Goal: Task Accomplishment & Management: Manage account settings

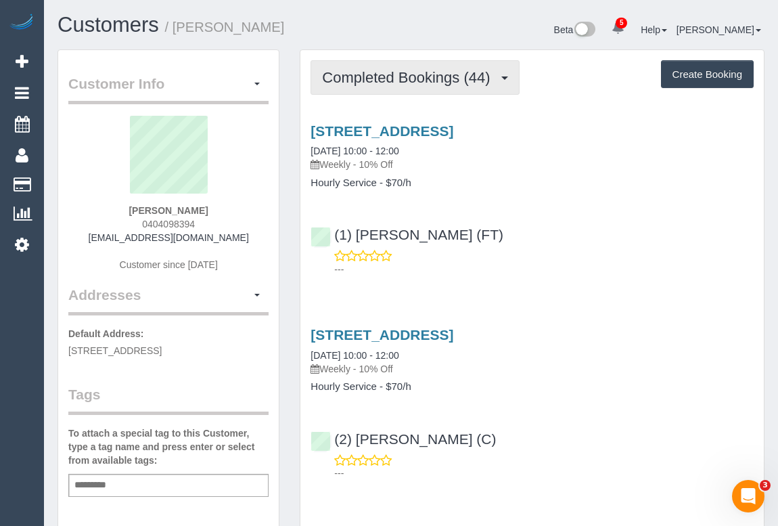
click at [403, 80] on span "Completed Bookings (44)" at bounding box center [409, 77] width 175 height 17
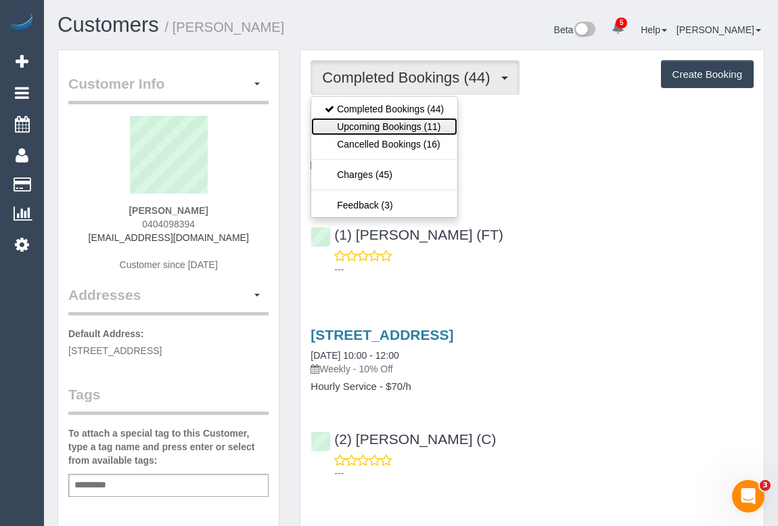
click at [394, 122] on link "Upcoming Bookings (11)" at bounding box center [384, 127] width 146 height 18
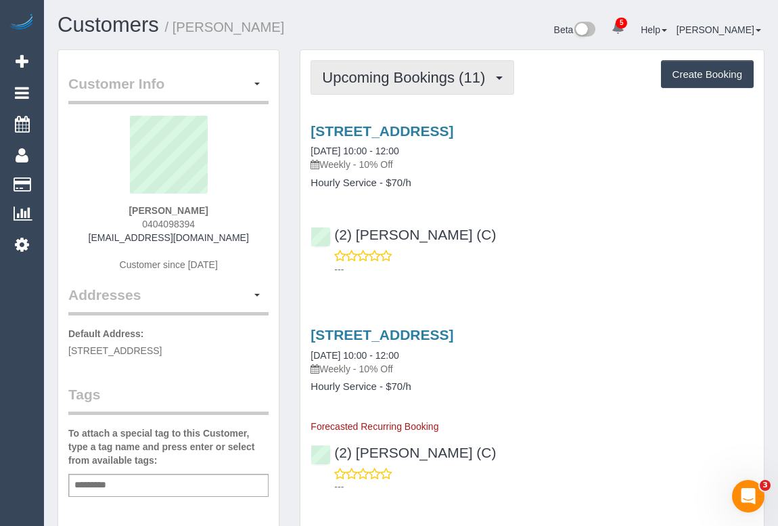
click at [401, 81] on span "Upcoming Bookings (11)" at bounding box center [407, 77] width 170 height 17
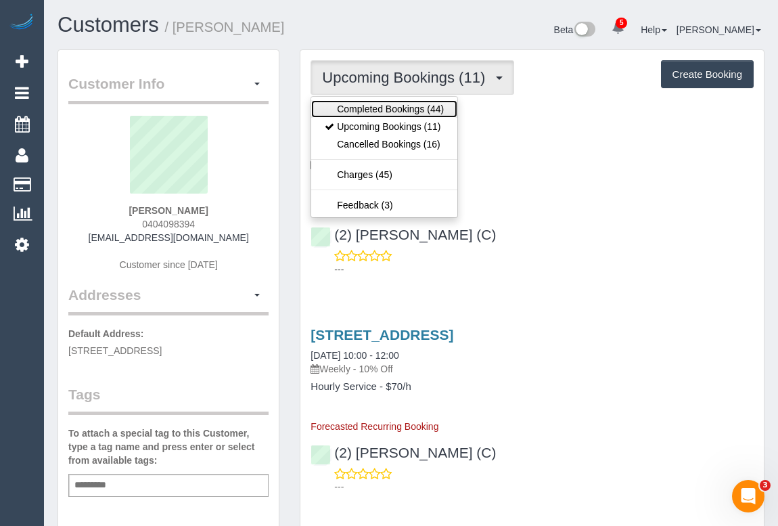
click at [395, 108] on link "Completed Bookings (44)" at bounding box center [384, 109] width 146 height 18
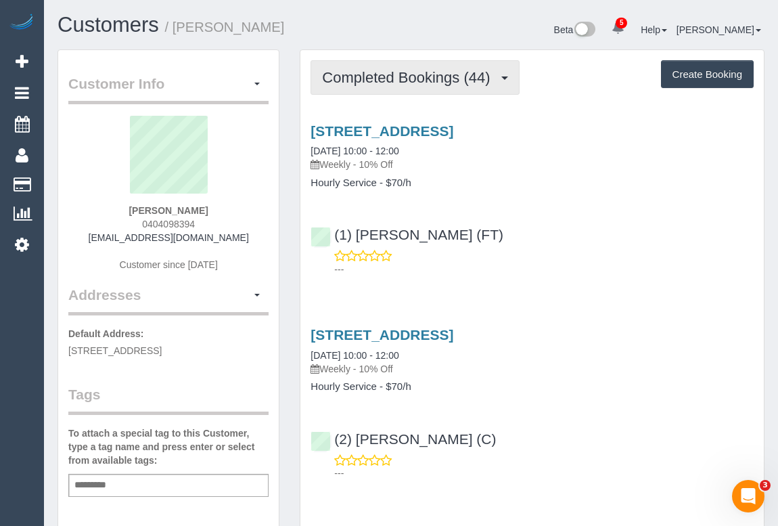
click at [392, 72] on span "Completed Bookings (44)" at bounding box center [409, 77] width 175 height 17
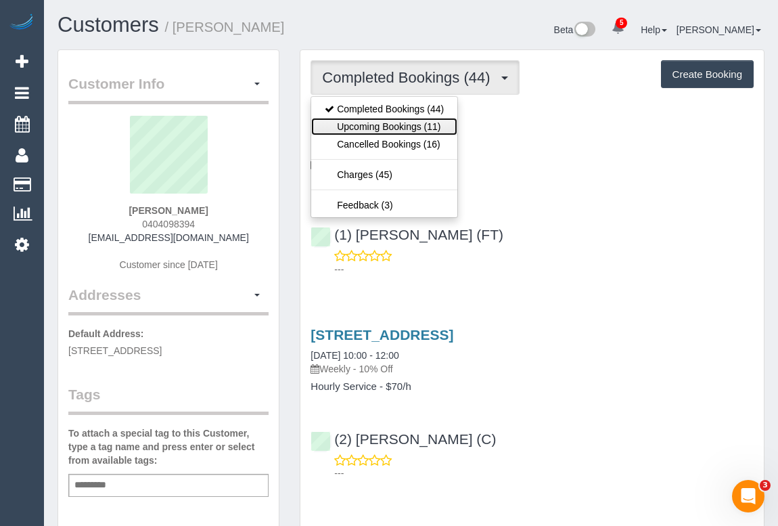
click at [389, 123] on link "Upcoming Bookings (11)" at bounding box center [384, 127] width 146 height 18
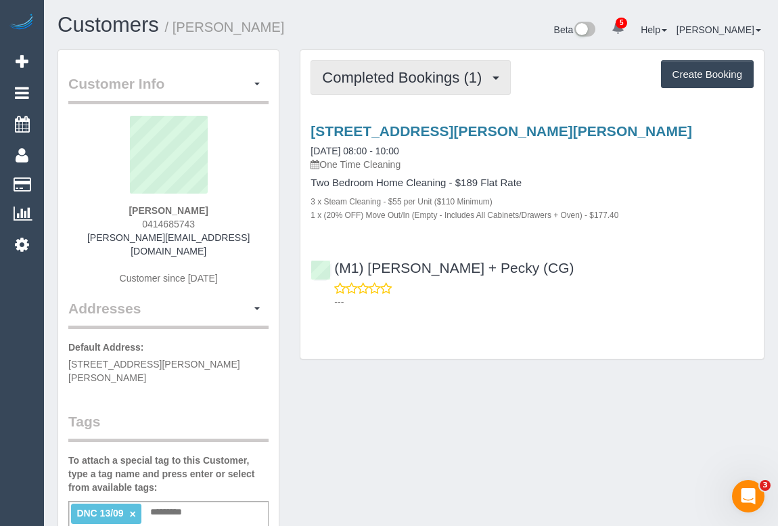
click at [396, 83] on span "Completed Bookings (1)" at bounding box center [405, 77] width 166 height 17
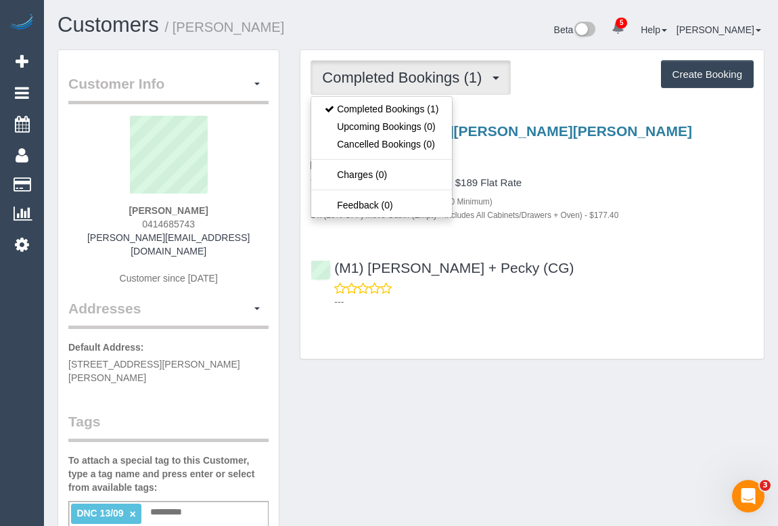
click at [413, 393] on div "Customer Info Edit Contact Info Send Message Email Preferences Special Sales Ta…" at bounding box center [410, 517] width 727 height 936
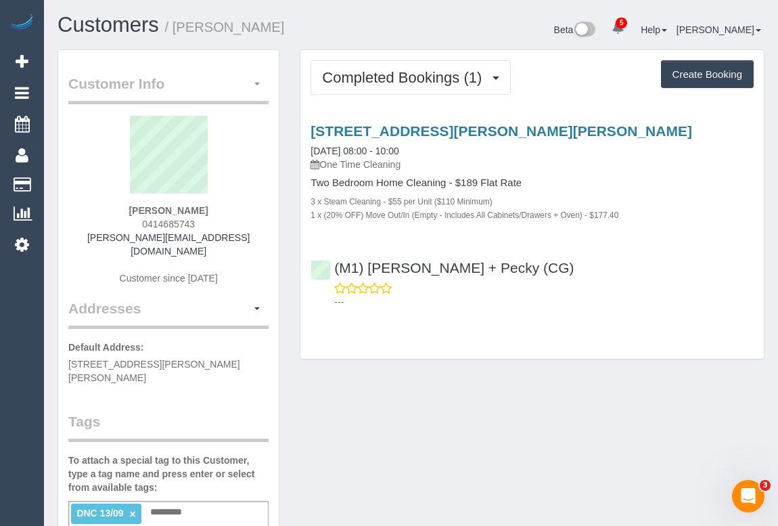
click at [257, 81] on button "button" at bounding box center [257, 84] width 23 height 21
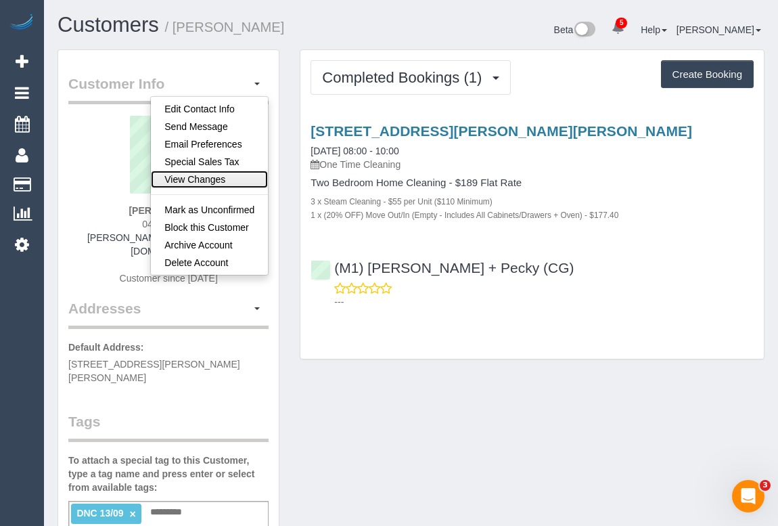
click at [213, 183] on link "View Changes" at bounding box center [209, 180] width 117 height 18
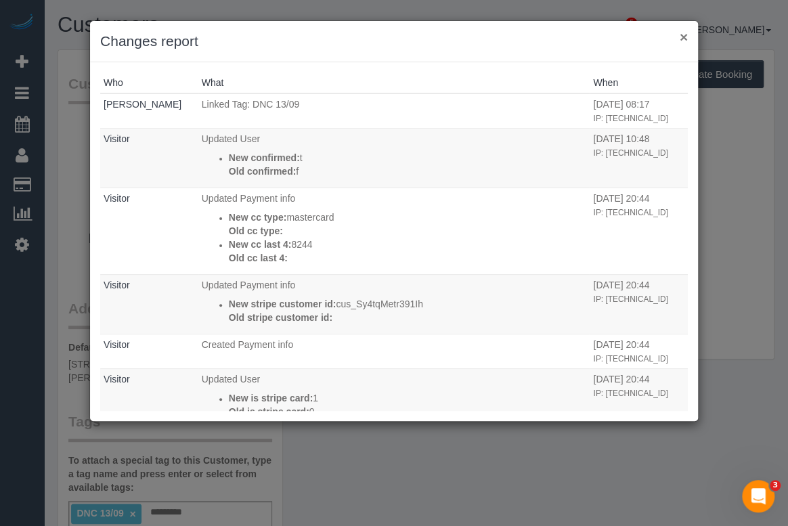
click at [685, 37] on button "×" at bounding box center [683, 37] width 8 height 14
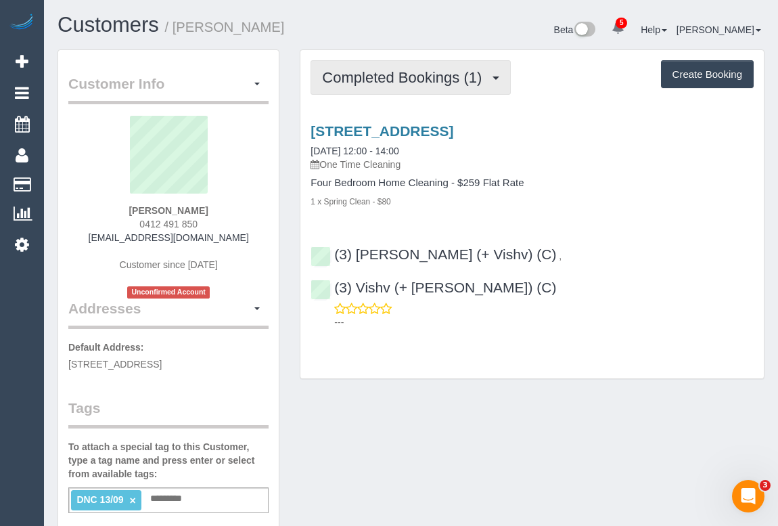
click at [411, 85] on button "Completed Bookings (1)" at bounding box center [411, 77] width 200 height 35
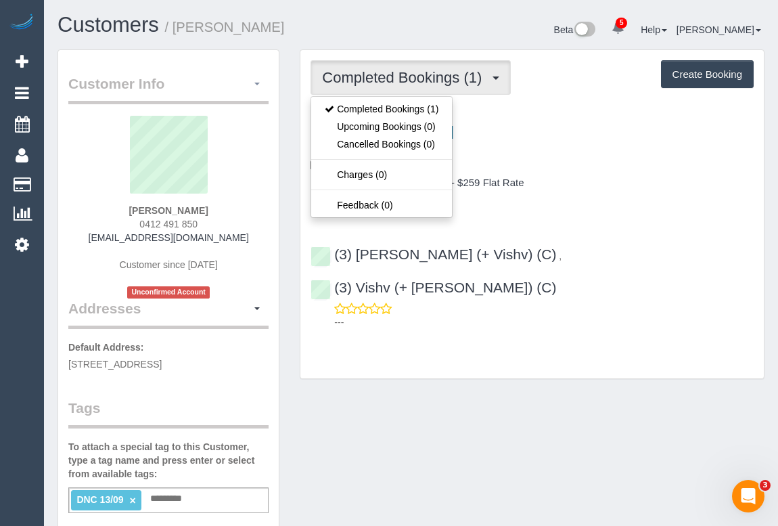
click at [258, 87] on button "button" at bounding box center [257, 84] width 23 height 21
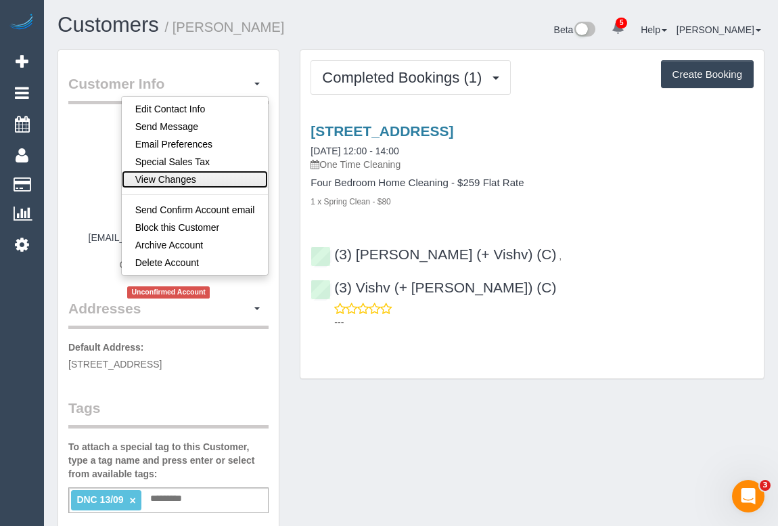
click at [173, 177] on link "View Changes" at bounding box center [195, 180] width 147 height 18
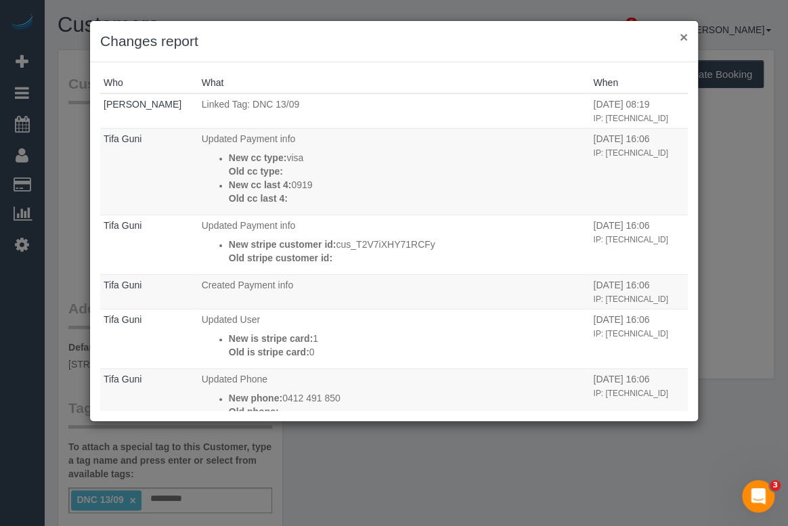
click at [683, 37] on button "×" at bounding box center [683, 37] width 8 height 14
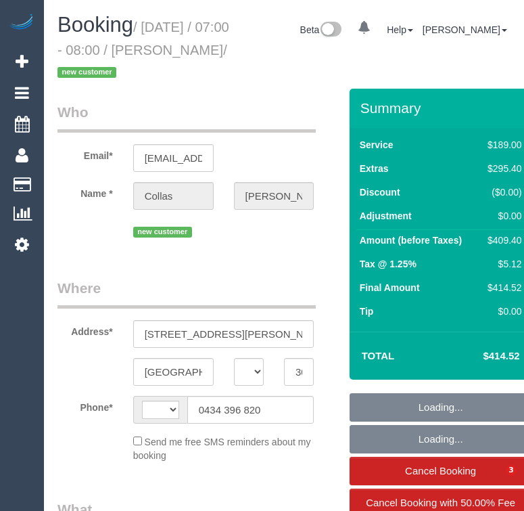
select select "VIC"
select select "string:AU"
select select "number:28"
select select "number:15"
select select "number:19"
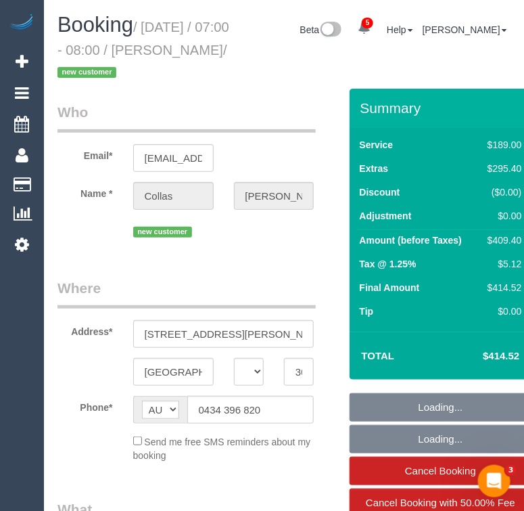
select select "number:24"
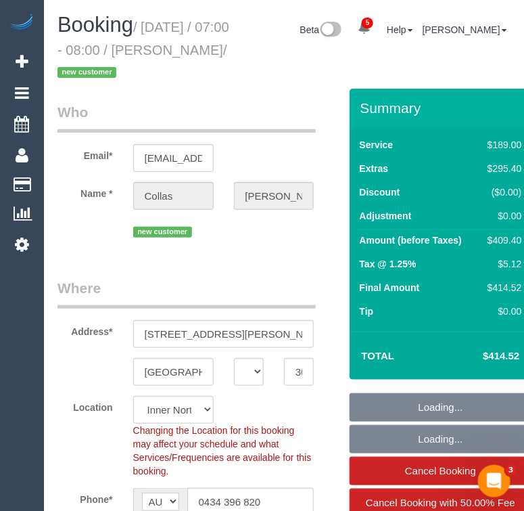
select select "object:872"
select select "string:stripe-pm_1S5FnE2GScqysDRVhfJpZw1P"
select select "object:1729"
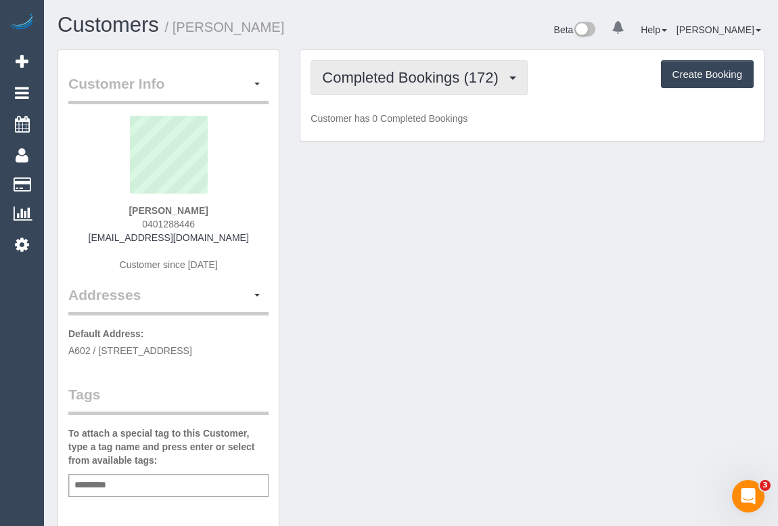
click at [416, 89] on button "Completed Bookings (172)" at bounding box center [419, 77] width 217 height 35
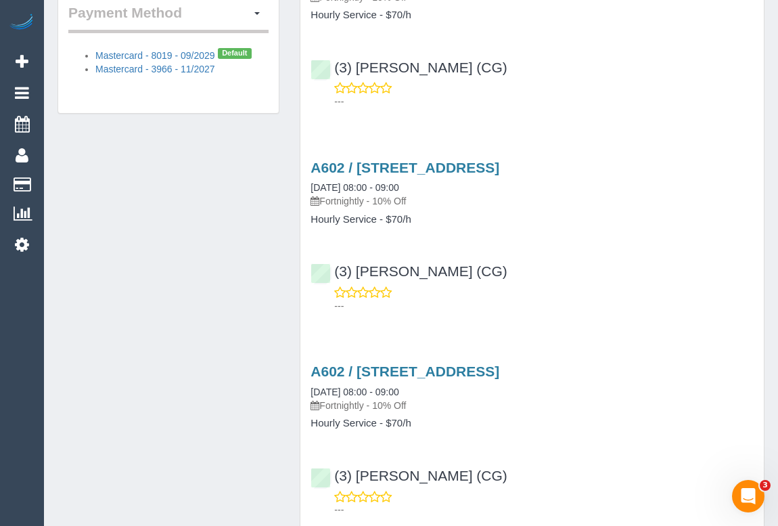
scroll to position [861, 0]
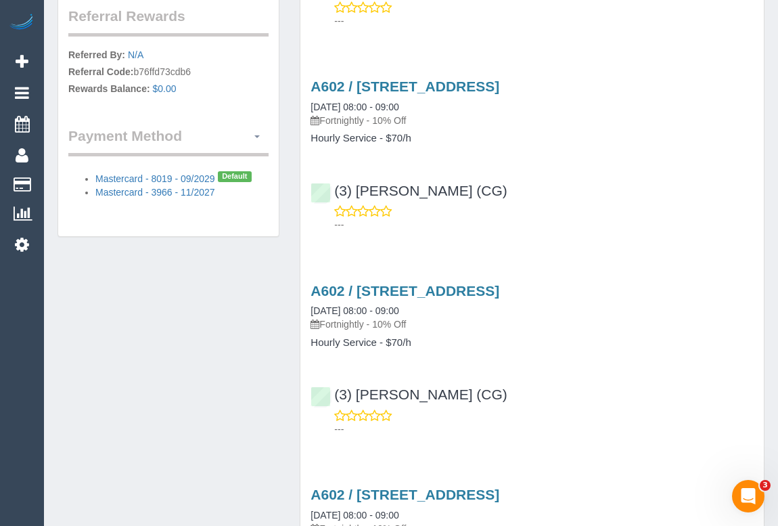
click at [257, 135] on span "button" at bounding box center [256, 136] width 5 height 3
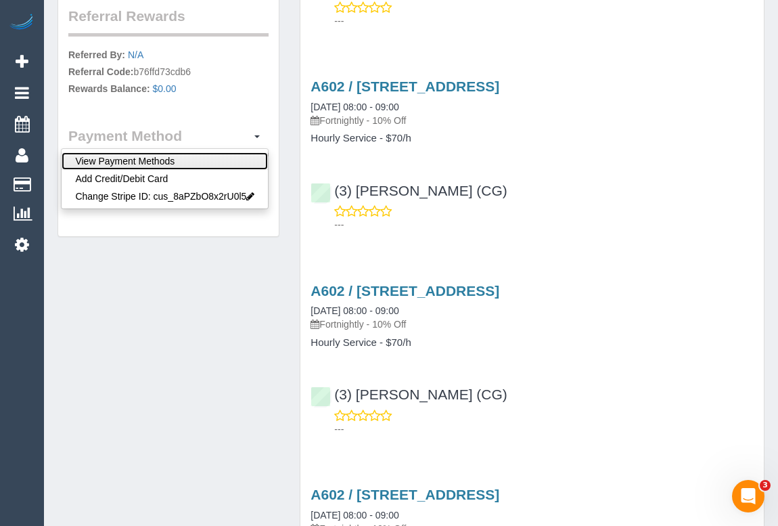
click at [162, 157] on link "View Payment Methods" at bounding box center [165, 161] width 206 height 18
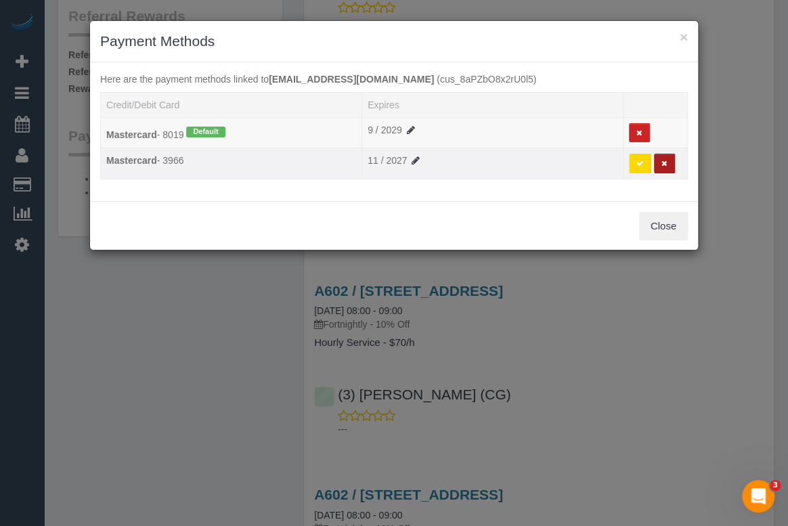
click at [662, 160] on icon at bounding box center [664, 163] width 6 height 7
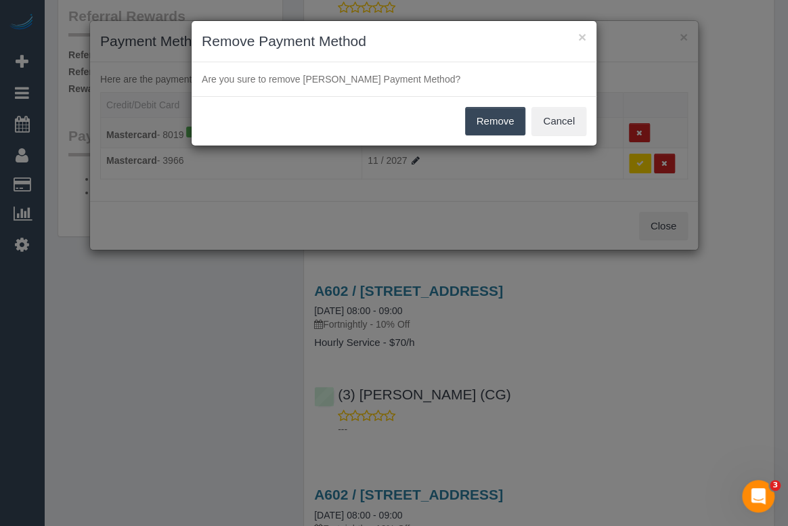
click at [497, 117] on button "Remove" at bounding box center [495, 121] width 61 height 28
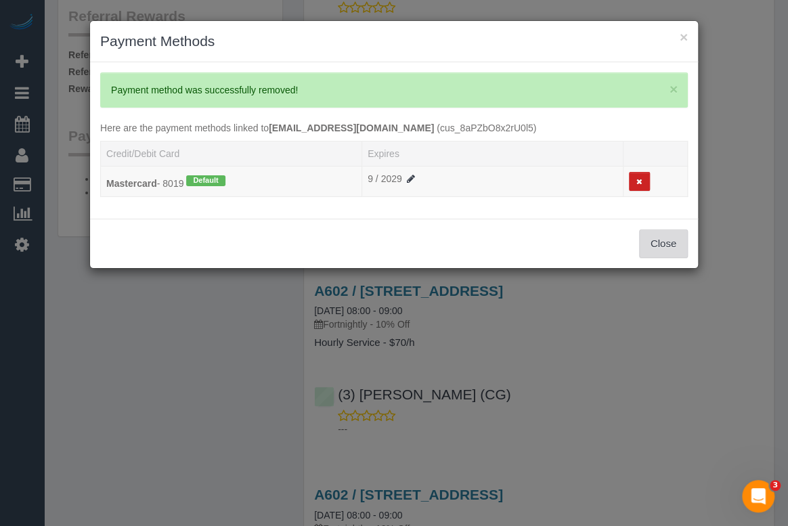
drag, startPoint x: 660, startPoint y: 243, endPoint x: 639, endPoint y: 242, distance: 21.0
click at [660, 242] on button "Close" at bounding box center [663, 243] width 49 height 28
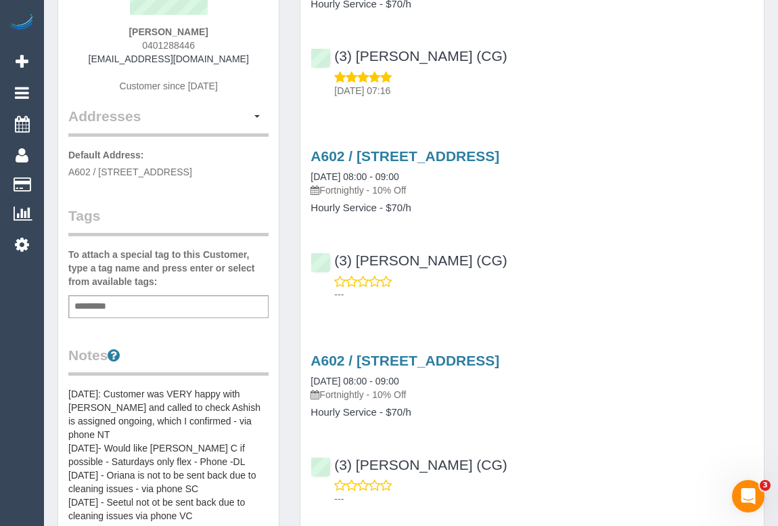
scroll to position [122, 0]
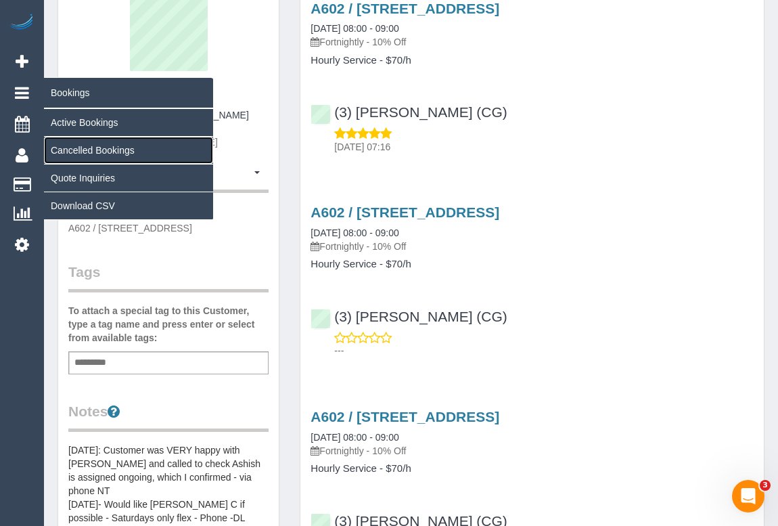
click at [83, 152] on link "Cancelled Bookings" at bounding box center [128, 150] width 169 height 27
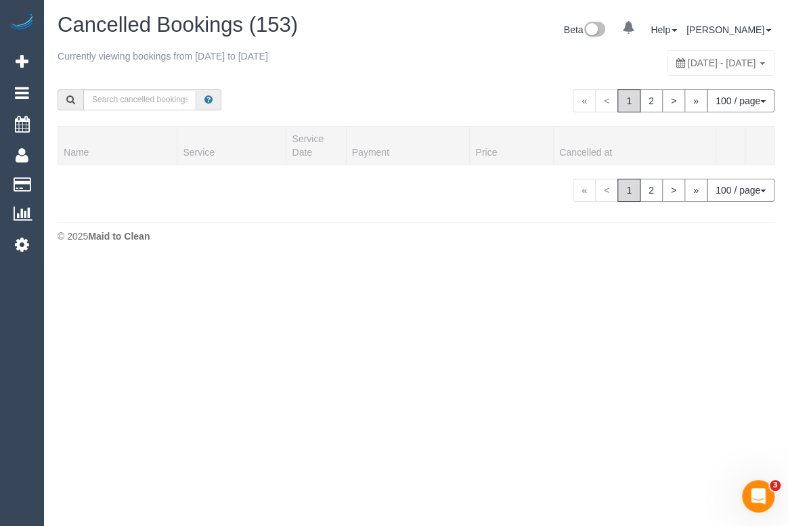
click at [687, 65] on span "September 14, 2025 - September 20, 2025" at bounding box center [721, 63] width 68 height 11
type input "**********"
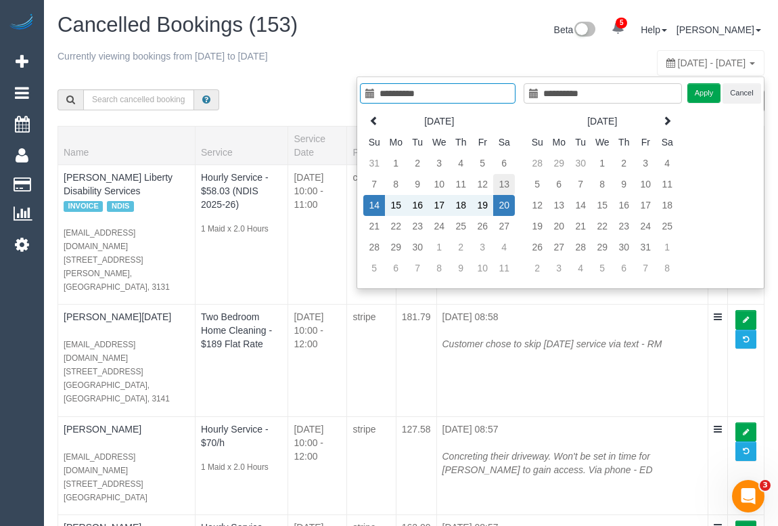
type input "**********"
click at [501, 177] on td "13" at bounding box center [504, 184] width 22 height 21
type input "**********"
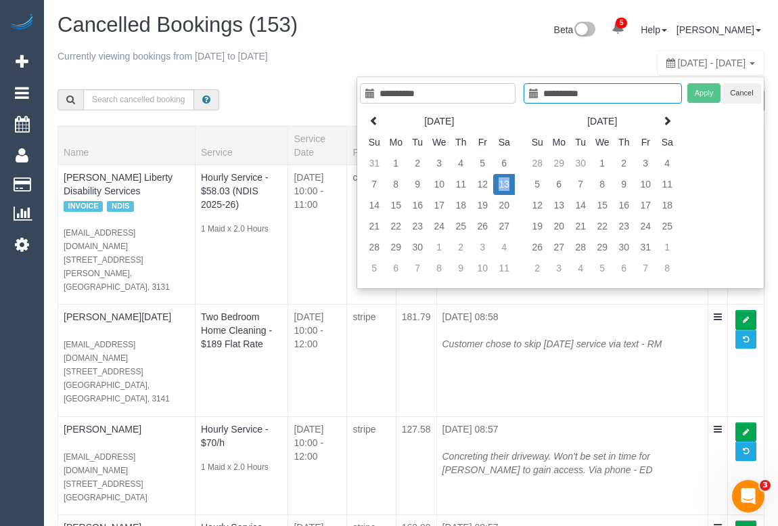
click at [501, 177] on td "13" at bounding box center [504, 184] width 22 height 21
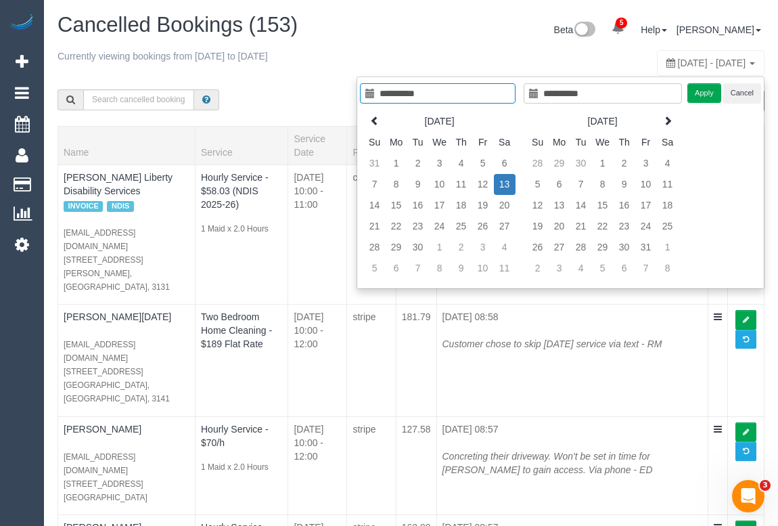
type input "**********"
click at [703, 88] on button "Apply" at bounding box center [704, 93] width 34 height 20
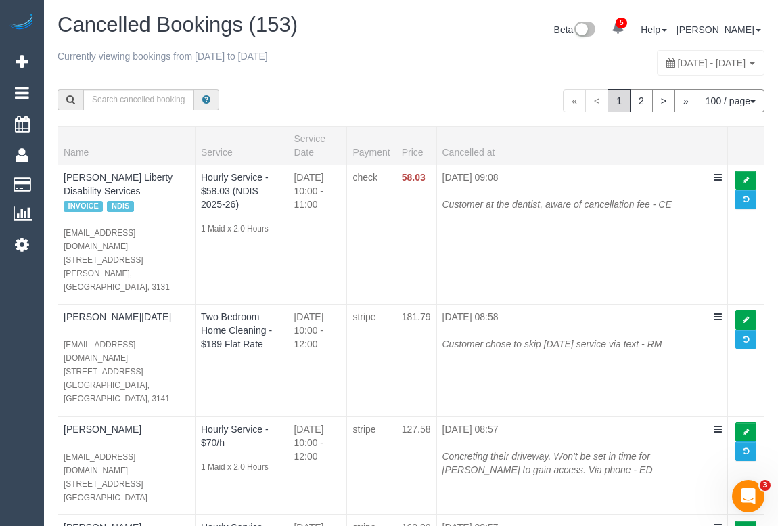
click at [480, 60] on div "Currently viewing bookings from 2025-09-13 to 2025-09-13 September 13, 2025 - S…" at bounding box center [411, 62] width 707 height 26
click at [440, 68] on div "Currently viewing bookings from 2025-09-13 to 2025-09-13 September 13, 2025 - S…" at bounding box center [411, 62] width 707 height 26
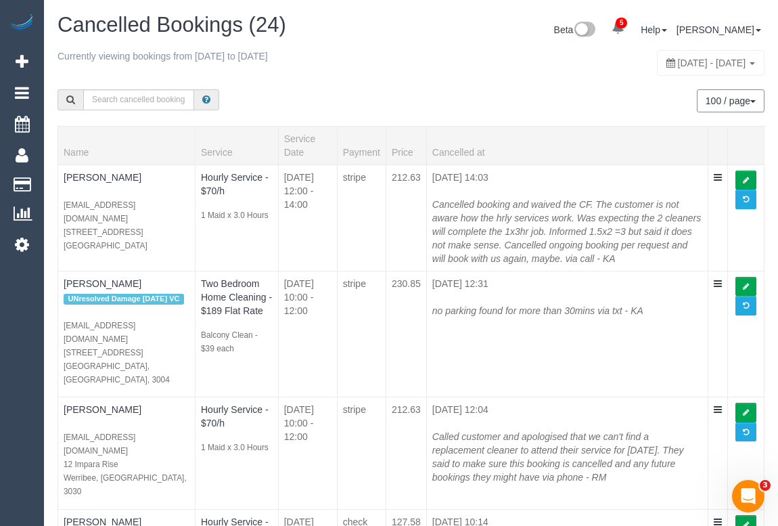
scroll to position [326, 0]
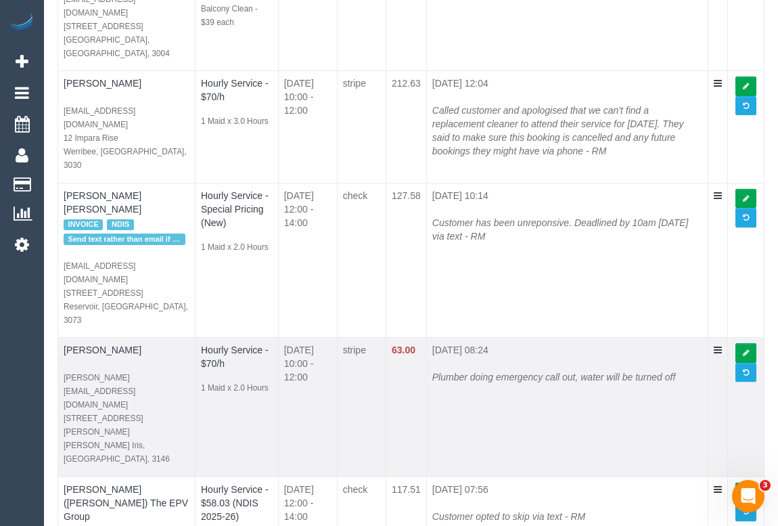
drag, startPoint x: 436, startPoint y: 290, endPoint x: 687, endPoint y: 288, distance: 251.7
click at [687, 357] on div "Plumber doing emergency call out, water will be turned off" at bounding box center [567, 370] width 270 height 27
copy icon "Plumber doing emergency call out, water will be turned off"
click at [749, 363] on link at bounding box center [745, 373] width 21 height 20
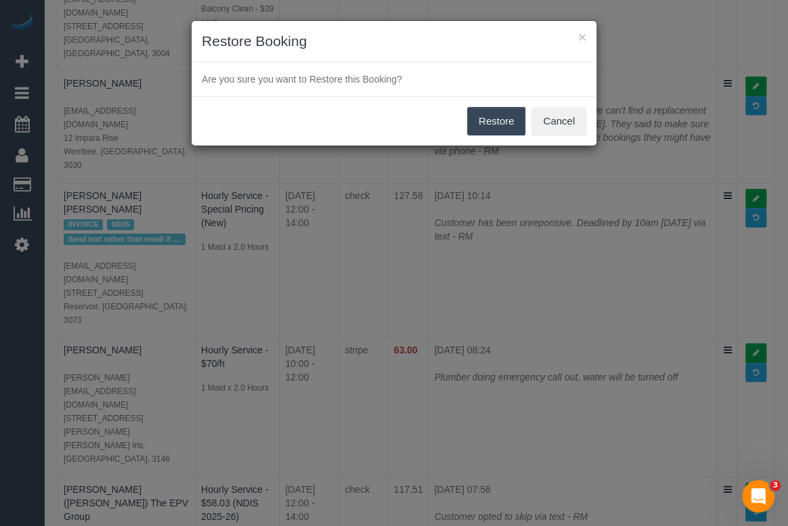
click at [493, 120] on button "Restore" at bounding box center [496, 121] width 59 height 28
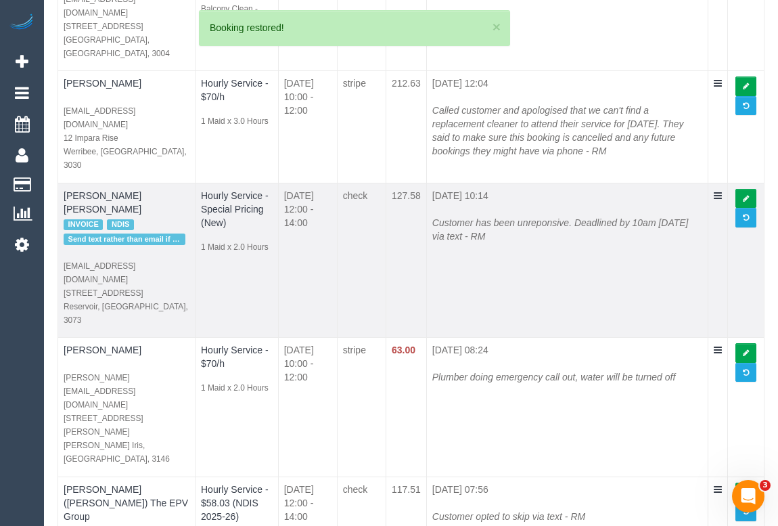
scroll to position [0, 0]
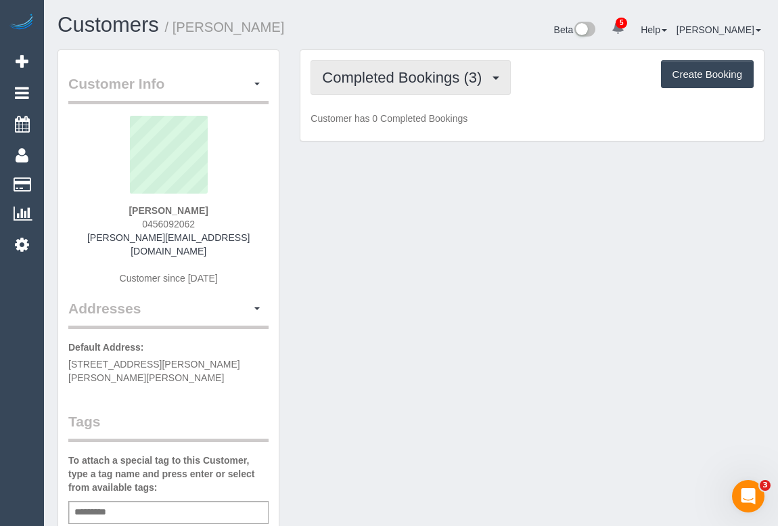
click at [434, 78] on span "Completed Bookings (3)" at bounding box center [405, 77] width 166 height 17
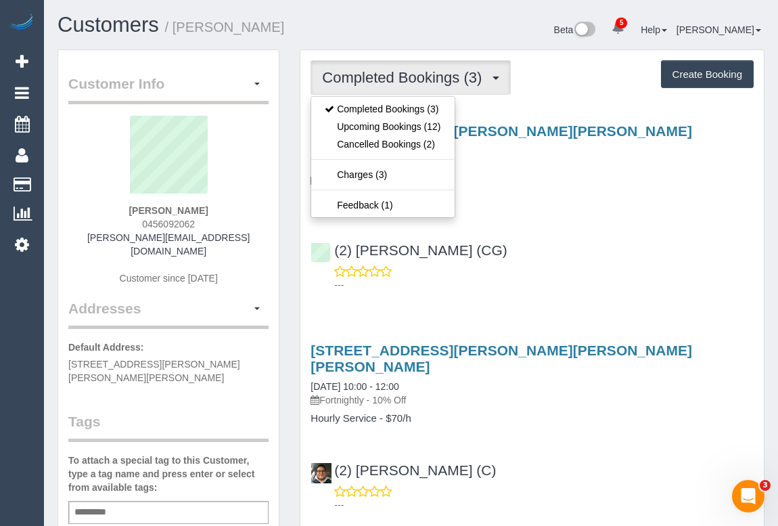
click at [542, 293] on div "Service Feedback 4 Turner St, Glen Iris, VIC 3146 02/08/2025 10:00 - 12:00 Fort…" at bounding box center [532, 457] width 443 height 691
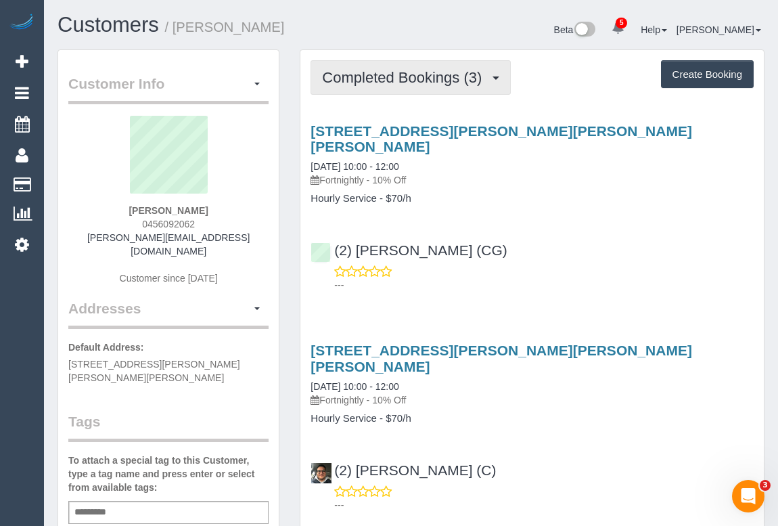
click at [386, 87] on button "Completed Bookings (3)" at bounding box center [411, 77] width 200 height 35
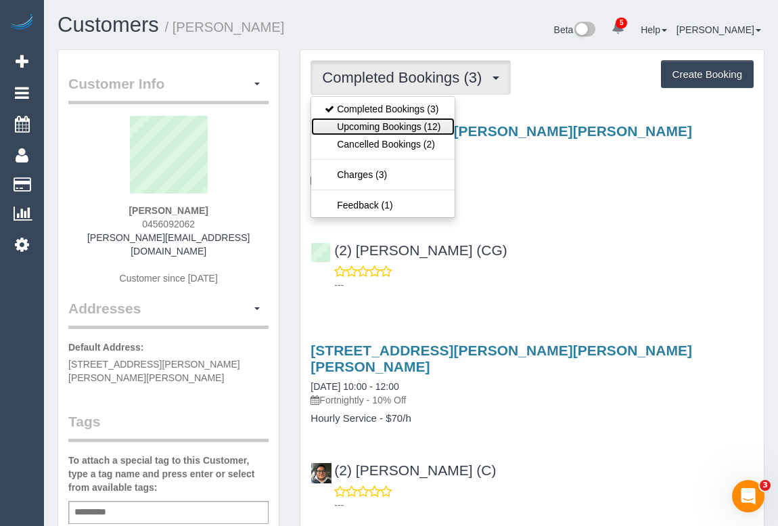
click at [380, 127] on link "Upcoming Bookings (12)" at bounding box center [382, 127] width 143 height 18
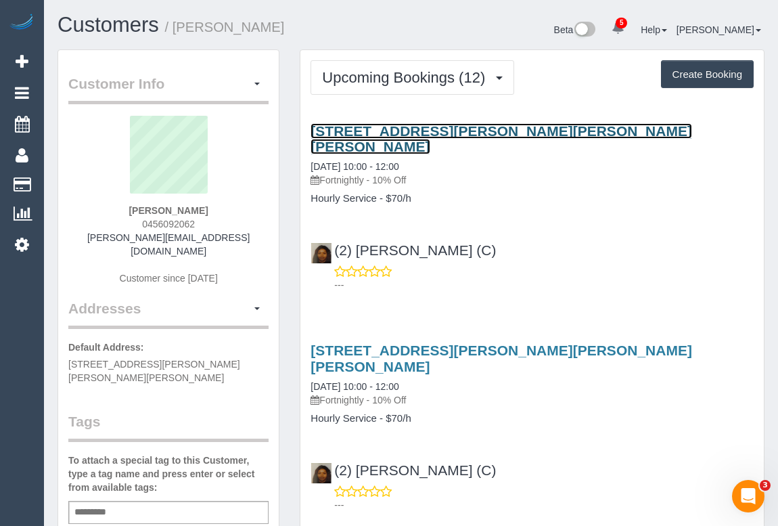
click at [432, 125] on link "4 Turner St, Glen Iris, VIC 3146" at bounding box center [502, 138] width 382 height 31
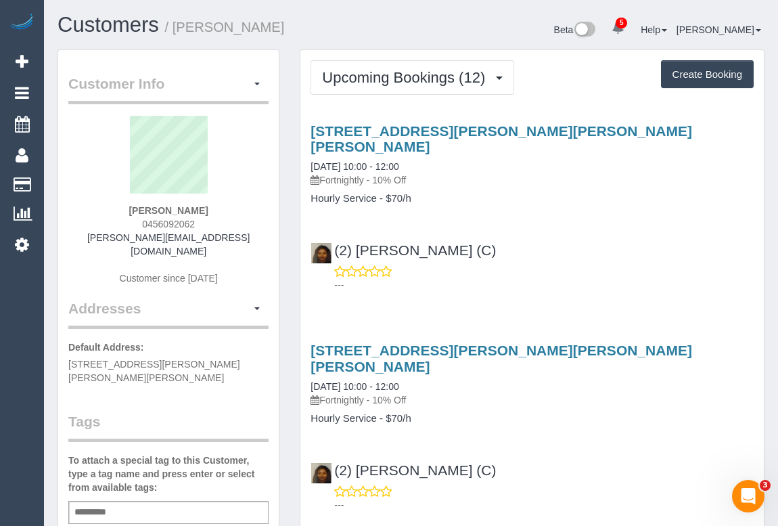
click at [595, 200] on div "4 Turner St, Glen Iris, VIC 3146 13/09/2025 10:00 - 12:00 Fortnightly - 10% Off…" at bounding box center [531, 205] width 463 height 186
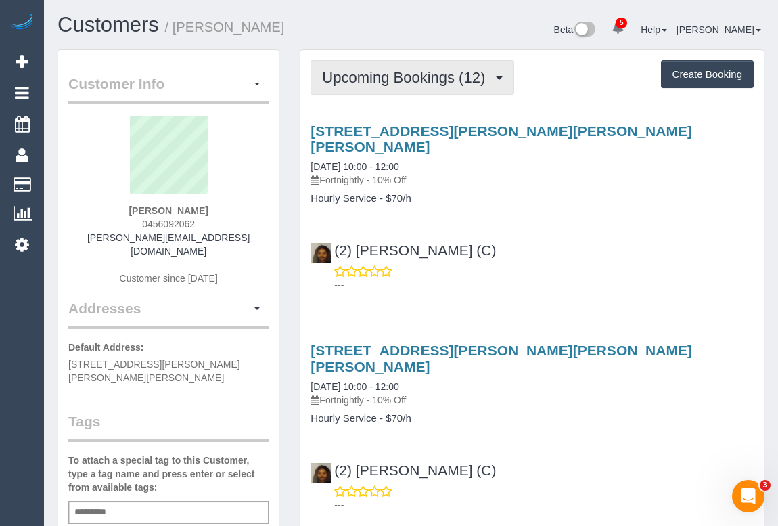
click at [399, 78] on span "Upcoming Bookings (12)" at bounding box center [407, 77] width 170 height 17
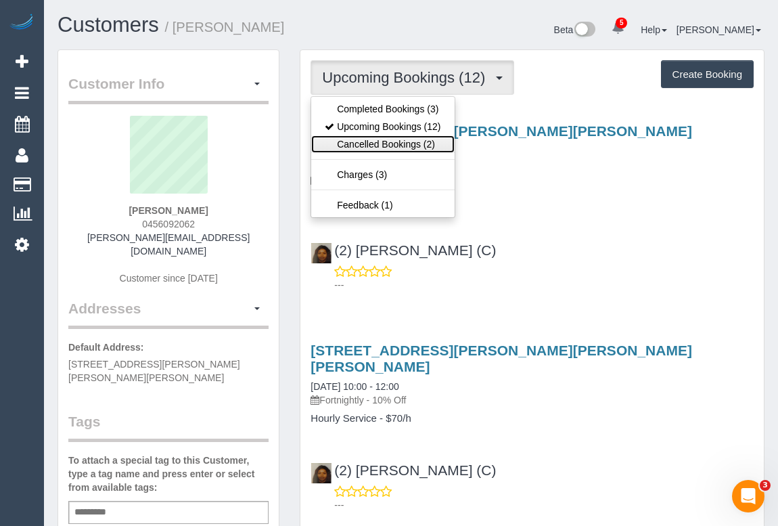
click at [388, 143] on link "Cancelled Bookings (2)" at bounding box center [382, 144] width 143 height 18
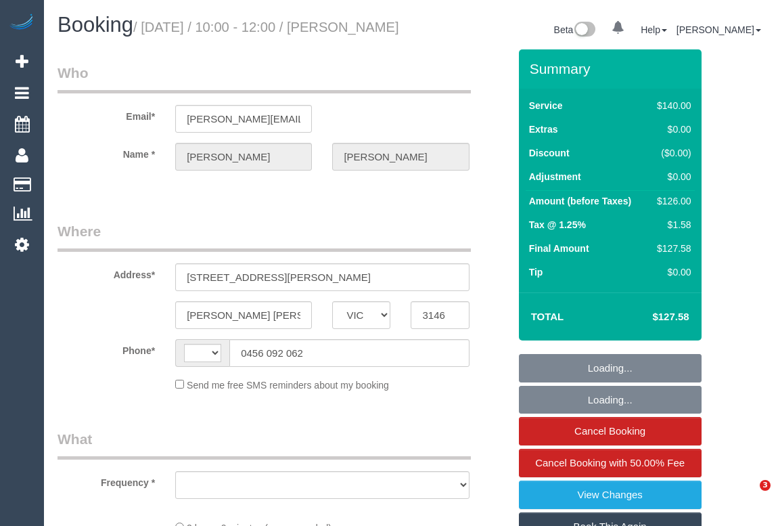
select select "VIC"
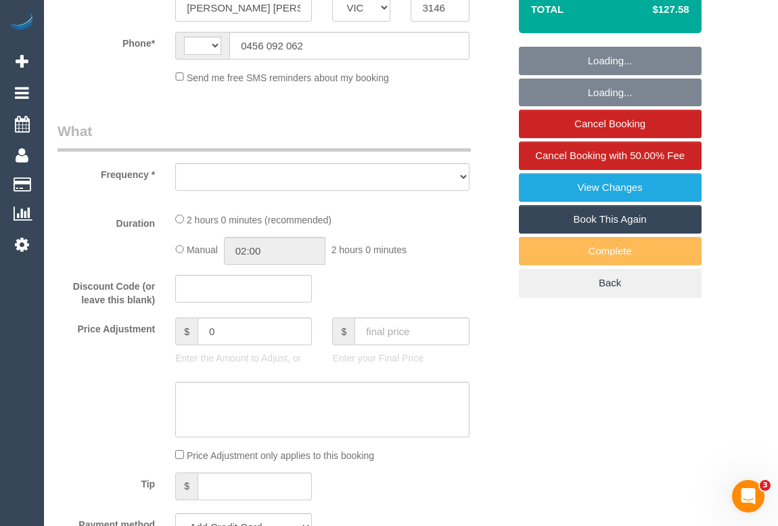
select select "string:AU"
select select "object:577"
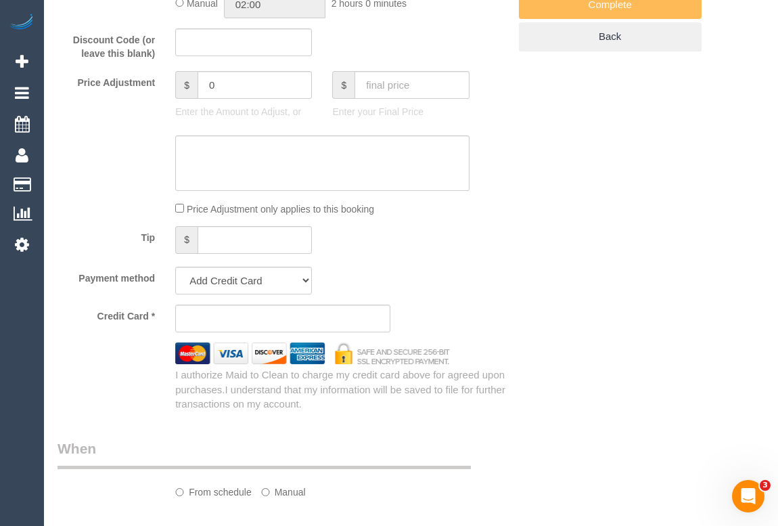
select select "string:stripe-pm_1RfxaY2GScqysDRV8nEbCZQx"
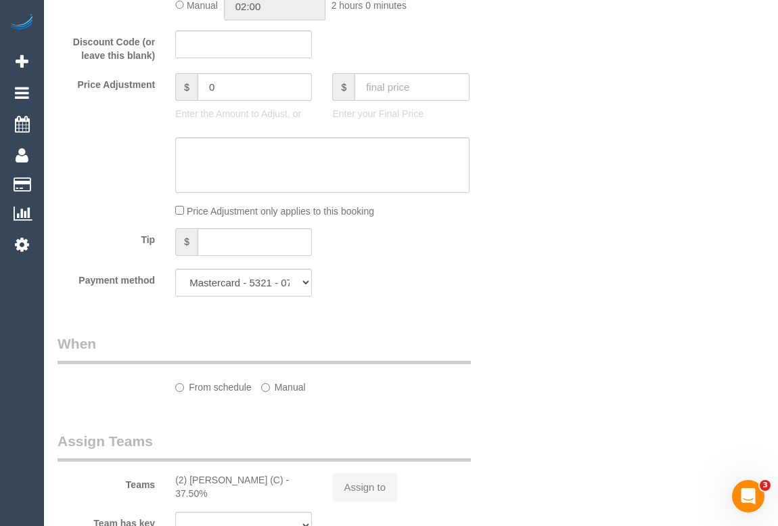
select select "number:27"
select select "number:14"
select select "number:19"
select select "number:23"
select select "number:35"
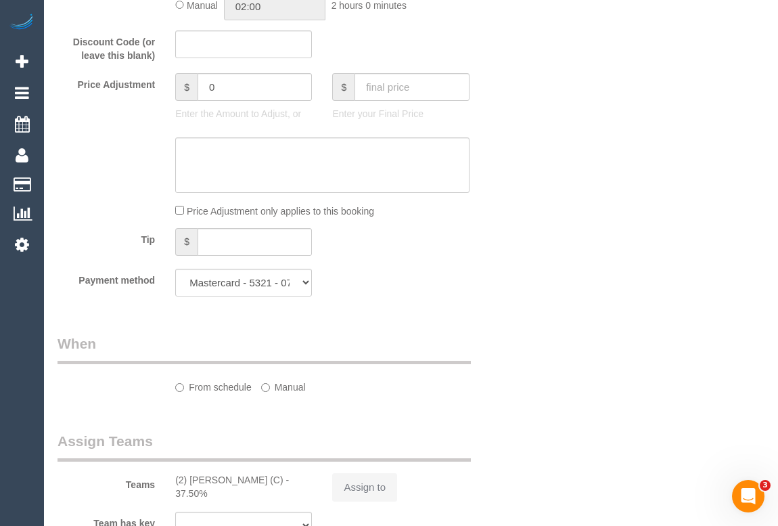
select select "number:26"
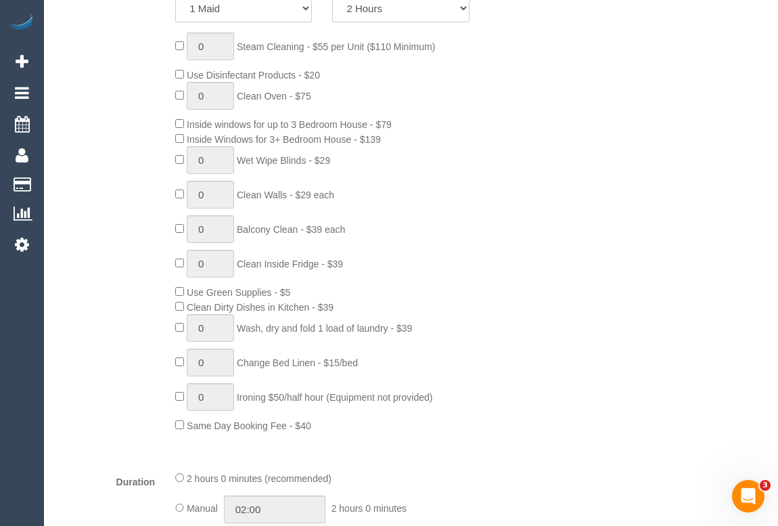
select select "spot1"
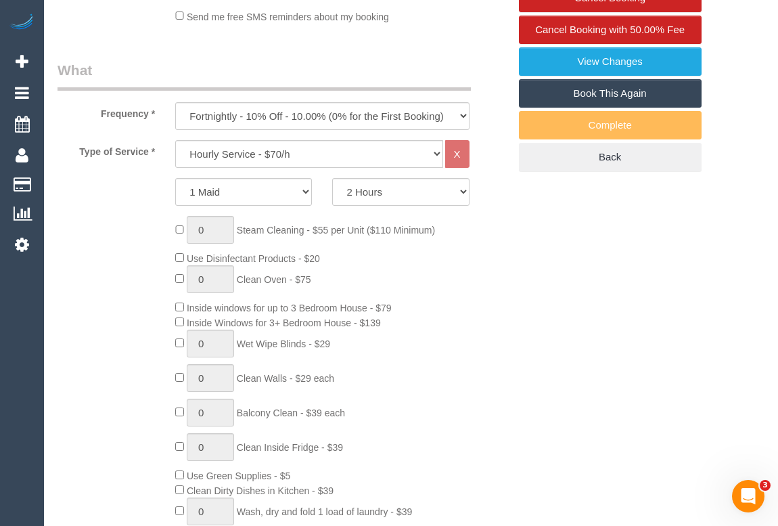
select select "object:1537"
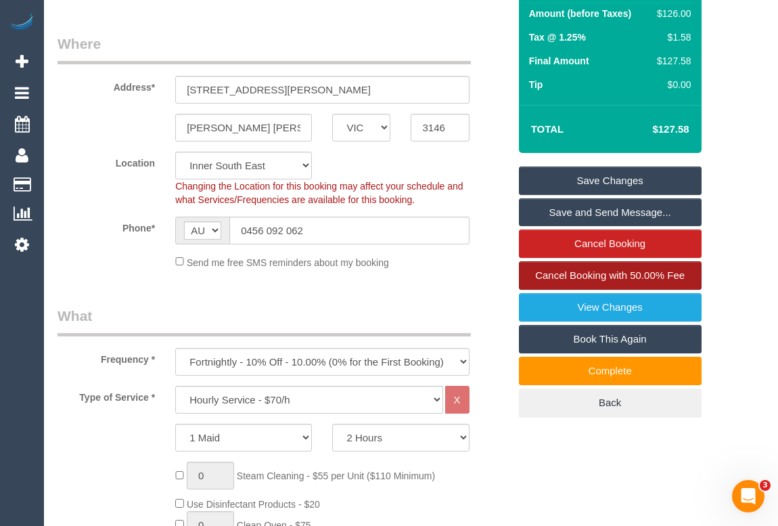
click at [608, 281] on span "Cancel Booking with 50.00% Fee" at bounding box center [610, 275] width 150 height 12
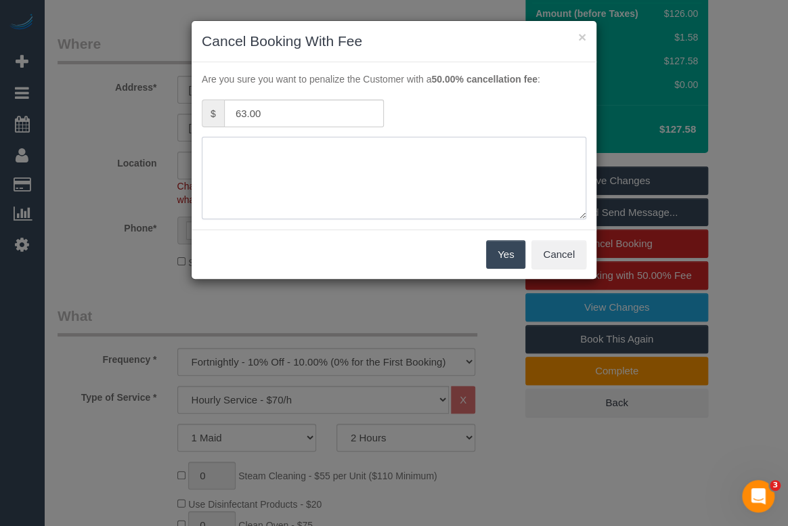
click at [251, 164] on textarea at bounding box center [394, 178] width 384 height 83
click at [312, 169] on textarea at bounding box center [394, 178] width 384 height 83
paste textarea "Plumber doing emergency call out, water will be turned off"
type textarea "Plumber doing emergency call out, water will be turned off"
click at [507, 254] on button "Yes" at bounding box center [505, 254] width 39 height 28
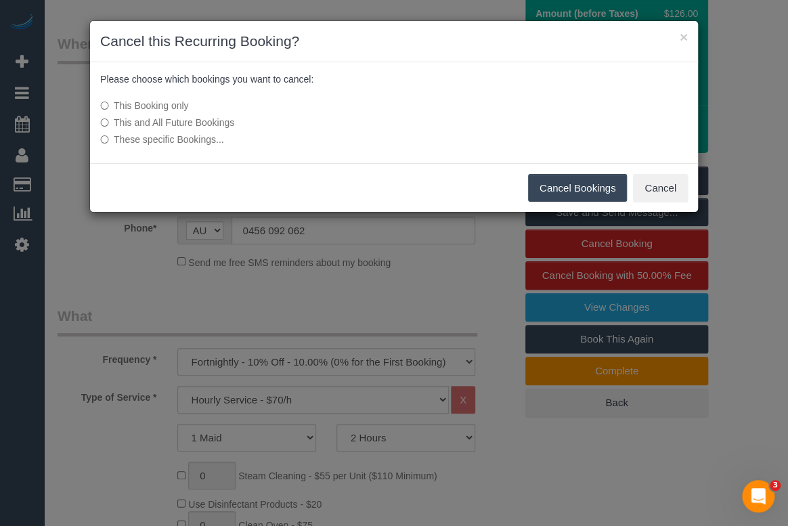
click at [564, 189] on button "Cancel Bookings" at bounding box center [577, 188] width 99 height 28
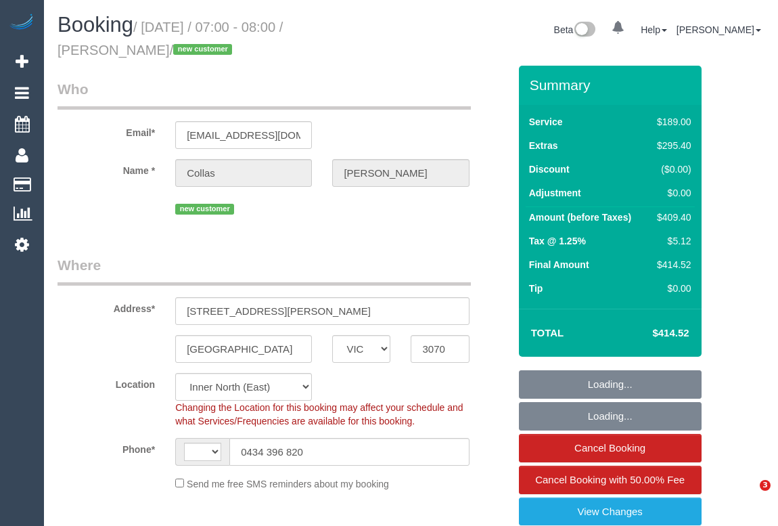
select select "VIC"
select select "string:stripe-pm_1S5FnE2GScqysDRVhfJpZw1P"
select select "string:AU"
select select "object:630"
select select "number:28"
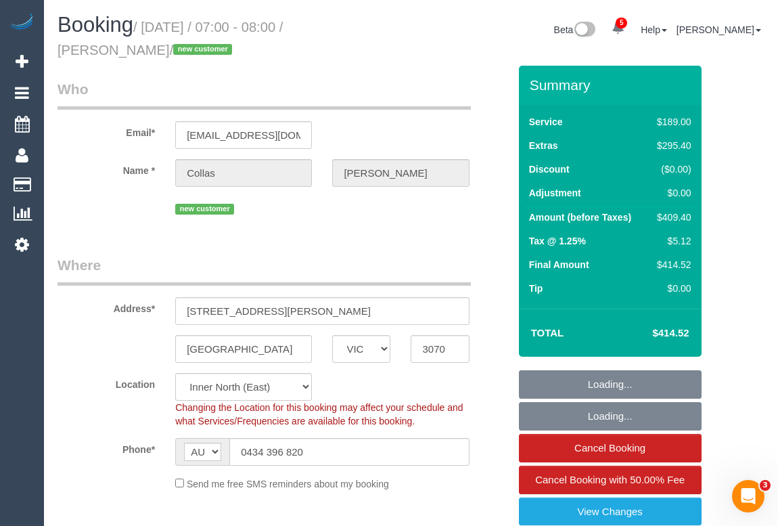
select select "number:15"
select select "number:19"
select select "number:24"
select select "object:1619"
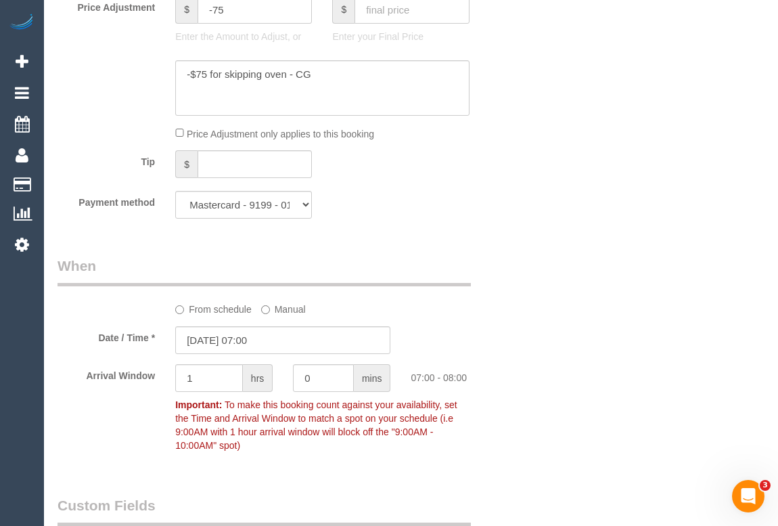
scroll to position [1292, 0]
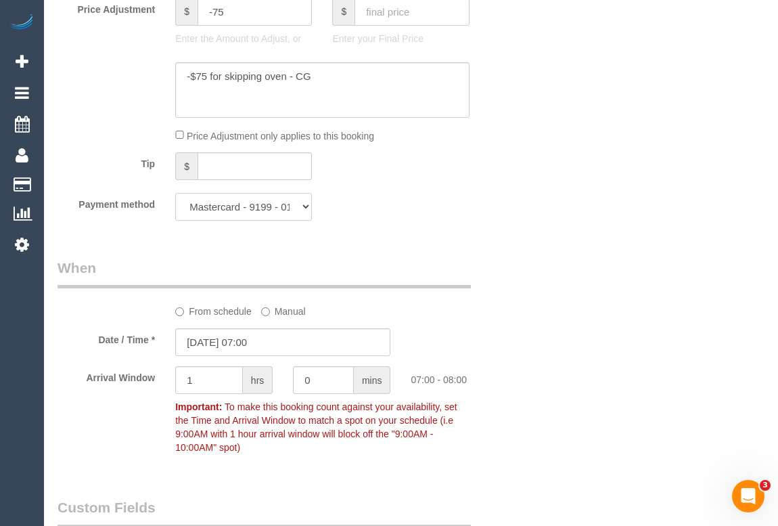
click at [305, 212] on select "Mastercard - 9199 - 01/2029 (Default) Add Credit Card ─────────────── Cash Chec…" at bounding box center [243, 207] width 137 height 28
select select "string:check"
click at [175, 197] on select "Mastercard - 9199 - 01/2029 (Default) Add Credit Card ─────────────── Cash Chec…" at bounding box center [243, 207] width 137 height 28
click at [475, 304] on div "From schedule Manual" at bounding box center [322, 309] width 314 height 18
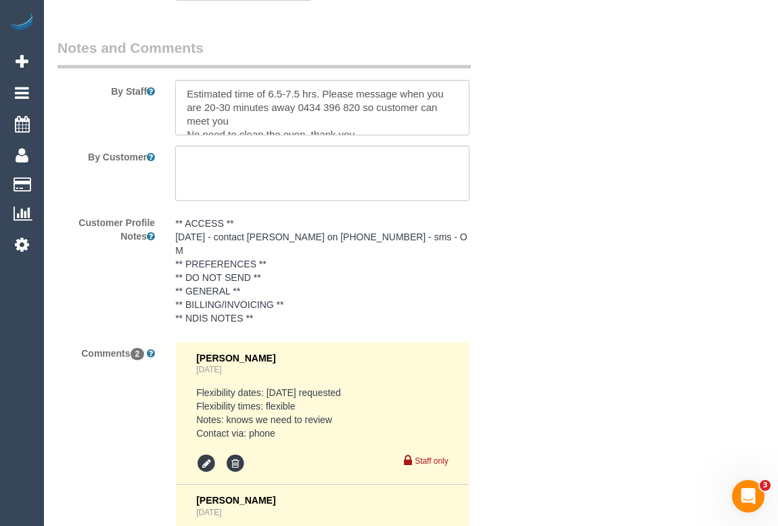
scroll to position [2717, 0]
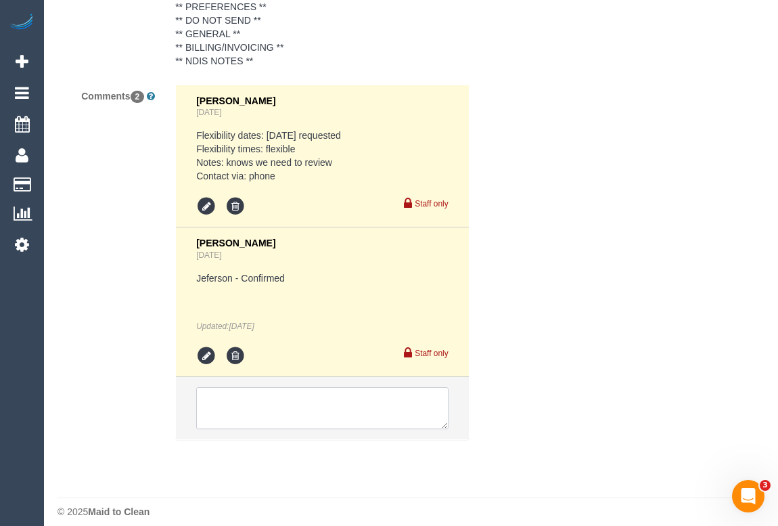
click at [272, 389] on textarea at bounding box center [322, 408] width 252 height 42
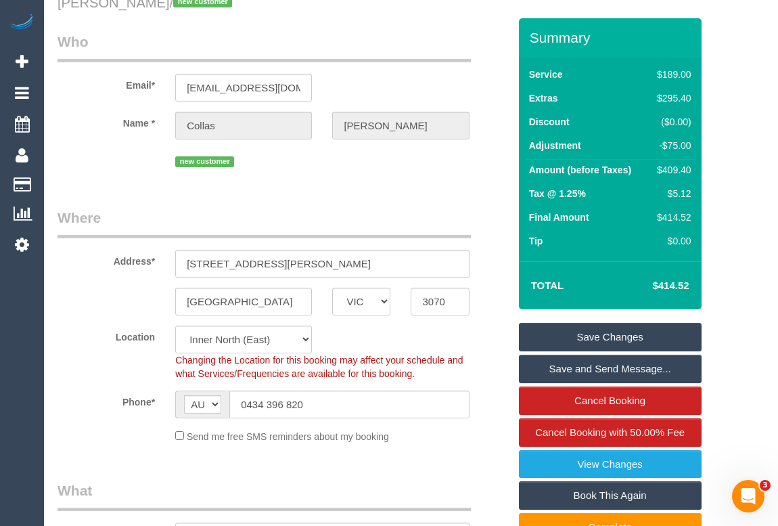
scroll to position [0, 0]
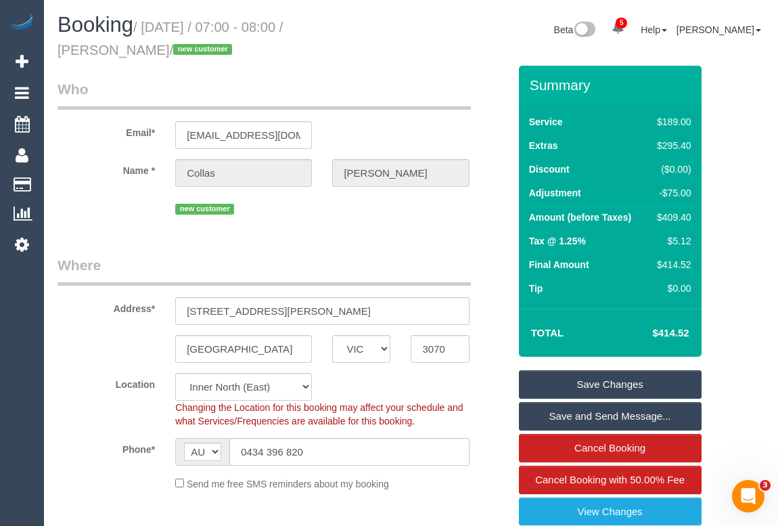
drag, startPoint x: 59, startPoint y: 50, endPoint x: 134, endPoint y: 49, distance: 75.1
click at [134, 49] on small "/ September 15, 2025 / 07:00 - 08:00 / Collas Smith / new customer" at bounding box center [170, 39] width 225 height 38
copy small "Collas Smith"
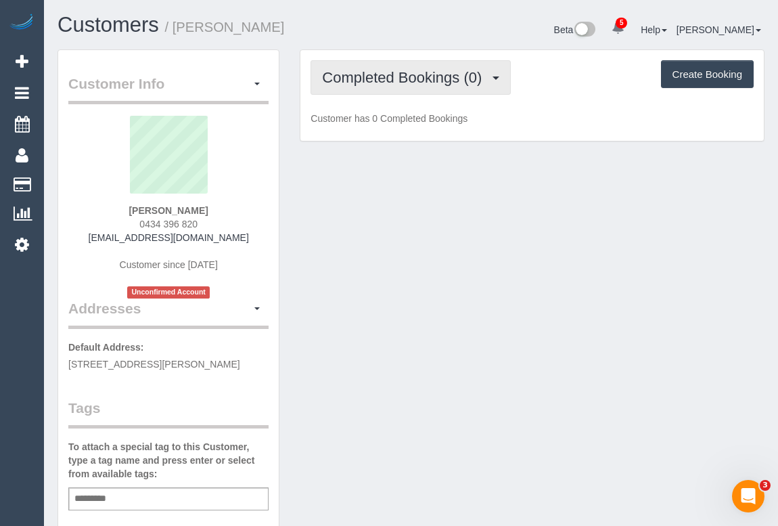
click at [432, 65] on button "Completed Bookings (0)" at bounding box center [411, 77] width 200 height 35
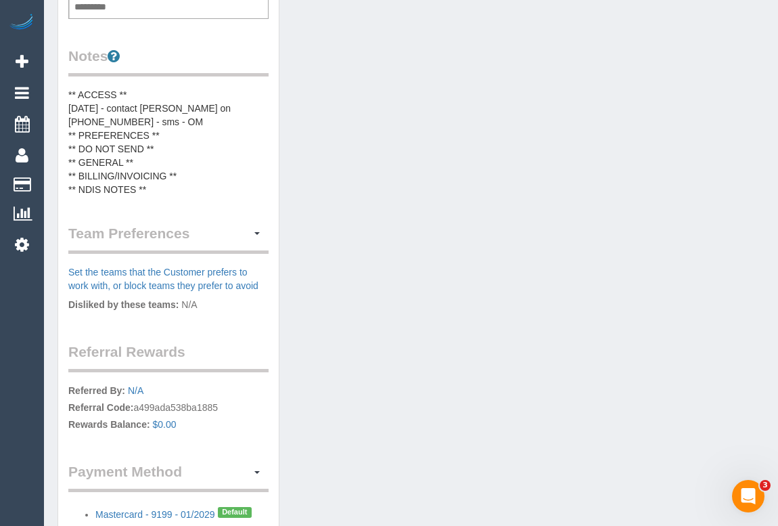
scroll to position [399, 0]
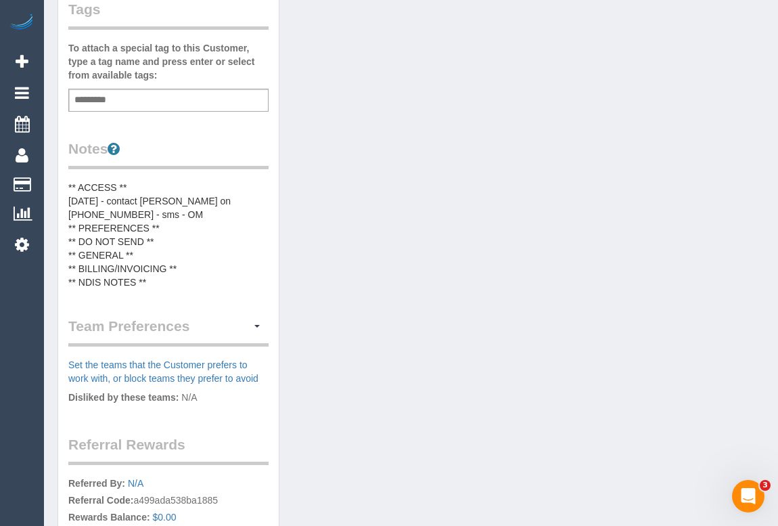
click at [189, 265] on pre "** ACCESS ** 12/09/25 - contact Fiona on 0433772412 - sms - OM ** PREFERENCES *…" at bounding box center [168, 235] width 200 height 108
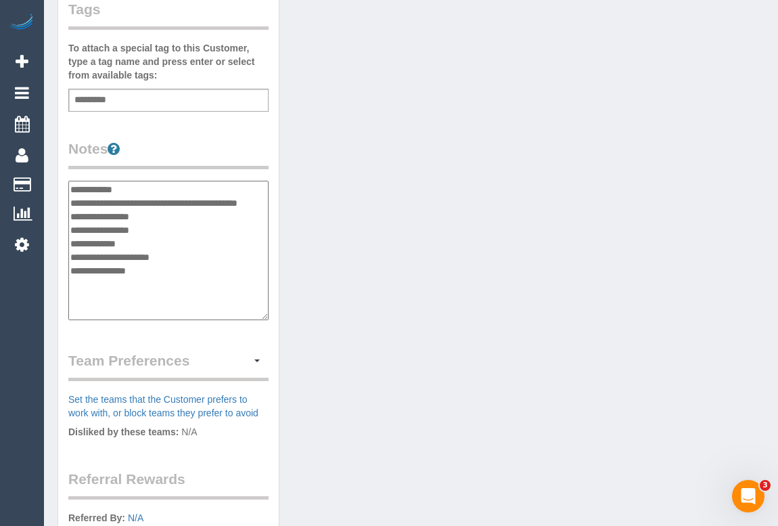
click at [184, 265] on textarea "**********" at bounding box center [168, 250] width 200 height 139
click at [74, 282] on textarea "**********" at bounding box center [168, 250] width 200 height 139
click at [158, 281] on textarea "**********" at bounding box center [168, 250] width 200 height 139
paste textarea "**********"
click at [241, 281] on textarea "**********" at bounding box center [168, 250] width 200 height 139
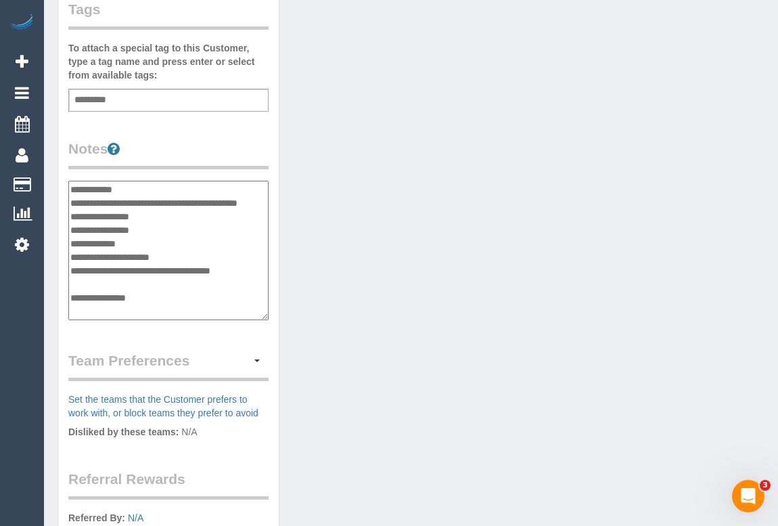
paste textarea "**********"
type textarea "**********"
click at [428, 341] on div "Customer Info Edit Contact Info Send Message Email Preferences Special Sales Ta…" at bounding box center [410, 175] width 727 height 1049
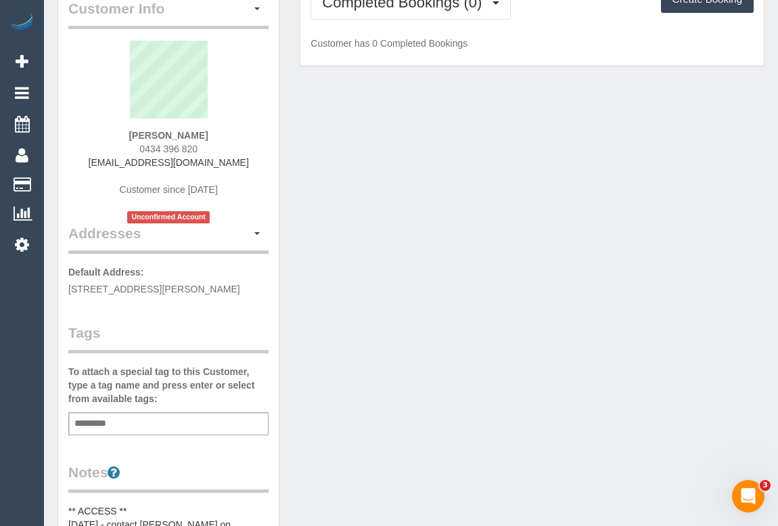
scroll to position [0, 0]
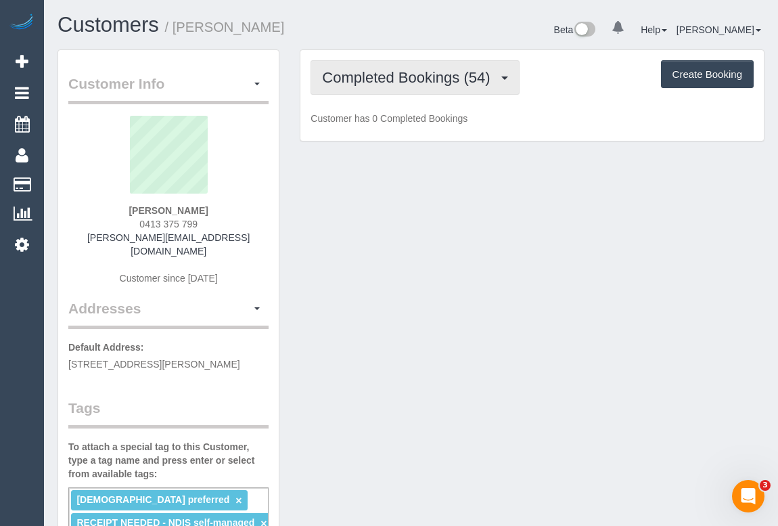
click at [405, 81] on span "Completed Bookings (54)" at bounding box center [409, 77] width 175 height 17
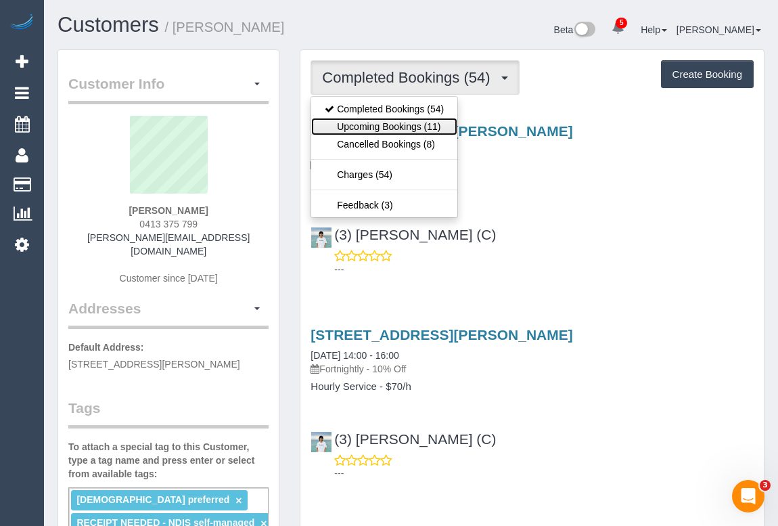
click at [390, 129] on link "Upcoming Bookings (11)" at bounding box center [384, 127] width 146 height 18
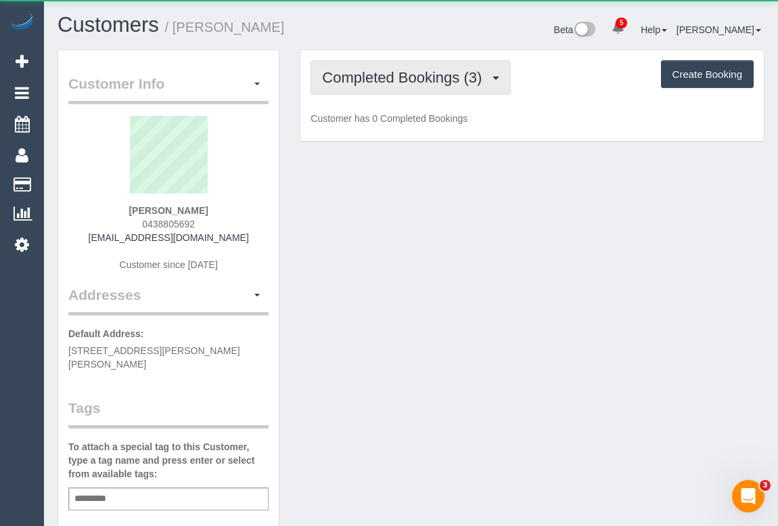
click at [398, 81] on span "Completed Bookings (3)" at bounding box center [405, 77] width 166 height 17
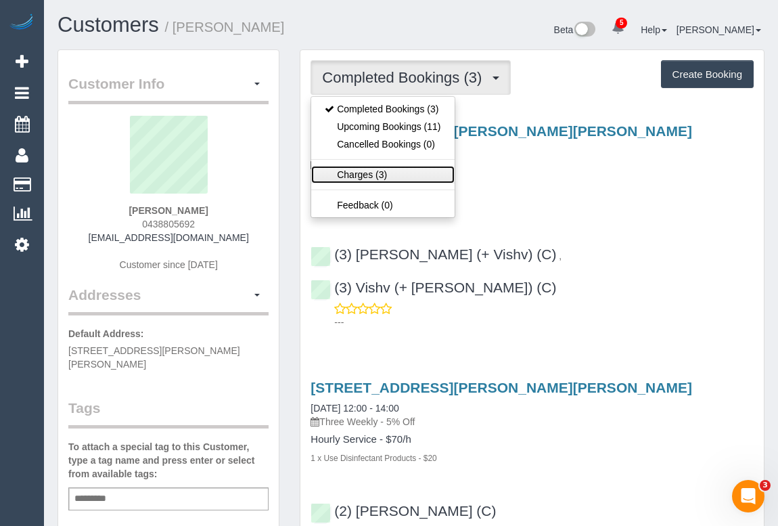
click at [348, 166] on link "Charges (3)" at bounding box center [382, 175] width 143 height 18
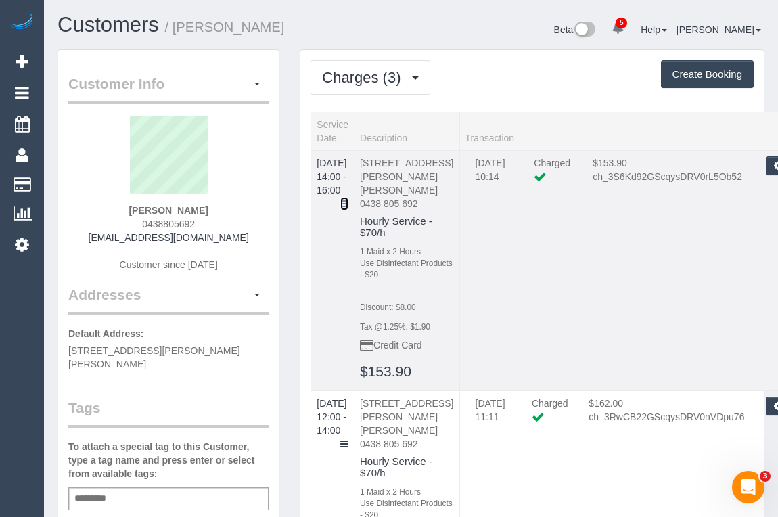
click at [348, 199] on icon at bounding box center [344, 203] width 8 height 9
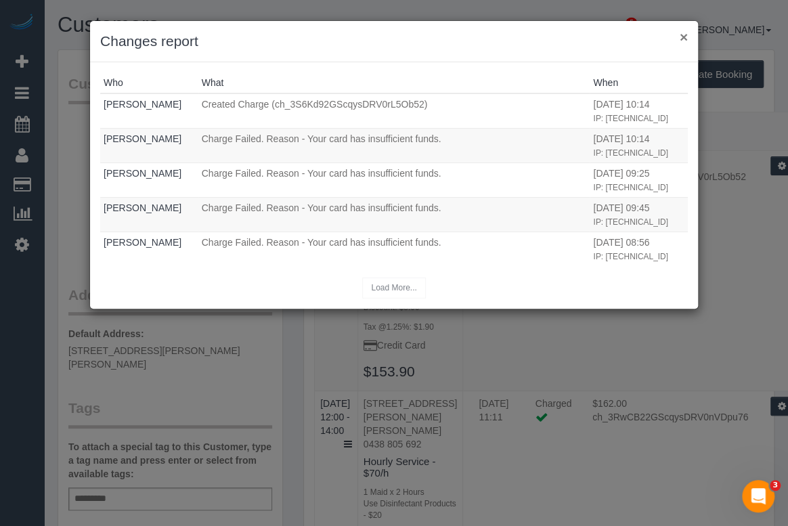
click at [683, 37] on button "×" at bounding box center [683, 37] width 8 height 14
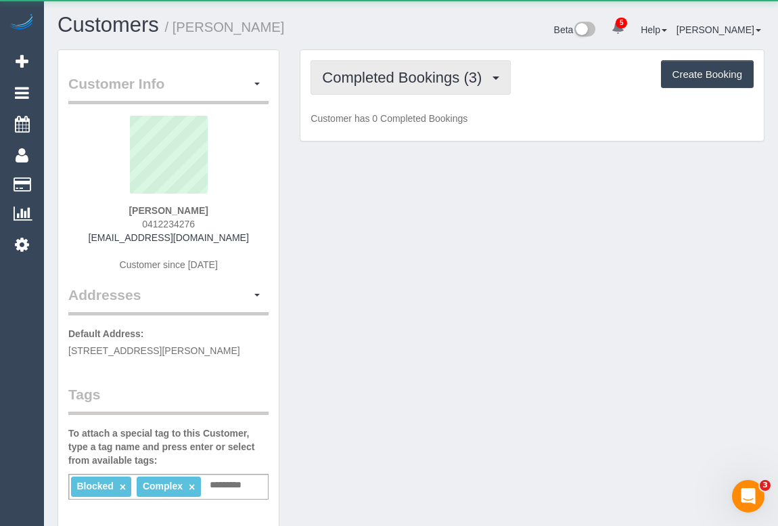
click at [425, 73] on span "Completed Bookings (3)" at bounding box center [405, 77] width 166 height 17
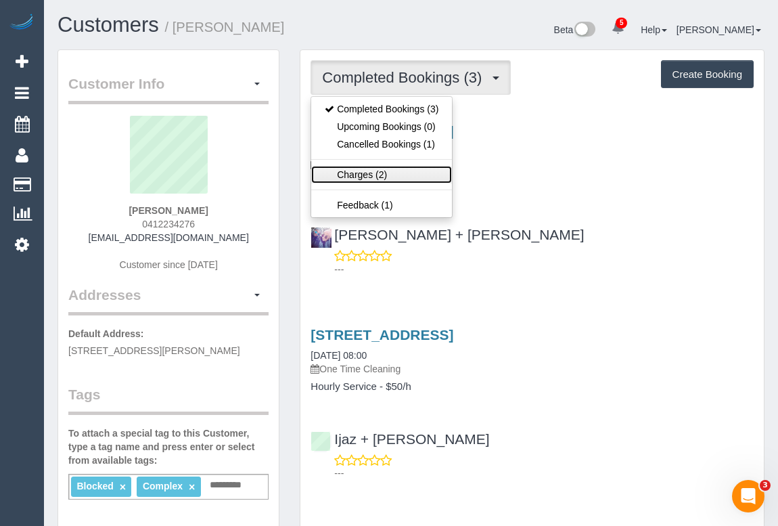
click at [372, 174] on link "Charges (2)" at bounding box center [381, 175] width 141 height 18
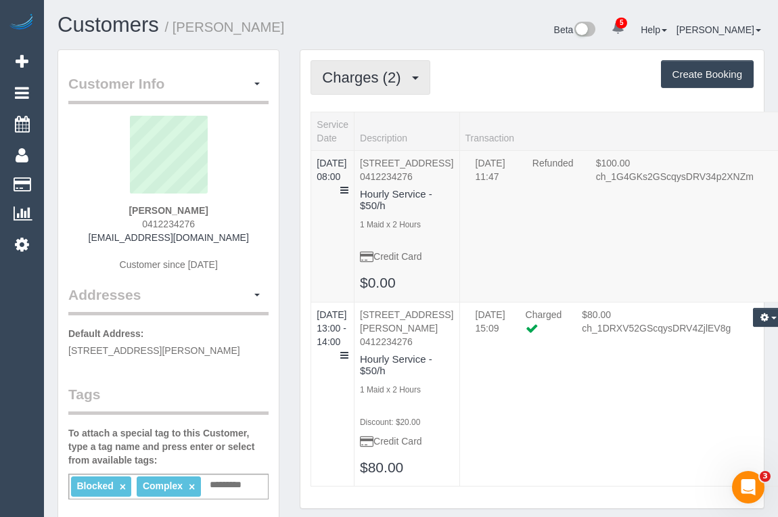
click at [384, 73] on span "Charges (2)" at bounding box center [364, 77] width 85 height 17
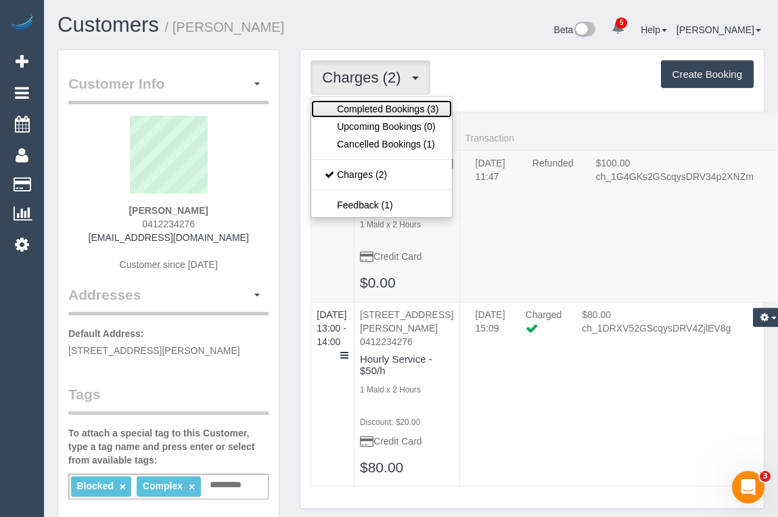
click at [381, 107] on link "Completed Bookings (3)" at bounding box center [381, 109] width 141 height 18
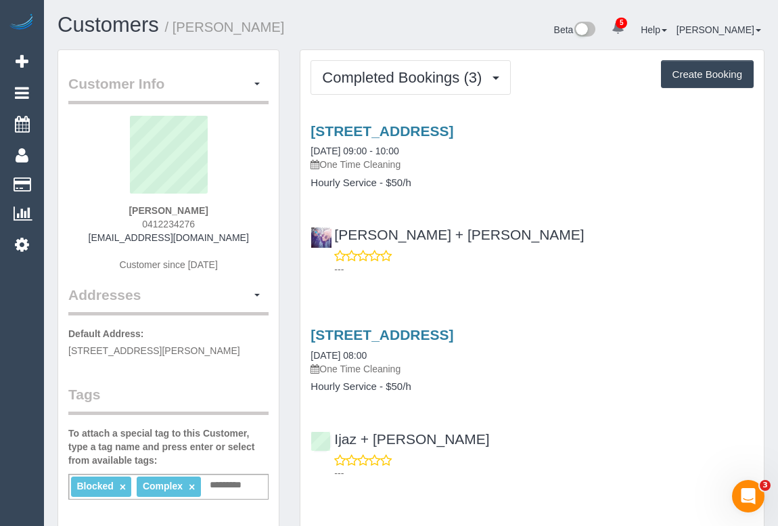
click at [514, 231] on div "Paola + Johny ---" at bounding box center [531, 245] width 463 height 61
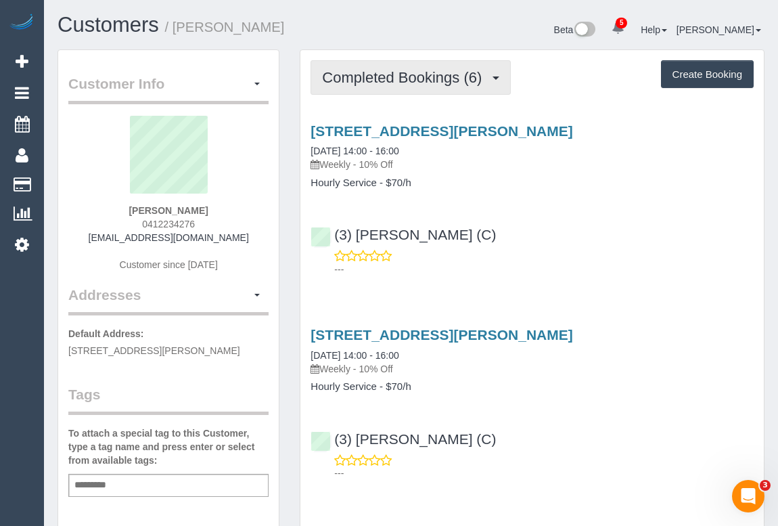
click at [395, 70] on span "Completed Bookings (6)" at bounding box center [405, 77] width 166 height 17
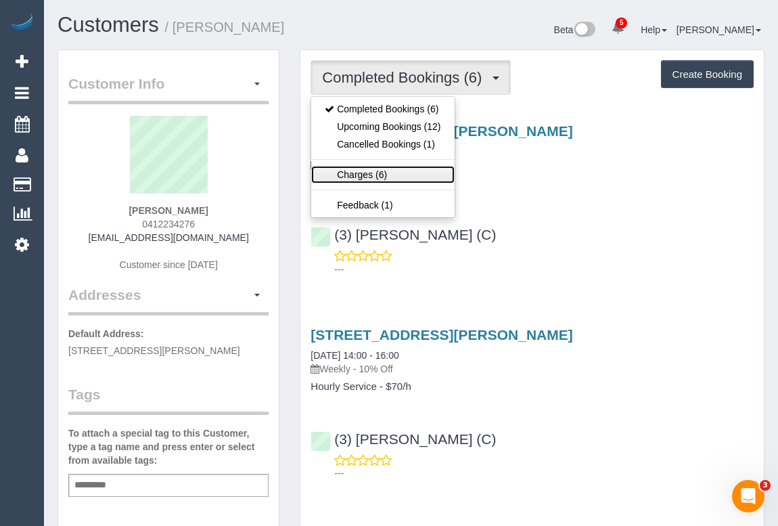
click at [355, 173] on link "Charges (6)" at bounding box center [382, 175] width 143 height 18
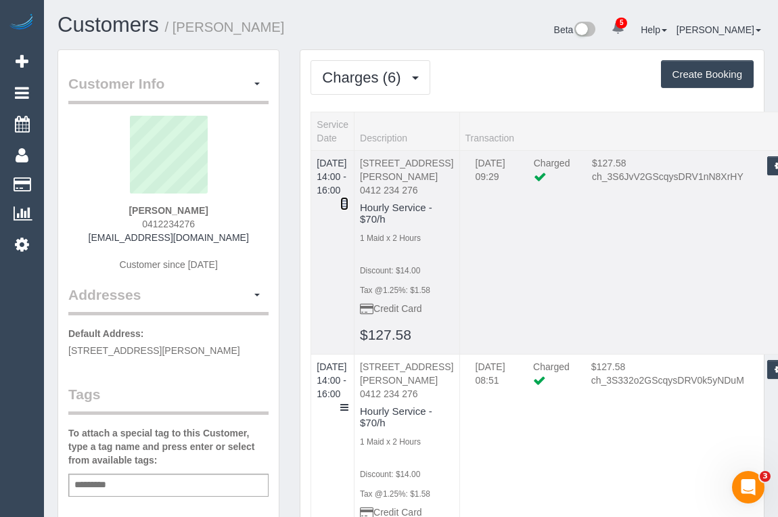
click at [348, 199] on icon at bounding box center [344, 203] width 8 height 9
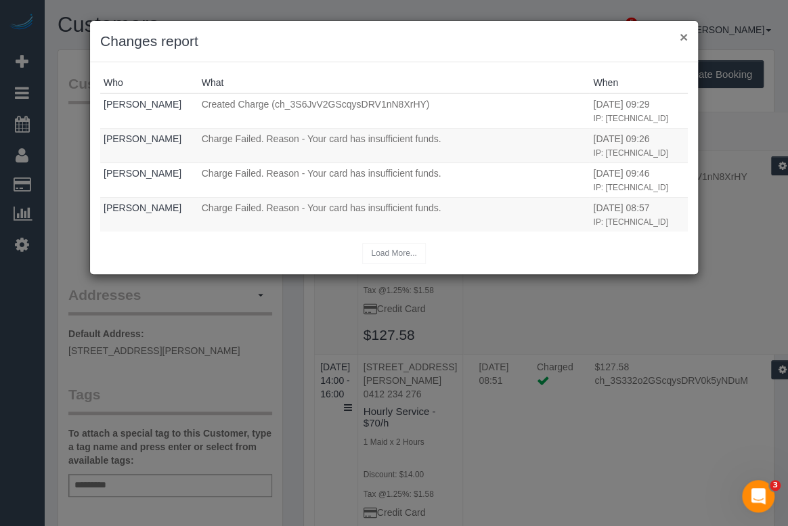
click at [681, 30] on button "×" at bounding box center [683, 37] width 8 height 14
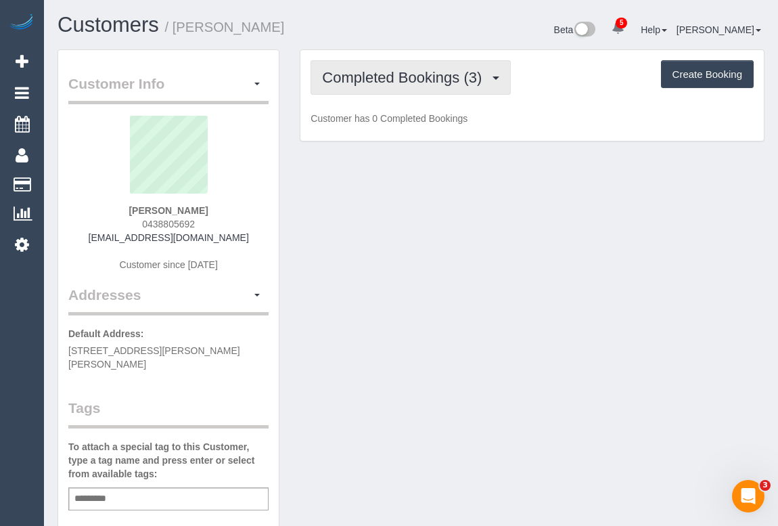
click at [402, 82] on span "Completed Bookings (3)" at bounding box center [405, 77] width 166 height 17
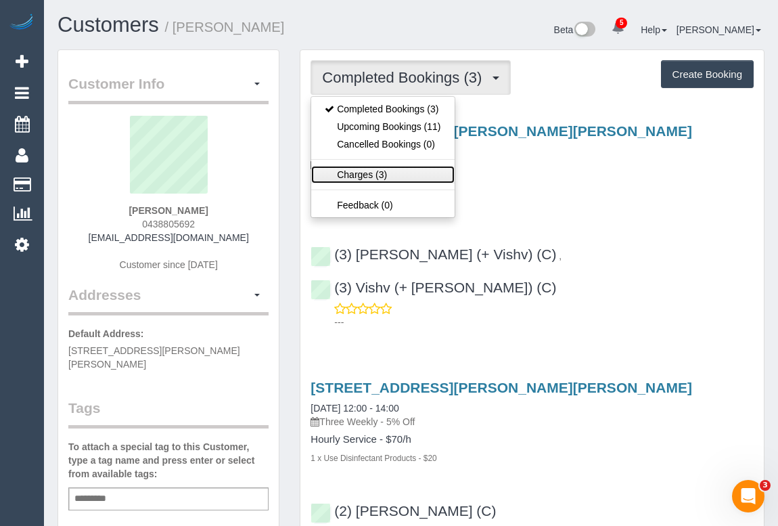
click at [369, 171] on link "Charges (3)" at bounding box center [382, 175] width 143 height 18
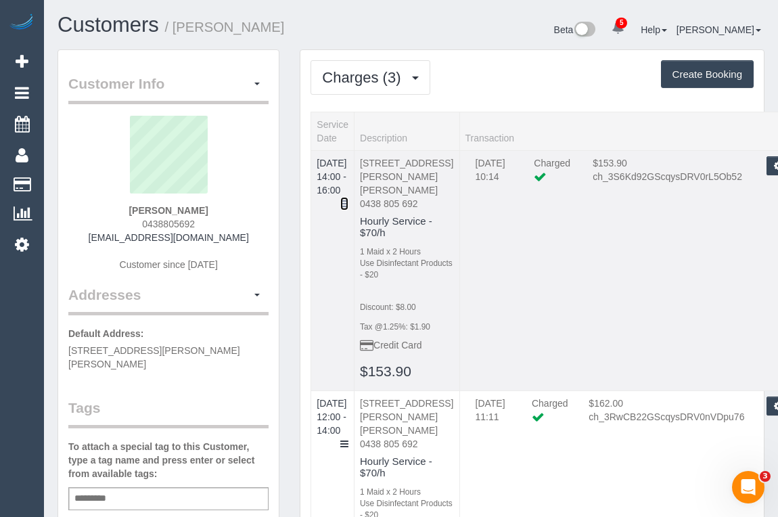
click at [348, 199] on icon at bounding box center [344, 203] width 8 height 9
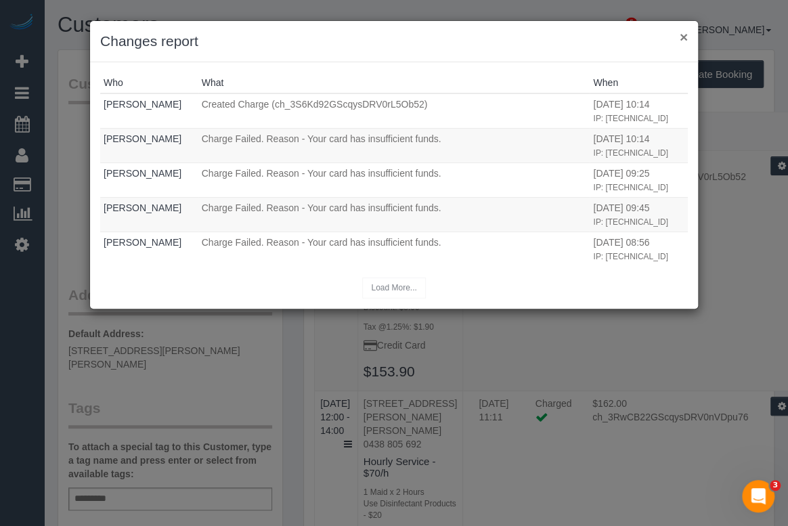
click at [682, 34] on button "×" at bounding box center [683, 37] width 8 height 14
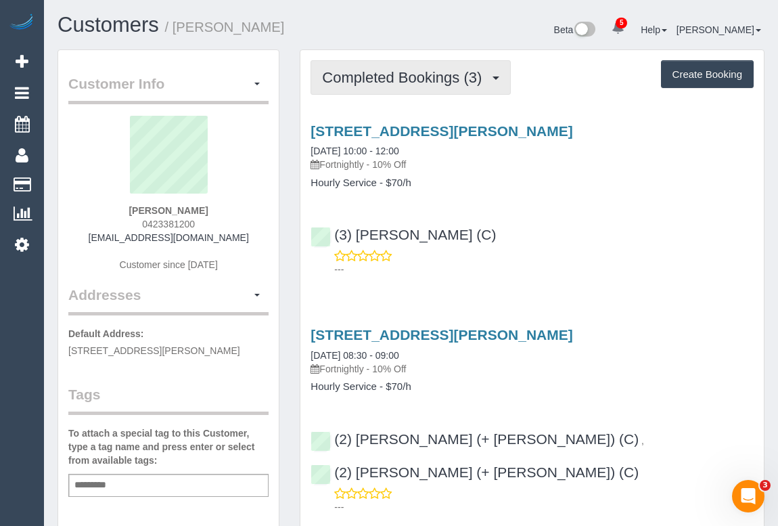
click at [388, 76] on span "Completed Bookings (3)" at bounding box center [405, 77] width 166 height 17
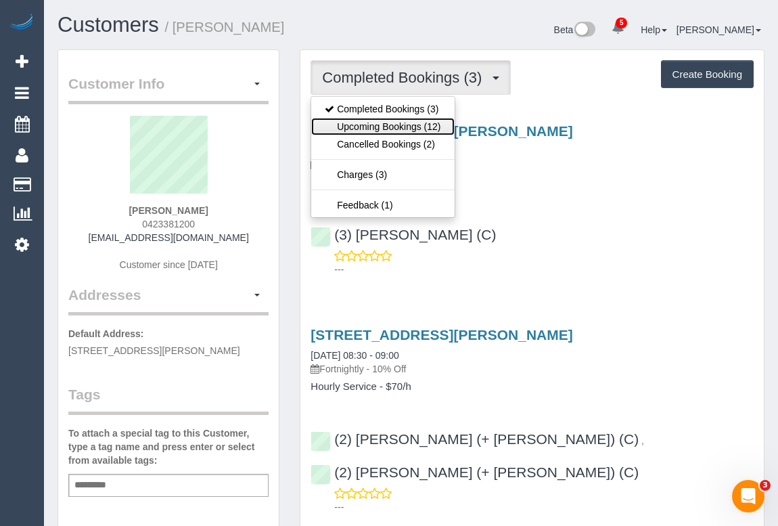
click at [373, 127] on link "Upcoming Bookings (12)" at bounding box center [382, 127] width 143 height 18
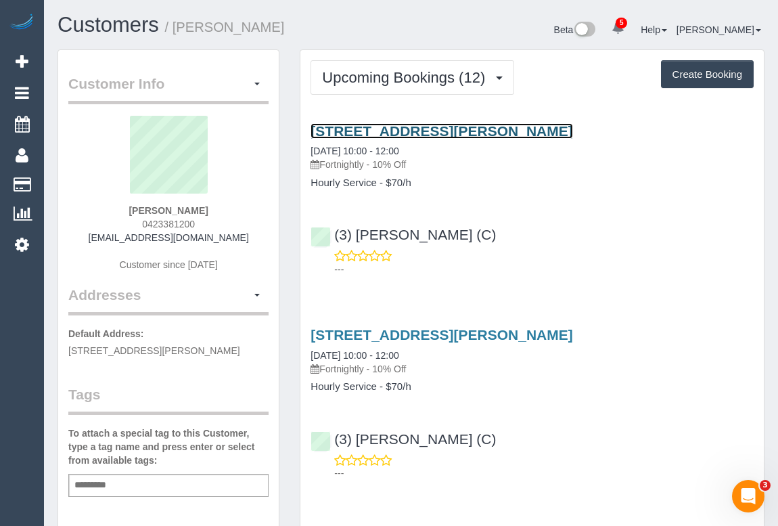
click at [486, 129] on link "1 Moreland Street, Apt 223, Footscray, VIC 3011" at bounding box center [442, 131] width 262 height 16
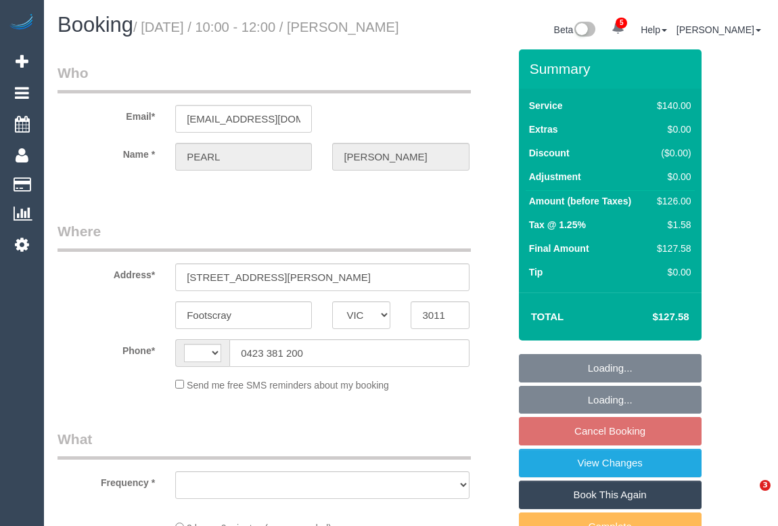
select select "VIC"
select select "string:stripe-pm_1RdpTy2GScqysDRVjYPzQ5ss"
select select "number:28"
select select "number:14"
select select "number:19"
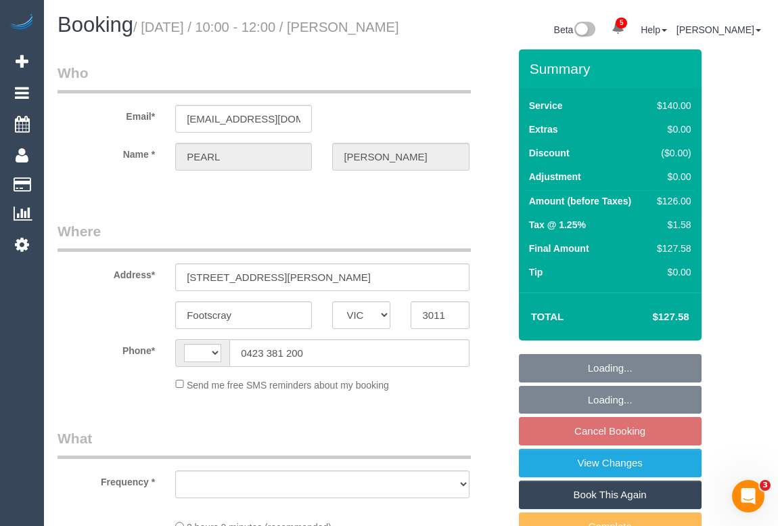
select select "number:23"
select select "number:34"
select select "number:12"
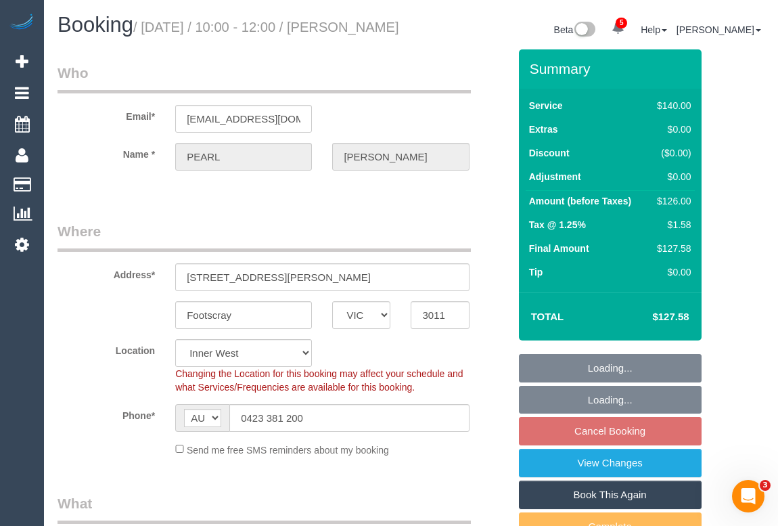
select select "string:AU"
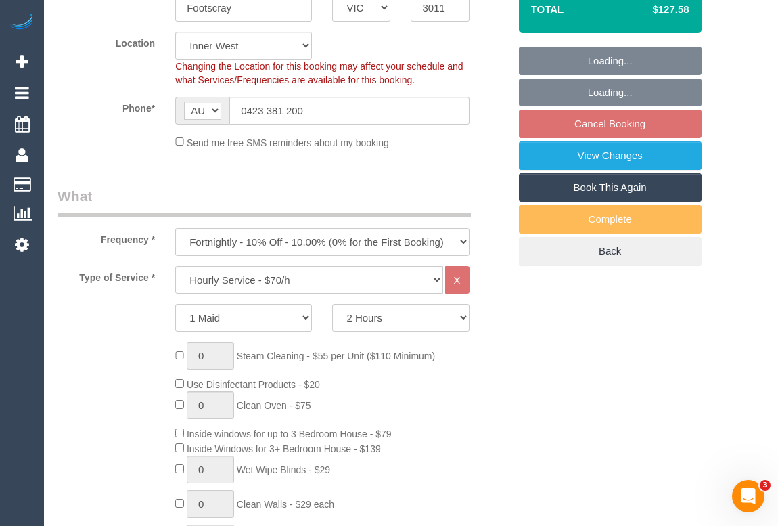
select select "object:1643"
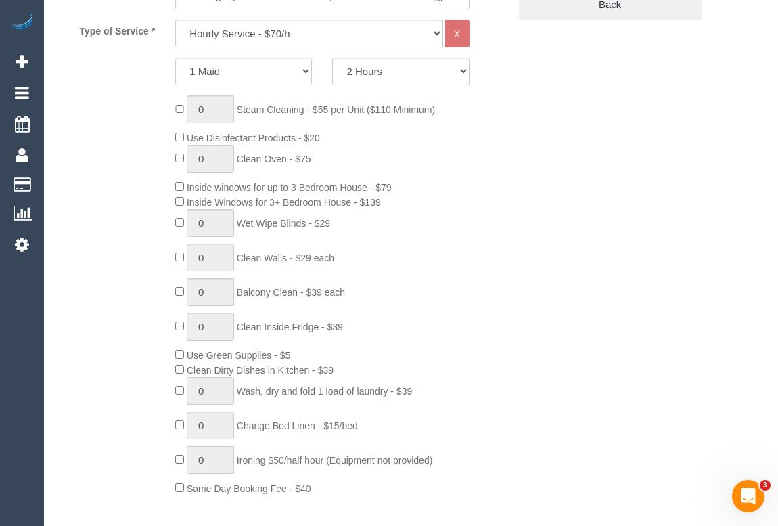
select select "spot1"
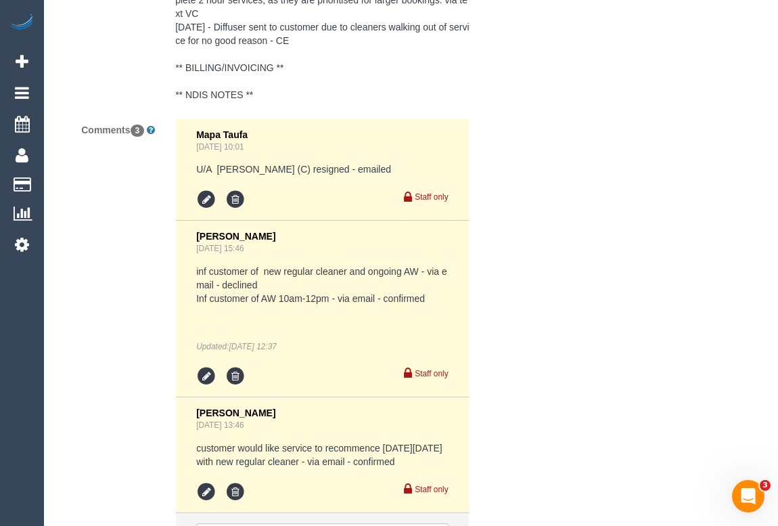
scroll to position [2615, 0]
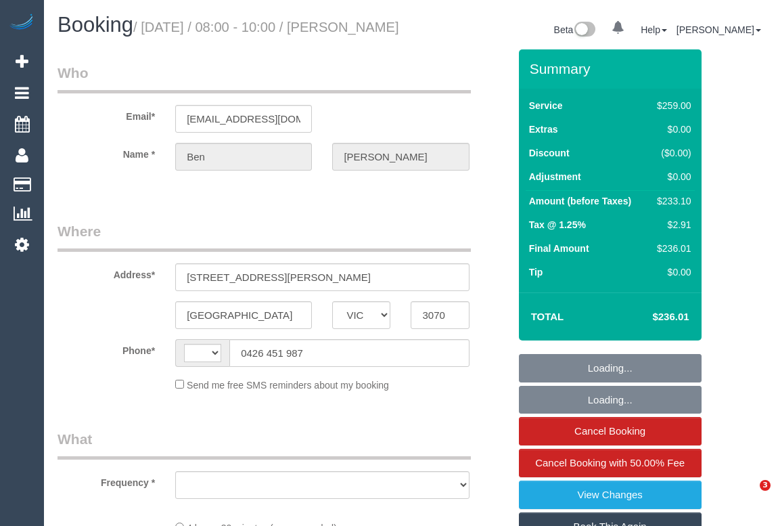
select select "VIC"
select select "object:334"
select select "string:AU"
select select "string:stripe-pm_1Oy5ya2GScqysDRV3mGMmc0R"
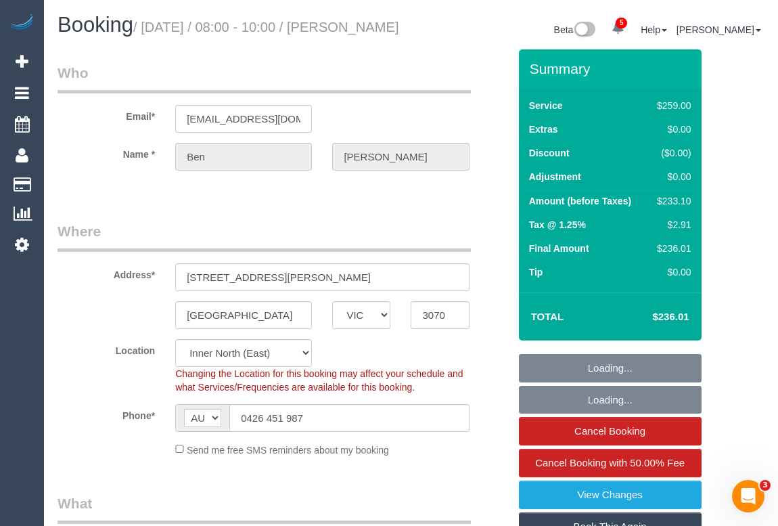
select select "object:688"
select select "number:30"
select select "number:14"
select select "number:19"
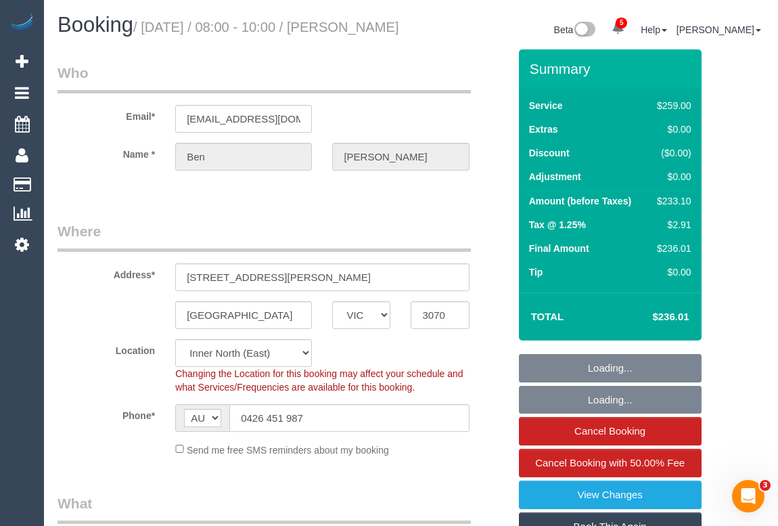
select select "number:25"
select select "number:34"
select select "number:13"
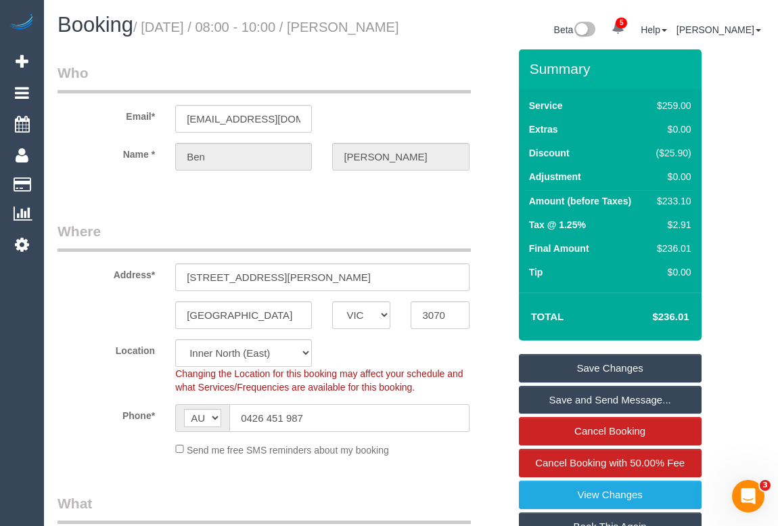
drag, startPoint x: 319, startPoint y: 436, endPoint x: 181, endPoint y: 436, distance: 138.7
click at [181, 432] on div "AF AL DZ AD AO AI AQ AG AR AM AW AU AT AZ BS BH BD BB BY BE BZ BJ BM BT BO BA B…" at bounding box center [322, 418] width 294 height 28
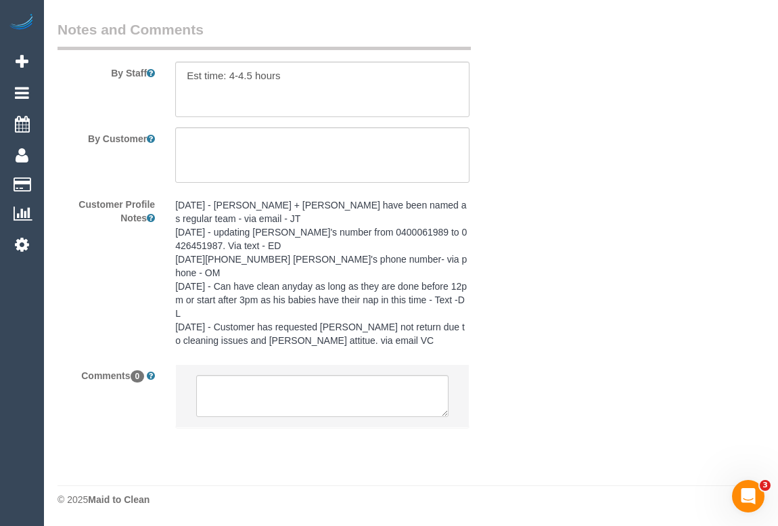
scroll to position [2265, 0]
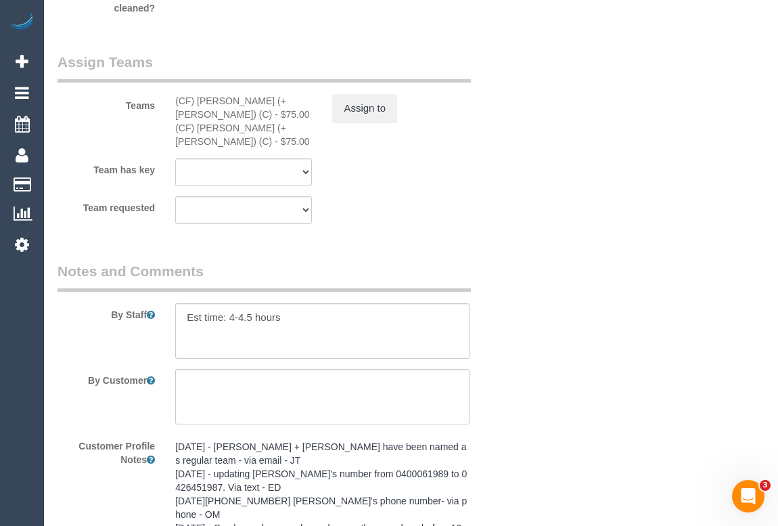
click at [508, 222] on div "Team requested (CF) [PERSON_NAME] (+[PERSON_NAME]) (C) (CF) [PERSON_NAME] (+[PE…" at bounding box center [283, 210] width 472 height 28
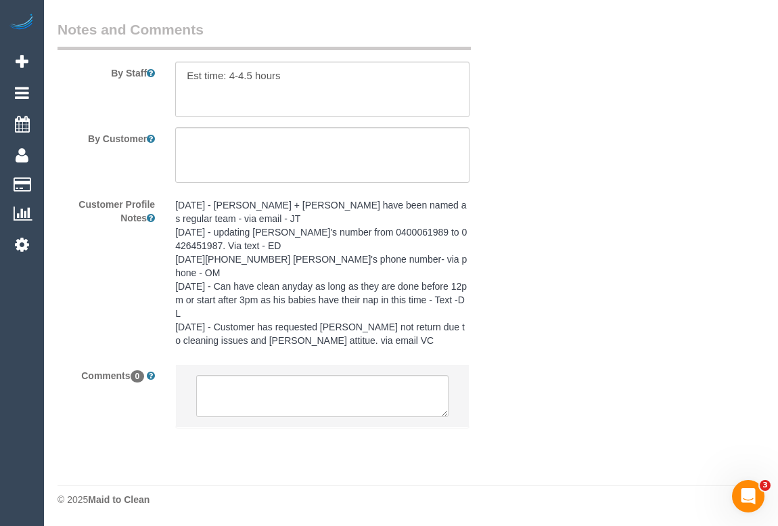
scroll to position [2511, 0]
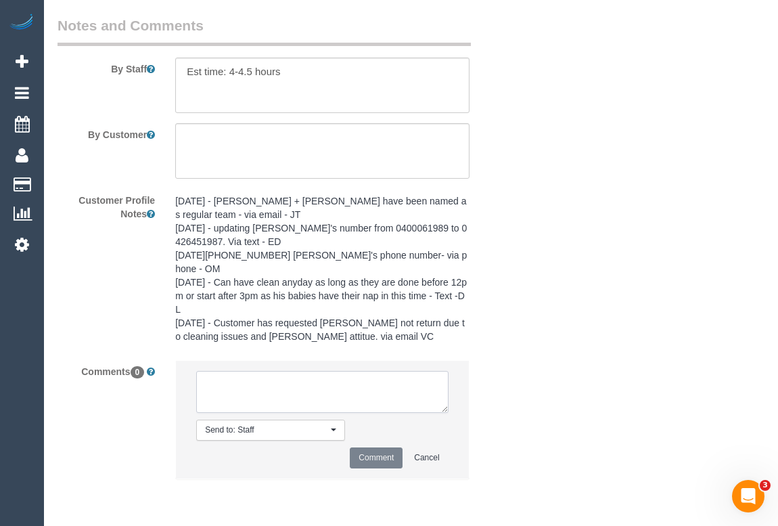
click at [286, 393] on textarea at bounding box center [322, 392] width 252 height 42
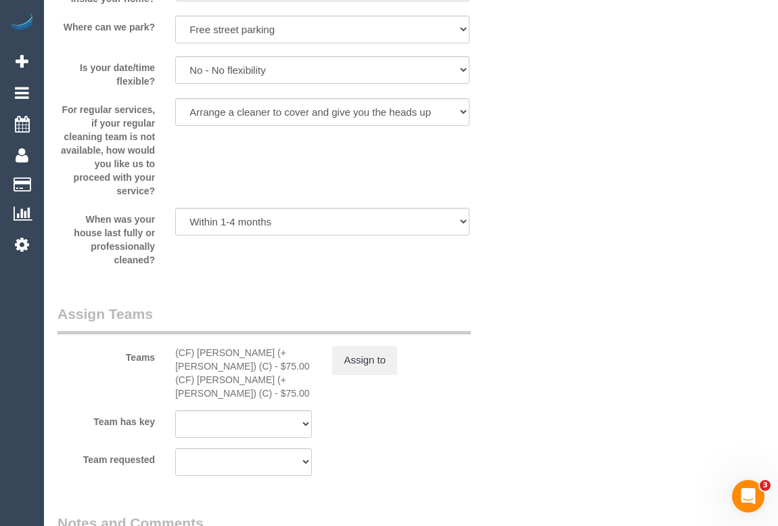
scroll to position [2081, 0]
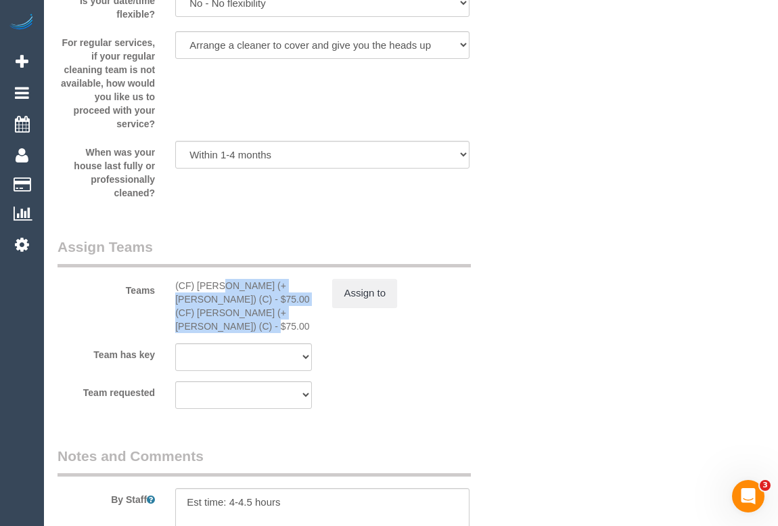
drag, startPoint x: 177, startPoint y: 298, endPoint x: 286, endPoint y: 340, distance: 116.7
click at [286, 333] on div "(CF) Lokesh (+Manvi) (C) - $75.00 (CF) Manvi (+Lokesh) (C) - $75.00" at bounding box center [243, 306] width 157 height 54
copy div "CF) Lokesh (+Manvi) (C) - $75.00 (CF) Manvi (+Lokesh) (C) - $75.00"
click at [362, 307] on button "Assign to" at bounding box center [364, 293] width 65 height 28
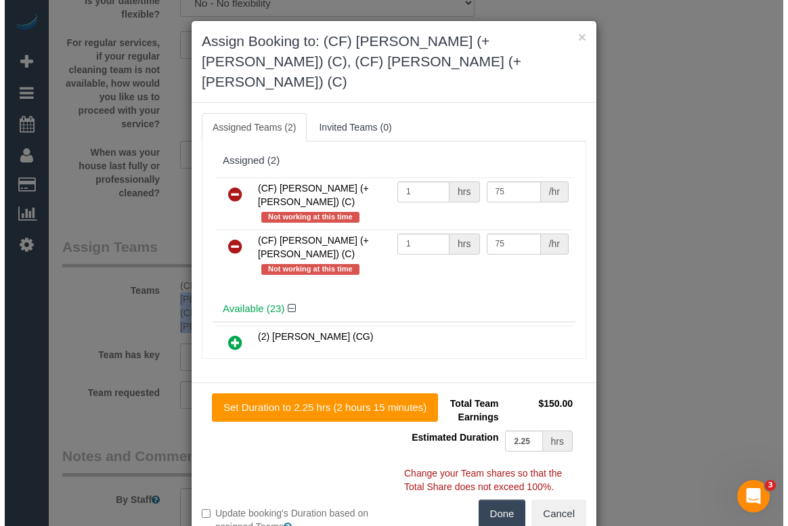
scroll to position [2067, 0]
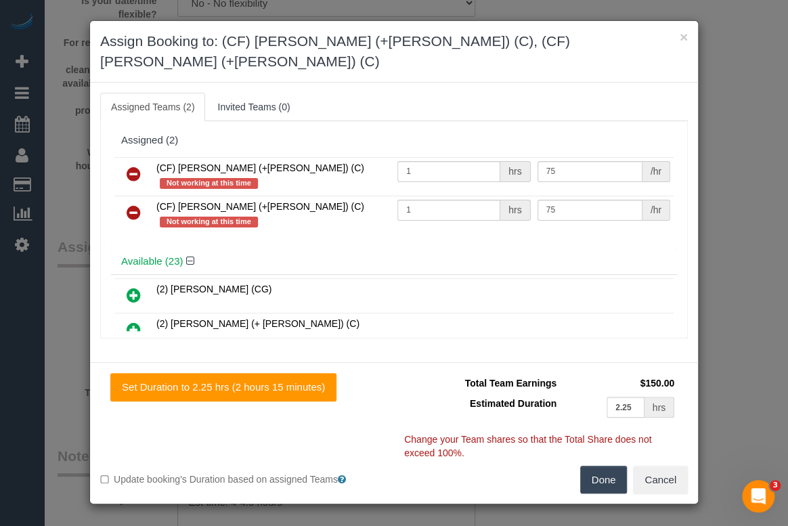
click at [133, 166] on icon at bounding box center [134, 174] width 14 height 16
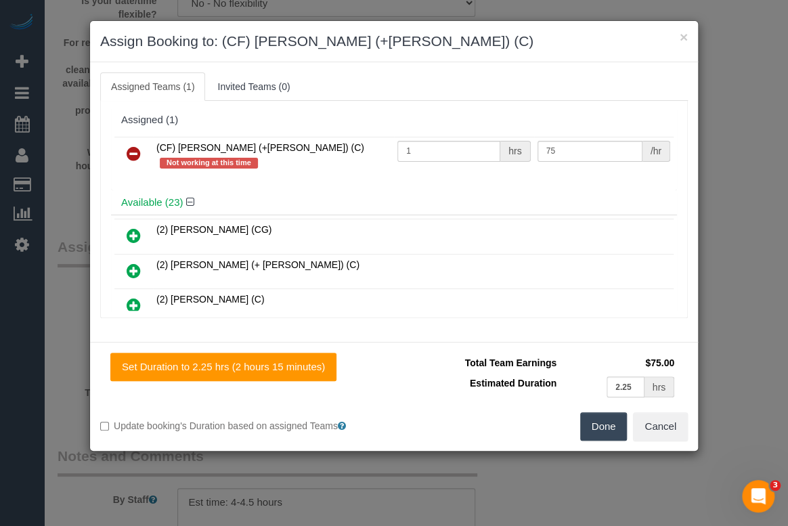
click at [129, 155] on icon at bounding box center [134, 153] width 14 height 16
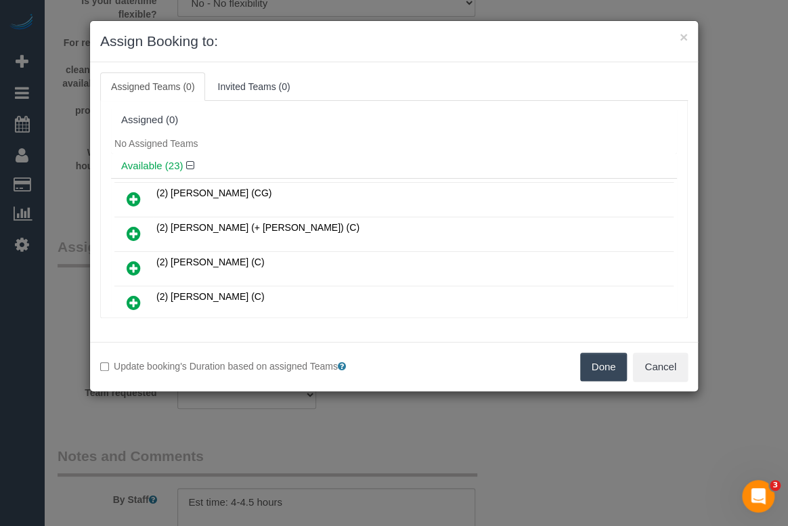
click at [603, 365] on button "Done" at bounding box center [603, 367] width 47 height 28
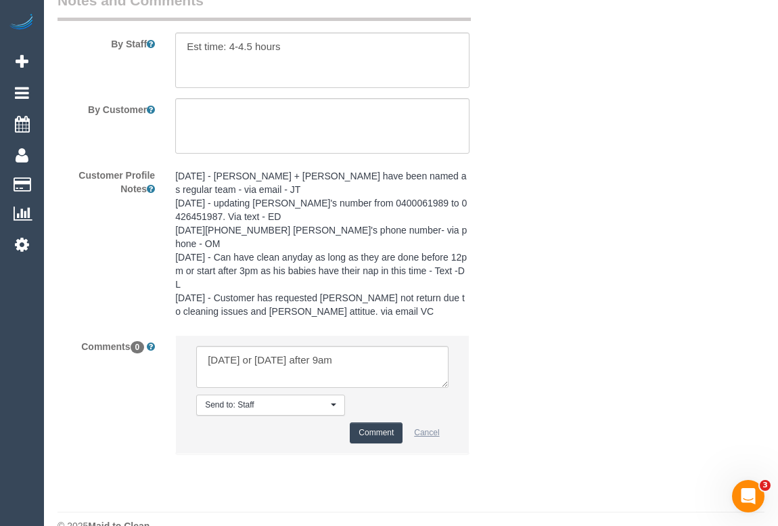
scroll to position [2541, 0]
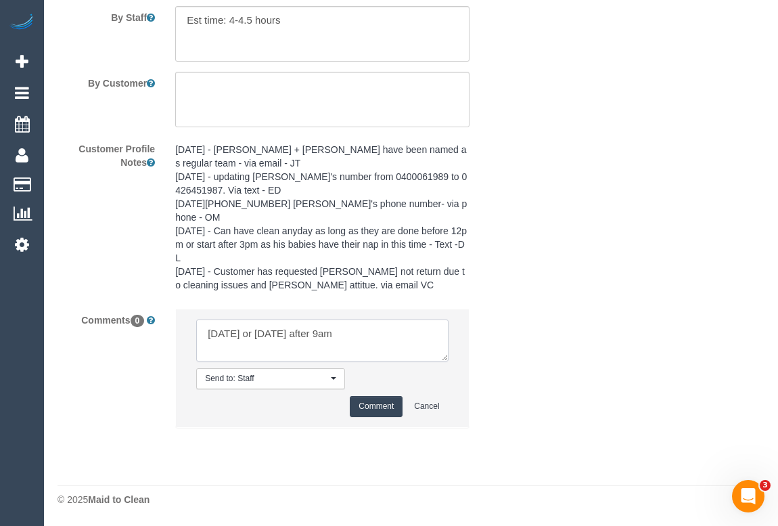
click at [205, 332] on textarea at bounding box center [322, 340] width 252 height 42
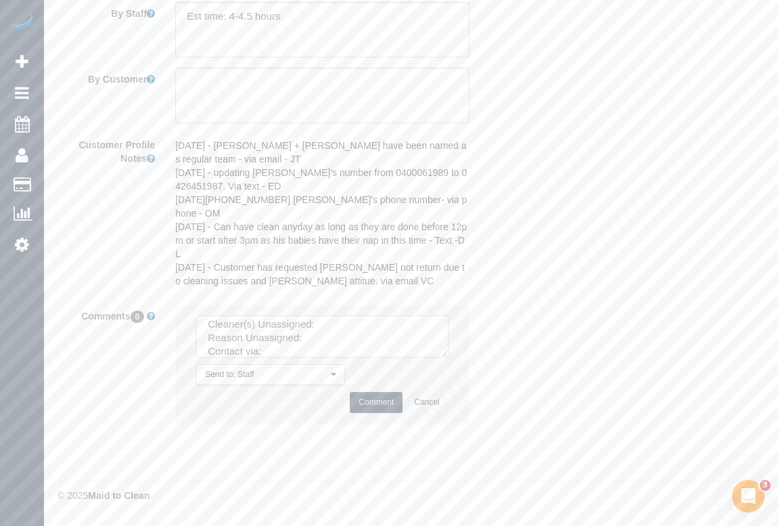
click at [339, 329] on textarea at bounding box center [322, 336] width 252 height 42
paste textarea "CF) Lokesh (+Manvi) (C) - $75.00 (CF) Manvi (+Lokesh) (C) - $75.00"
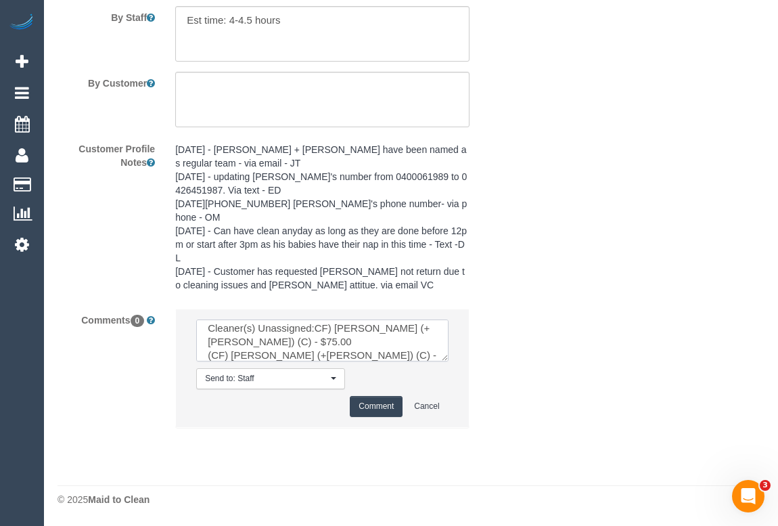
drag, startPoint x: 298, startPoint y: 338, endPoint x: 206, endPoint y: 338, distance: 91.3
click at [206, 338] on textarea at bounding box center [322, 340] width 252 height 42
drag, startPoint x: 324, startPoint y: 343, endPoint x: 362, endPoint y: 341, distance: 37.9
click at [362, 341] on textarea at bounding box center [322, 340] width 252 height 42
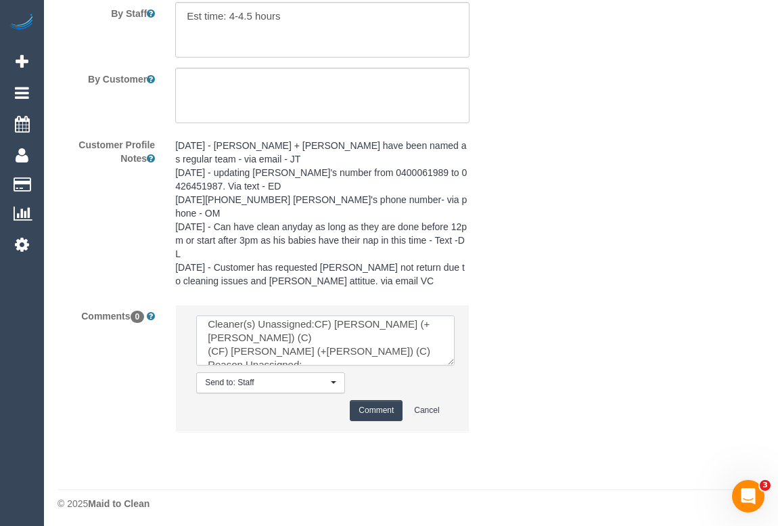
scroll to position [0, 0]
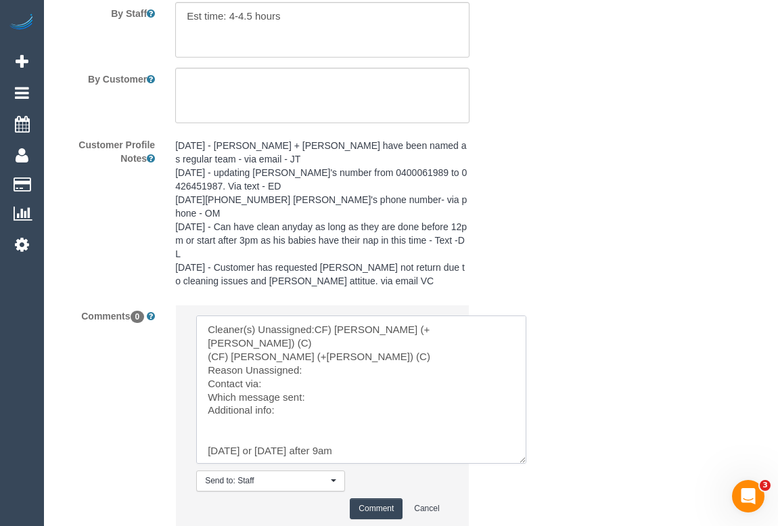
drag, startPoint x: 445, startPoint y: 358, endPoint x: 523, endPoint y: 464, distance: 132.1
click at [523, 463] on textarea at bounding box center [361, 389] width 330 height 148
click at [311, 361] on textarea at bounding box center [361, 389] width 331 height 148
click at [291, 373] on textarea at bounding box center [361, 389] width 331 height 148
click at [328, 390] on textarea at bounding box center [361, 389] width 331 height 148
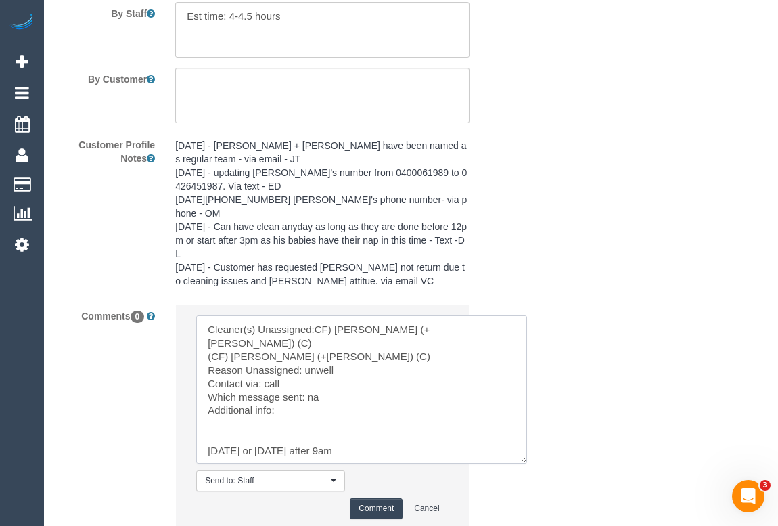
click at [207, 440] on textarea at bounding box center [361, 389] width 331 height 148
type textarea "Cleaner(s) Unassigned:CF) Lokesh (+Manvi) (C) (CF) Manvi (+Lokesh) (C) Reason U…"
click at [390, 518] on button "Comment" at bounding box center [376, 508] width 53 height 21
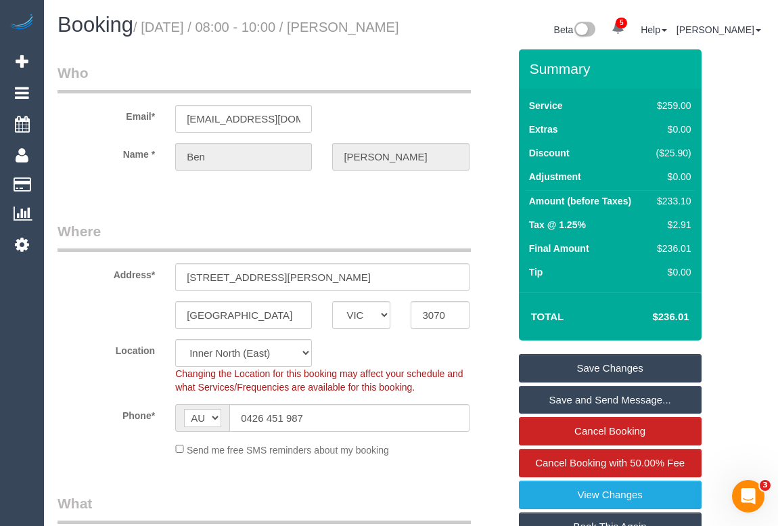
click at [597, 382] on link "Save Changes" at bounding box center [610, 368] width 183 height 28
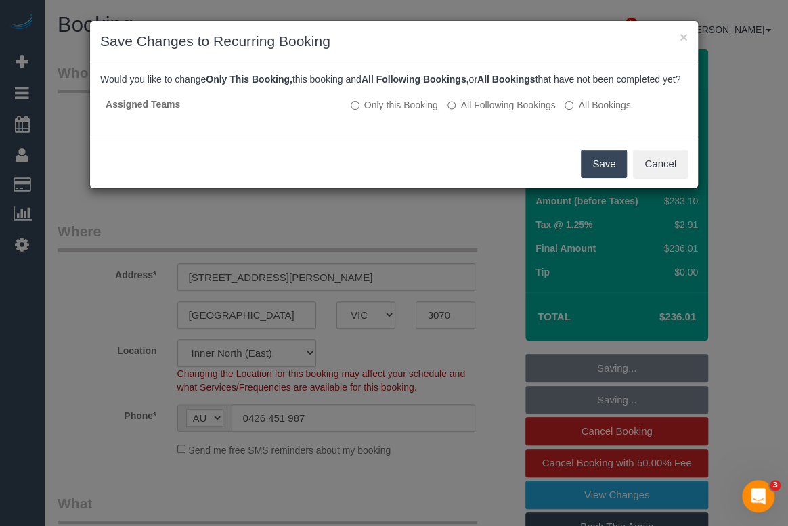
click at [597, 175] on button "Save" at bounding box center [604, 164] width 46 height 28
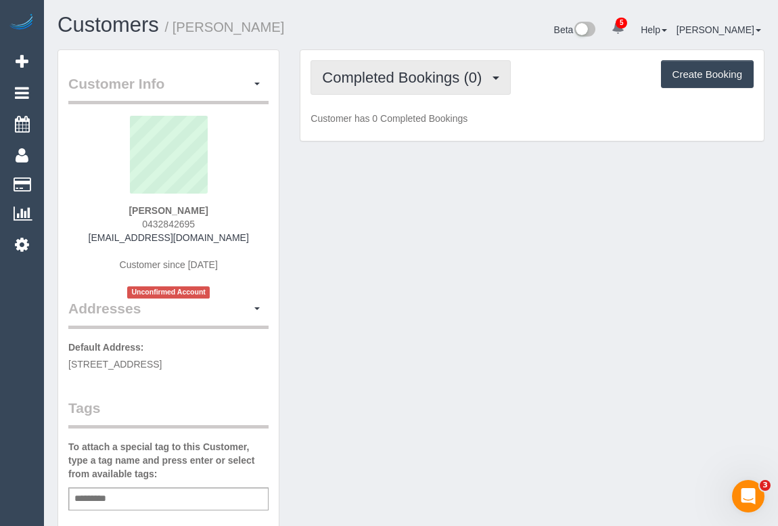
click at [381, 81] on span "Completed Bookings (0)" at bounding box center [405, 77] width 166 height 17
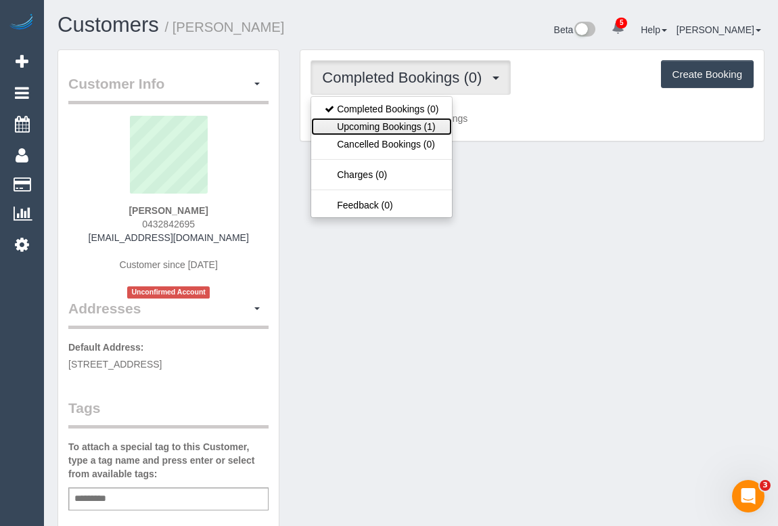
click at [376, 131] on link "Upcoming Bookings (1)" at bounding box center [381, 127] width 141 height 18
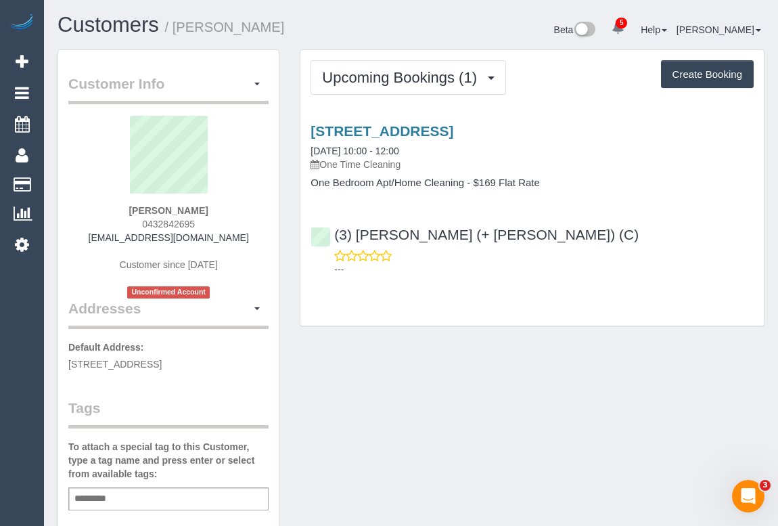
click at [493, 335] on div "Upcoming Bookings (1) Completed Bookings (0) Upcoming Bookings (1) Cancelled Bo…" at bounding box center [532, 194] width 485 height 291
click at [453, 131] on link "4 Acacia Place, 126, Abbotsford, VIC 3067" at bounding box center [382, 131] width 143 height 16
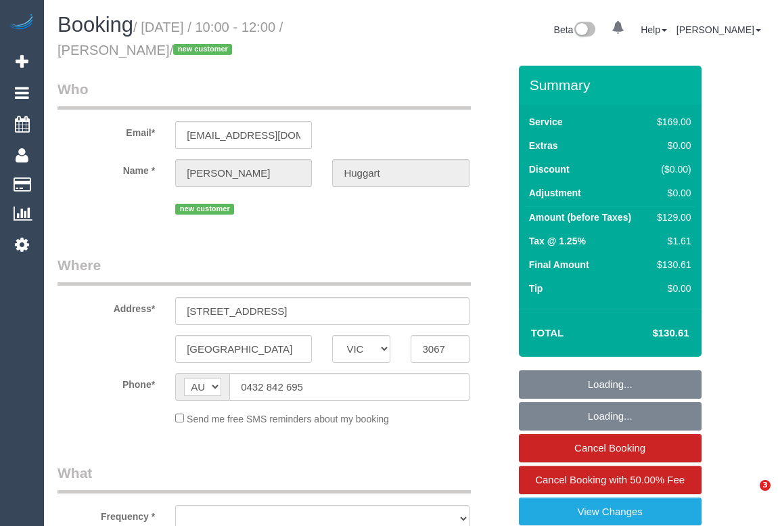
select select "VIC"
select select "string:stripe-pm_1S4ti02GScqysDRVTaJMcXUn"
select select "number:28"
select select "number:14"
select select "number:21"
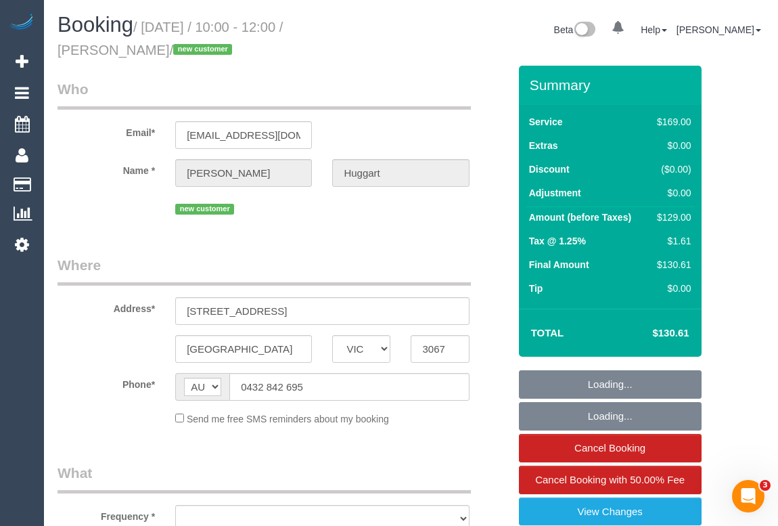
select select "number:24"
select select "number:26"
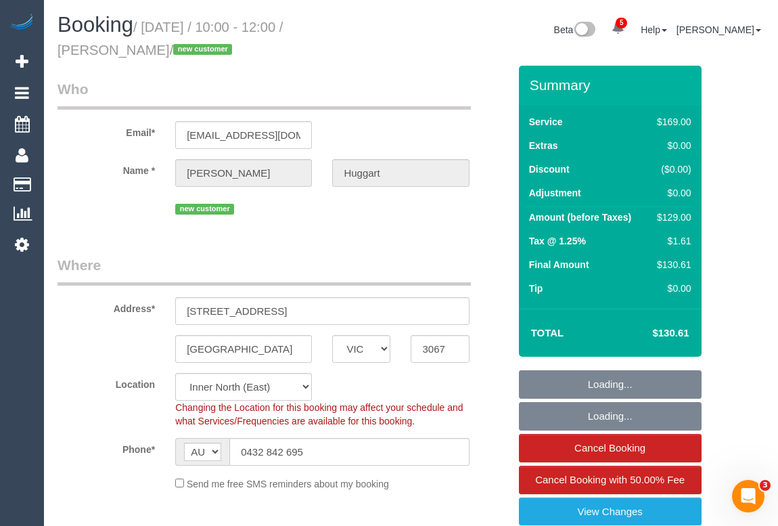
select select "object:856"
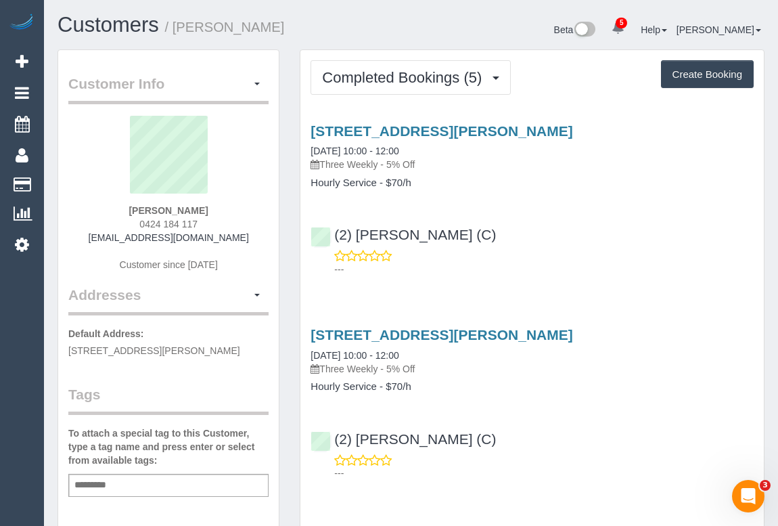
drag, startPoint x: 124, startPoint y: 223, endPoint x: 217, endPoint y: 223, distance: 92.7
click at [217, 223] on div "Bhavna Tolani 0424 184 117 btolaniz@gmail.com Customer since 2020" at bounding box center [168, 200] width 200 height 169
click at [723, 153] on div "2 Cheeseman Avenue, Brighton East, VIC 3187 22/08/2025 10:00 - 12:00 Three Week…" at bounding box center [532, 147] width 443 height 49
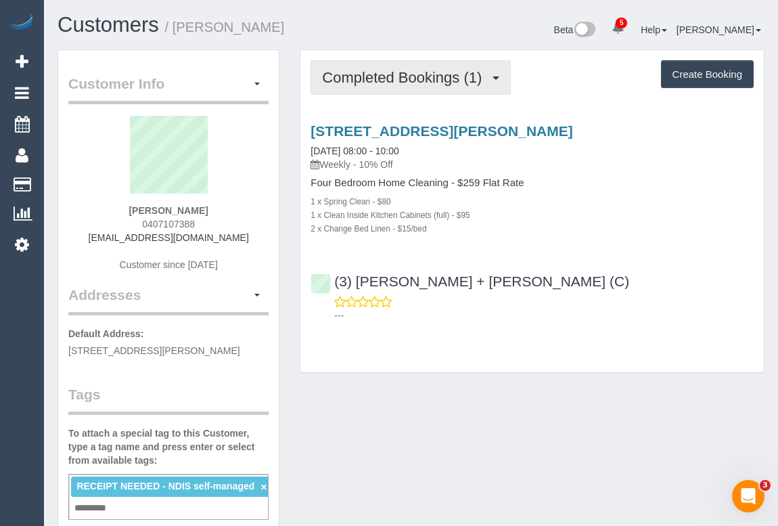
click at [413, 85] on button "Completed Bookings (1)" at bounding box center [411, 77] width 200 height 35
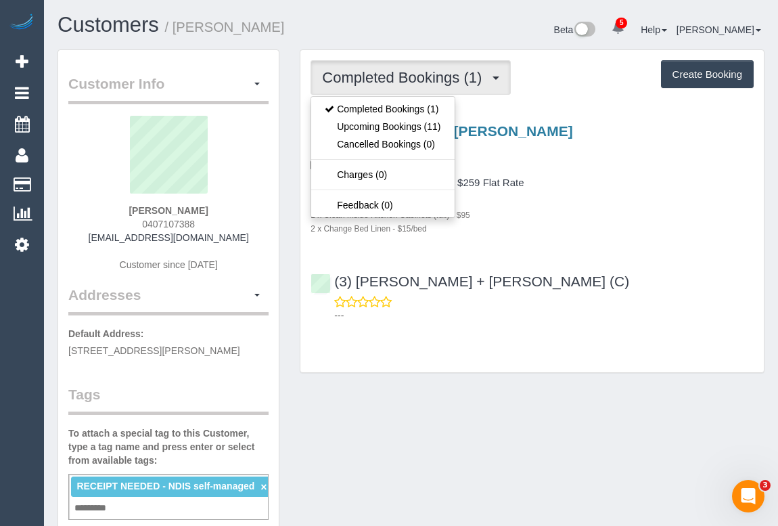
click at [581, 173] on div "[STREET_ADDRESS][PERSON_NAME] [DATE] 08:00 - 10:00 Weekly - 10% Off Four Bedroo…" at bounding box center [531, 179] width 463 height 112
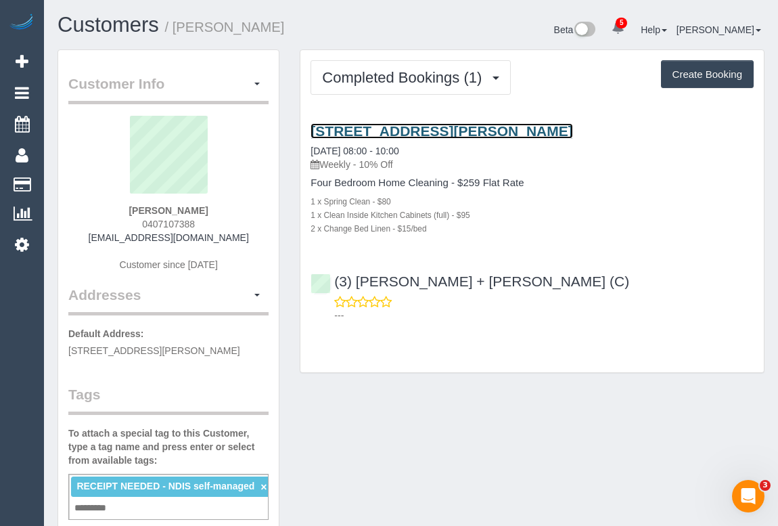
click at [465, 129] on link "[STREET_ADDRESS][PERSON_NAME]" at bounding box center [442, 131] width 262 height 16
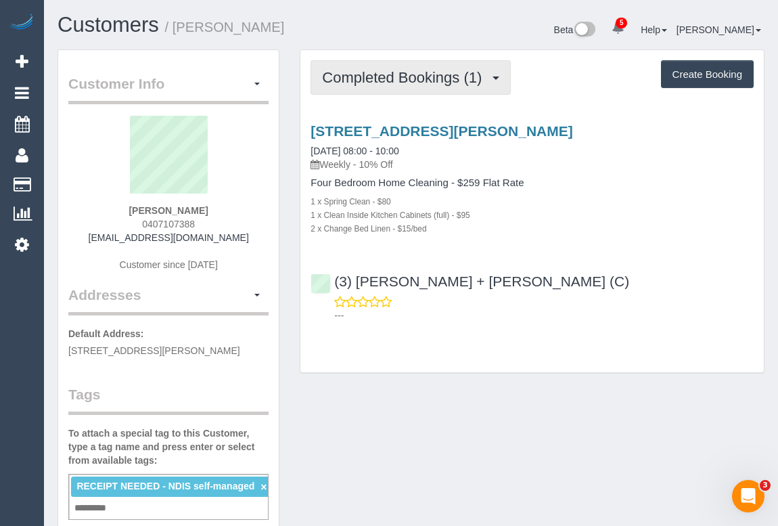
click at [399, 78] on span "Completed Bookings (1)" at bounding box center [405, 77] width 166 height 17
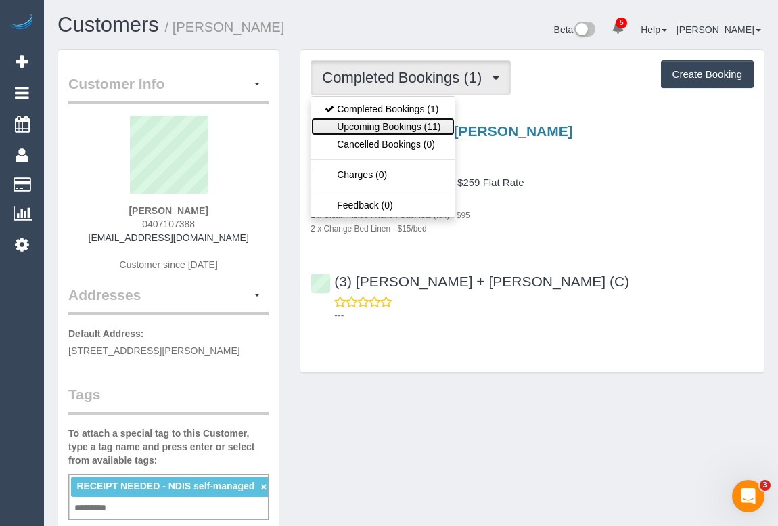
click at [405, 129] on link "Upcoming Bookings (11)" at bounding box center [382, 127] width 143 height 18
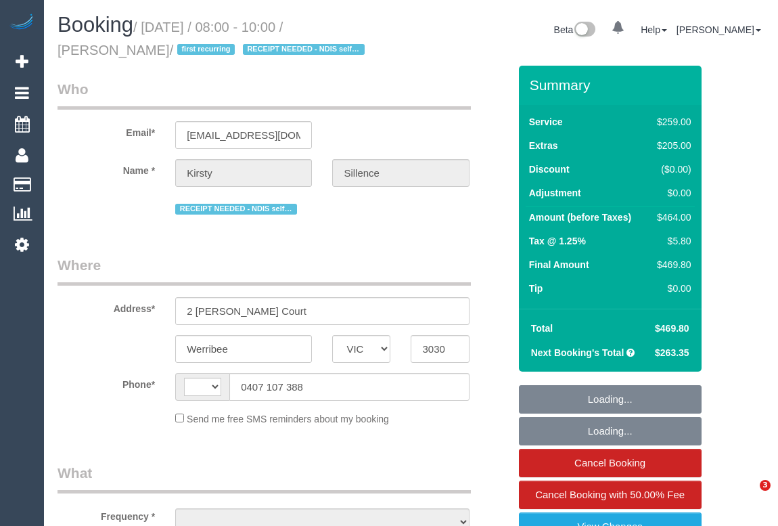
select select "VIC"
select select "object:411"
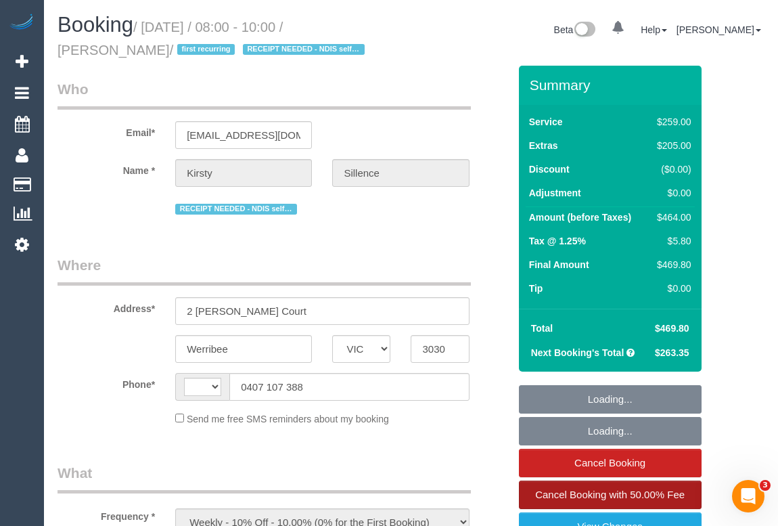
select select "string:AU"
select select "string:stripe-pm_1S1avb2GScqysDRV1EGwo1dm"
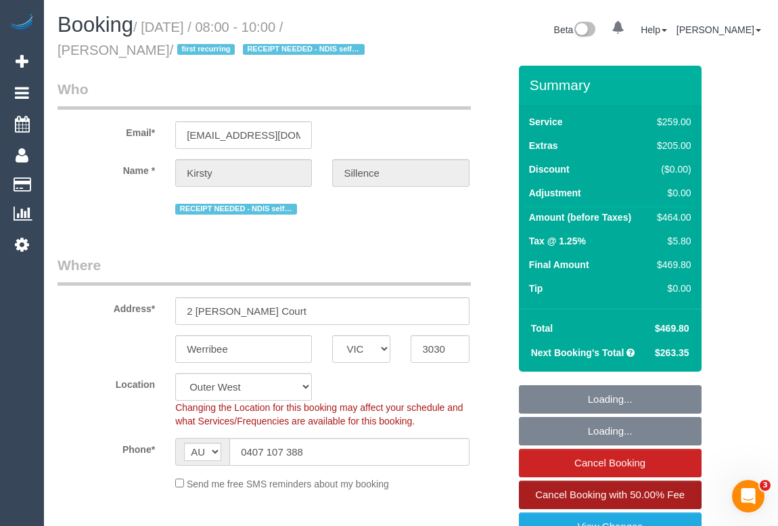
select select "number:29"
select select "number:14"
select select "number:19"
select select "number:22"
select select "number:33"
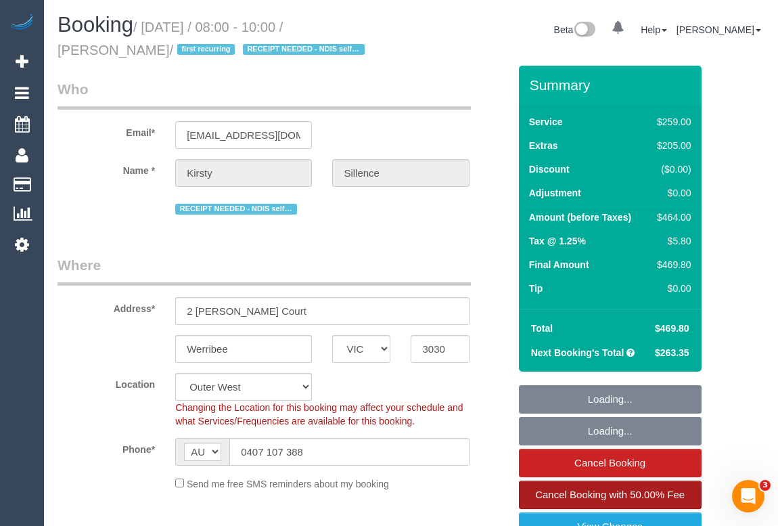
select select "number:26"
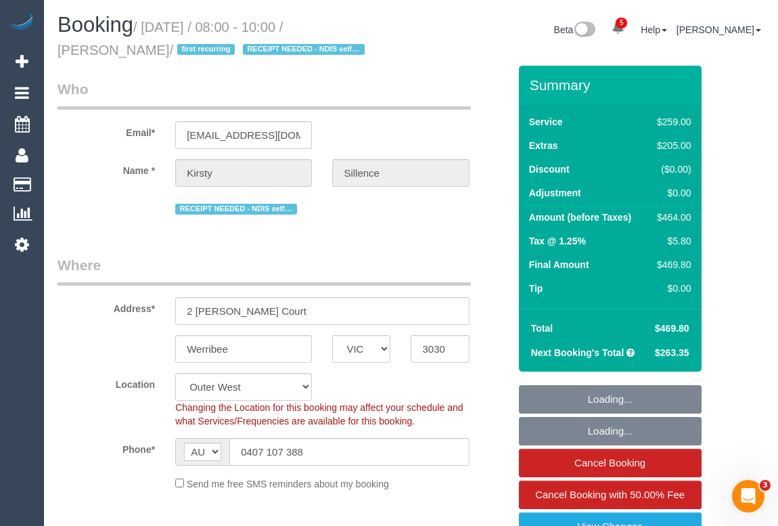
select select "object:1306"
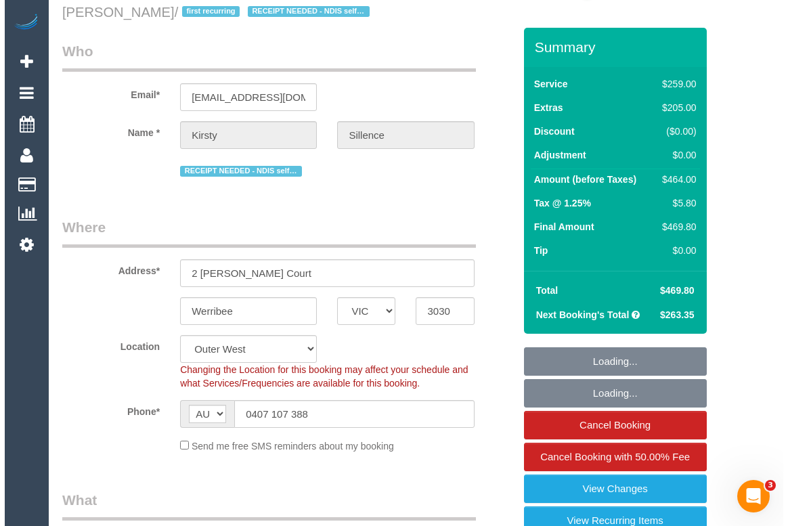
scroll to position [122, 0]
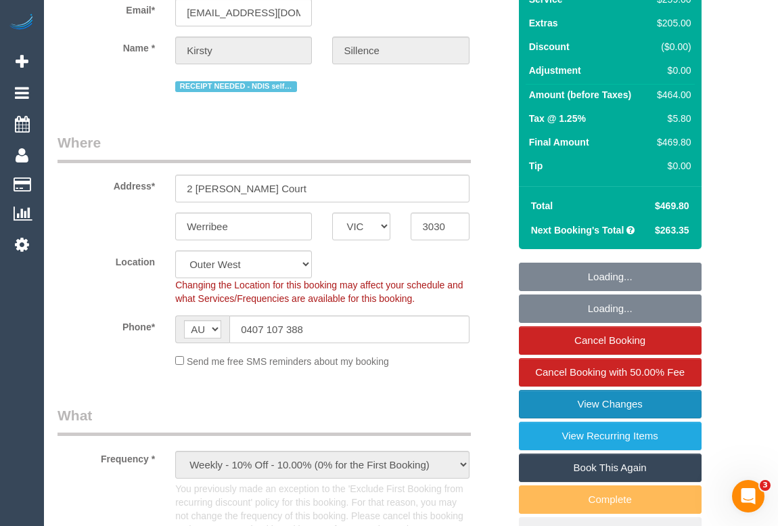
click at [606, 403] on link "View Changes" at bounding box center [610, 404] width 183 height 28
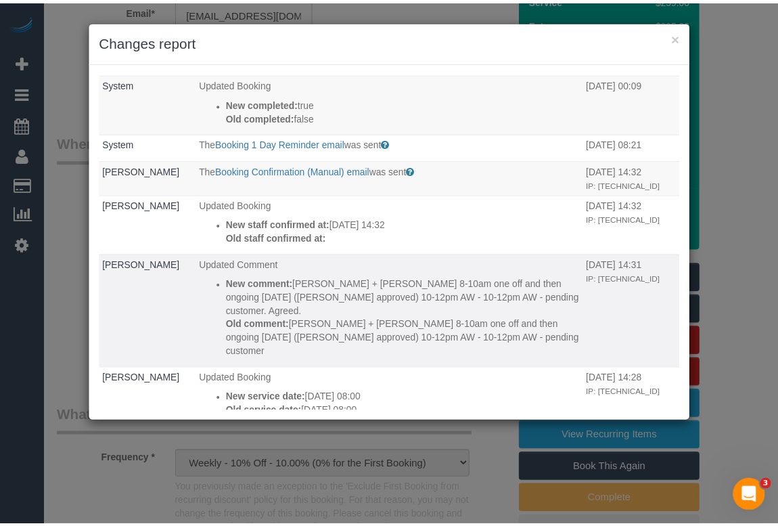
scroll to position [246, 0]
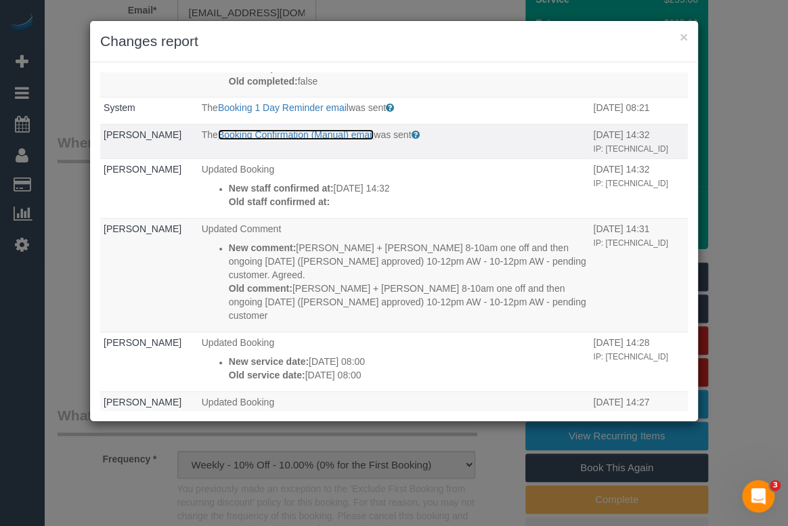
click at [256, 129] on link "Booking Confirmation (Manual) email" at bounding box center [296, 134] width 156 height 11
click at [682, 37] on button "×" at bounding box center [683, 37] width 8 height 14
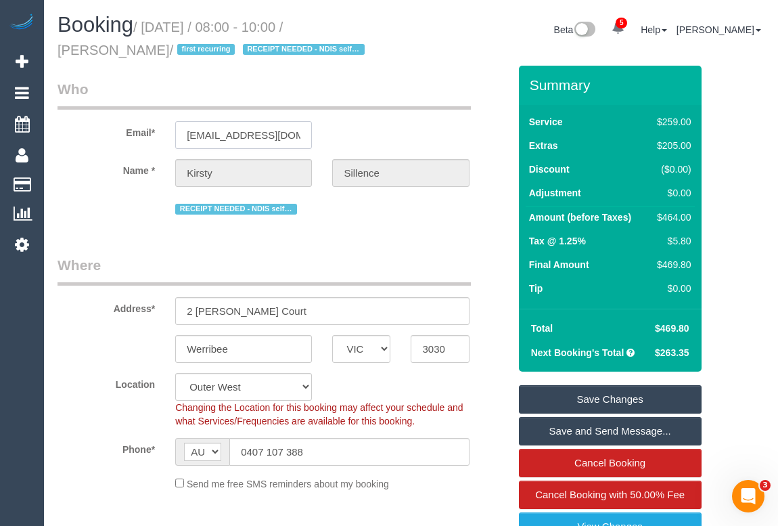
scroll to position [0, 11]
drag, startPoint x: 183, startPoint y: 131, endPoint x: 341, endPoint y: 138, distance: 157.8
click at [341, 138] on div "Email* kirsty.sillence@hotmail.com" at bounding box center [283, 114] width 472 height 70
click at [371, 271] on legend "Where" at bounding box center [264, 270] width 413 height 30
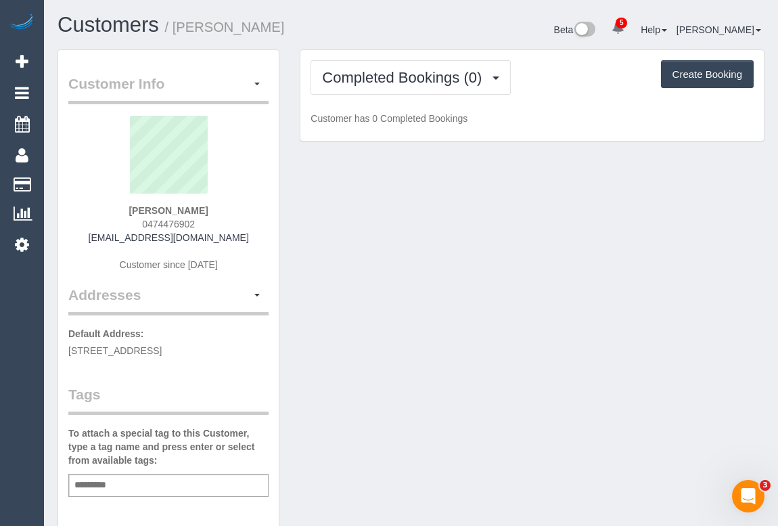
drag, startPoint x: 108, startPoint y: 234, endPoint x: 244, endPoint y: 236, distance: 136.0
click at [244, 236] on div "[PERSON_NAME] 0474476902 [EMAIL_ADDRESS][DOMAIN_NAME] Customer since [DATE]" at bounding box center [168, 200] width 200 height 169
copy link "[EMAIL_ADDRESS][DOMAIN_NAME]"
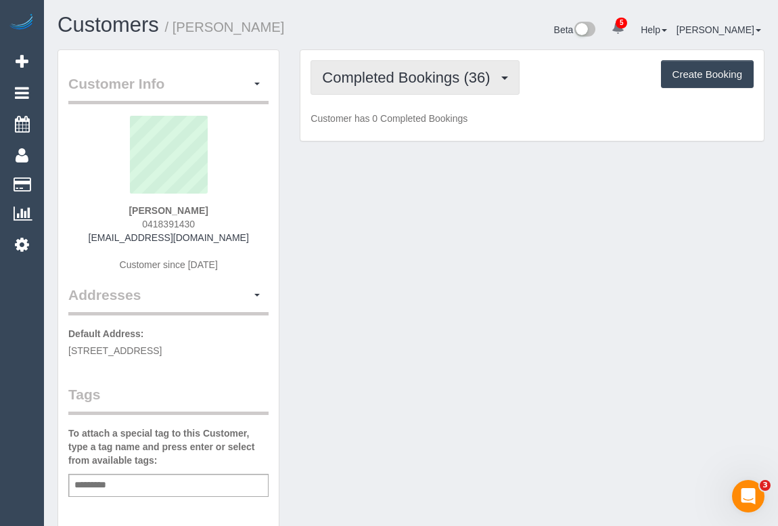
click at [443, 75] on span "Completed Bookings (36)" at bounding box center [409, 77] width 175 height 17
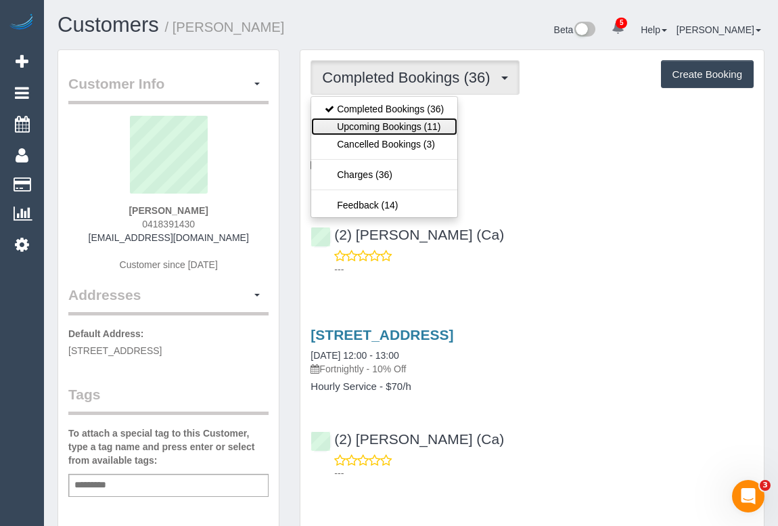
click at [408, 129] on link "Upcoming Bookings (11)" at bounding box center [384, 127] width 146 height 18
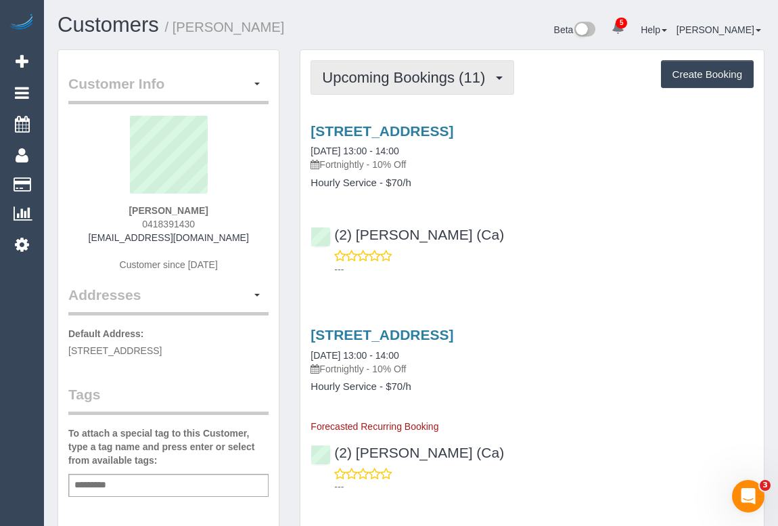
click at [413, 74] on span "Upcoming Bookings (11)" at bounding box center [407, 77] width 170 height 17
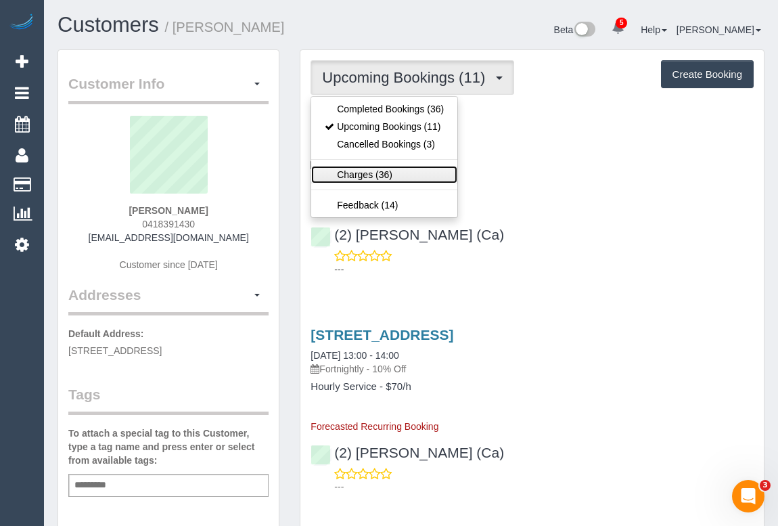
click at [371, 174] on link "Charges (36)" at bounding box center [384, 175] width 146 height 18
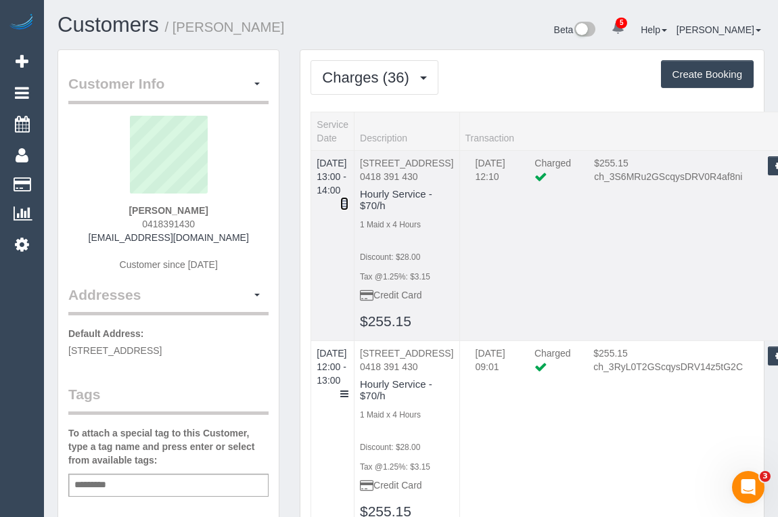
click at [348, 197] on link at bounding box center [344, 204] width 8 height 14
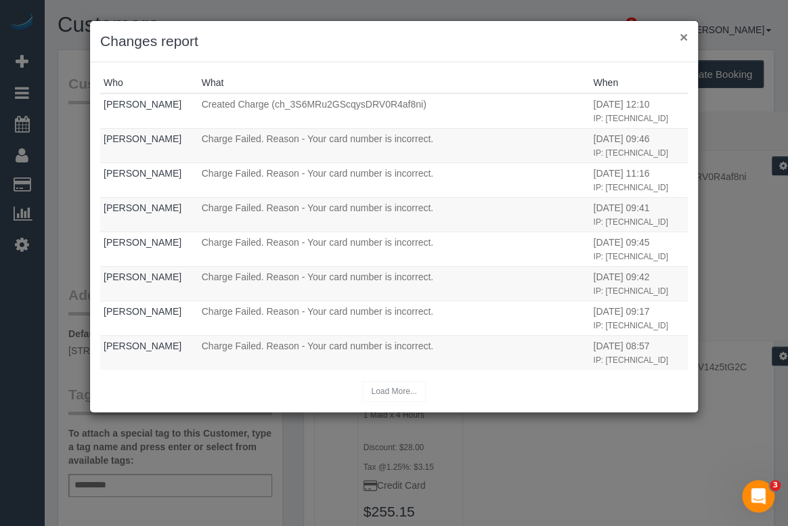
click at [680, 35] on button "×" at bounding box center [683, 37] width 8 height 14
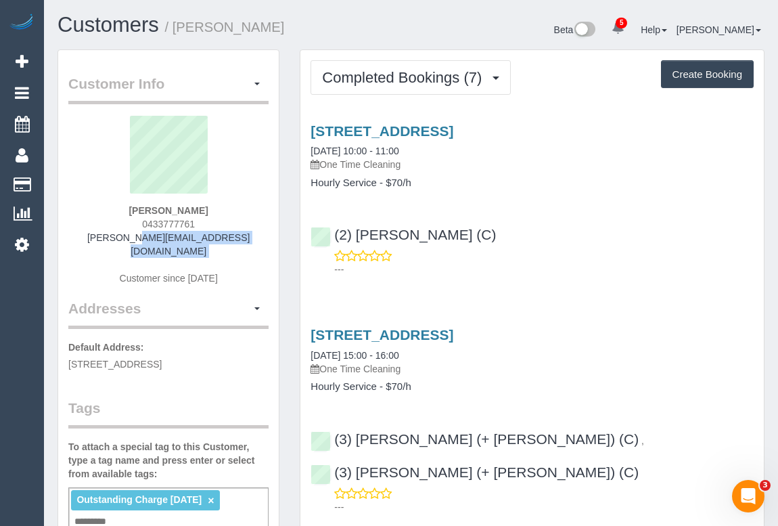
drag, startPoint x: 99, startPoint y: 237, endPoint x: 254, endPoint y: 244, distance: 155.1
click at [254, 244] on div "[PERSON_NAME] 0433777761 [PERSON_NAME][EMAIL_ADDRESS][DOMAIN_NAME] Customer sin…" at bounding box center [168, 207] width 200 height 183
copy div "[PERSON_NAME][EMAIL_ADDRESS][DOMAIN_NAME]"
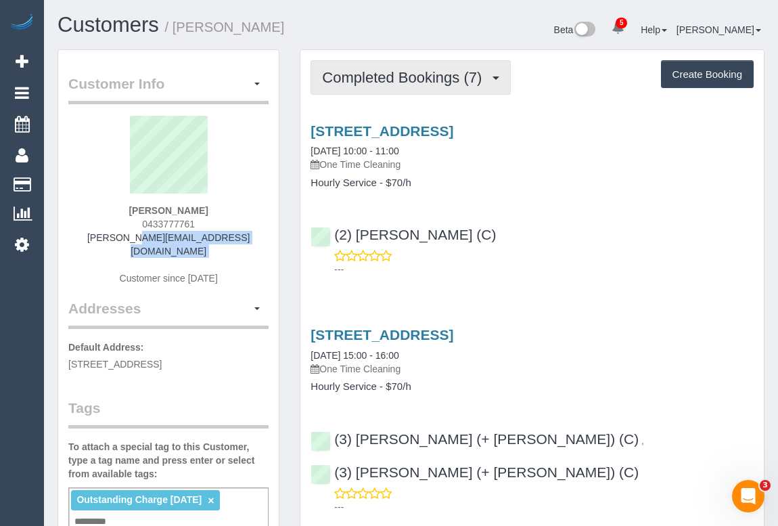
click at [409, 81] on span "Completed Bookings (7)" at bounding box center [405, 77] width 166 height 17
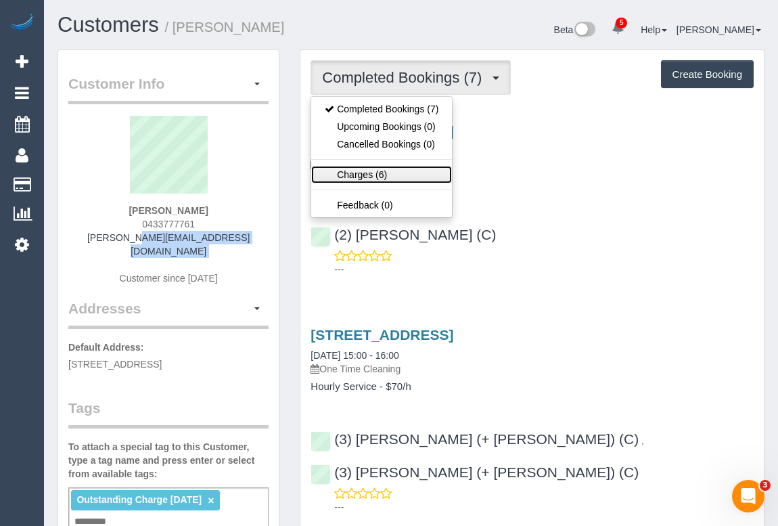
click at [366, 172] on link "Charges (6)" at bounding box center [381, 175] width 141 height 18
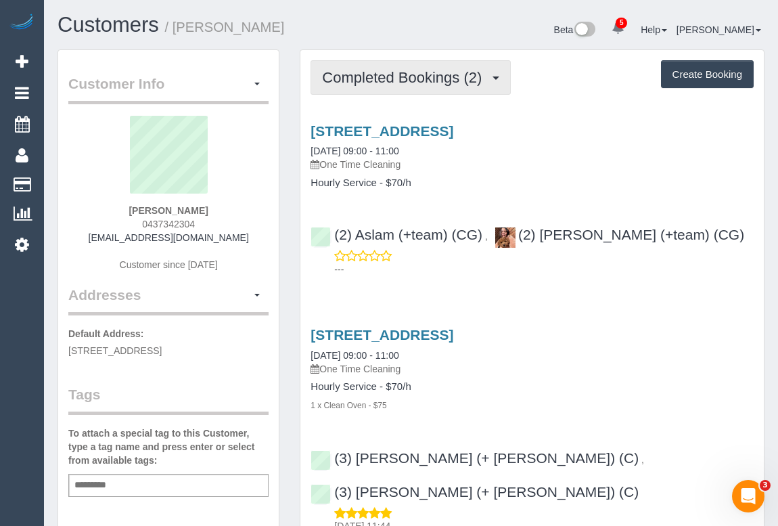
click at [373, 81] on span "Completed Bookings (2)" at bounding box center [405, 77] width 166 height 17
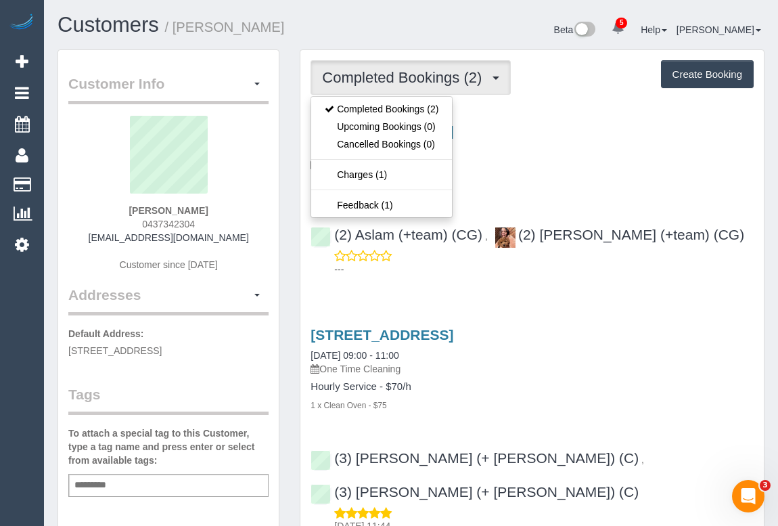
drag, startPoint x: 134, startPoint y: 221, endPoint x: 204, endPoint y: 223, distance: 70.4
click at [204, 223] on div "Victoria Payne 0437342304 victorialucypayne@gmail.com Customer since 2025" at bounding box center [168, 200] width 200 height 169
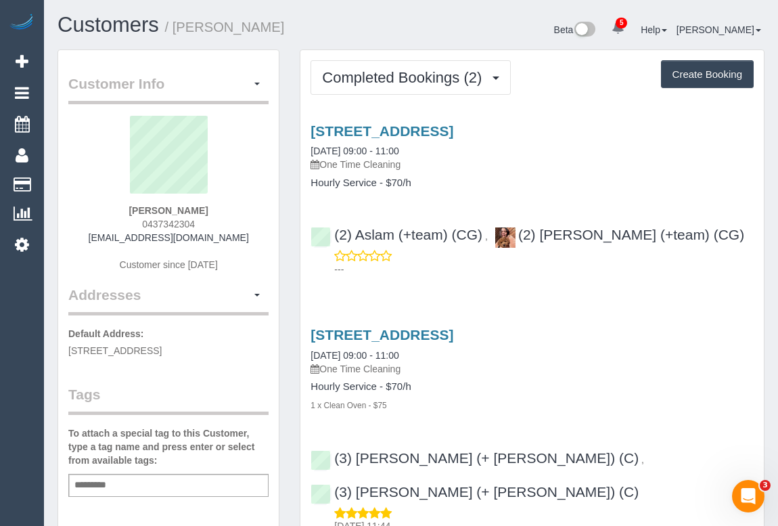
copy span "0437342304"
drag, startPoint x: 95, startPoint y: 246, endPoint x: 283, endPoint y: 243, distance: 188.8
click at [207, 243] on div "Victoria Payne 0437342304 victorialucypayne@gmail.com Customer since 2025" at bounding box center [168, 200] width 200 height 169
drag, startPoint x: 229, startPoint y: 236, endPoint x: 77, endPoint y: 230, distance: 152.4
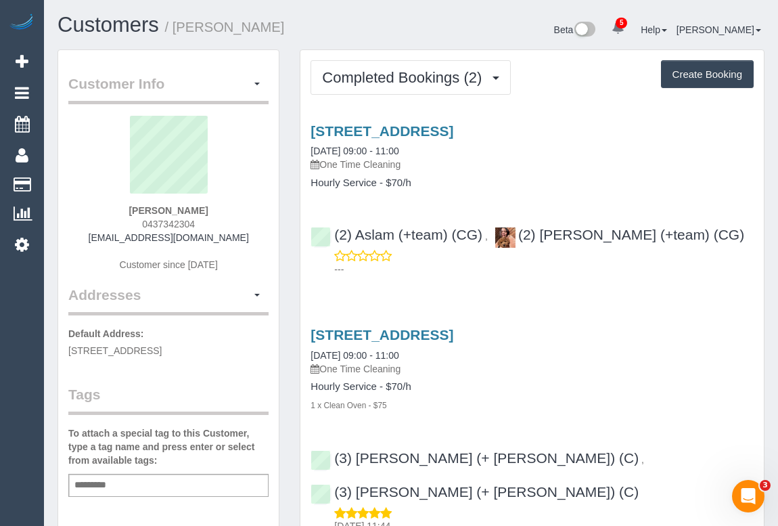
click at [77, 230] on div "Victoria Payne 0437342304 victorialucypayne@gmail.com Customer since 2025" at bounding box center [168, 200] width 200 height 169
copy link "victorialucypayne@gmail.com"
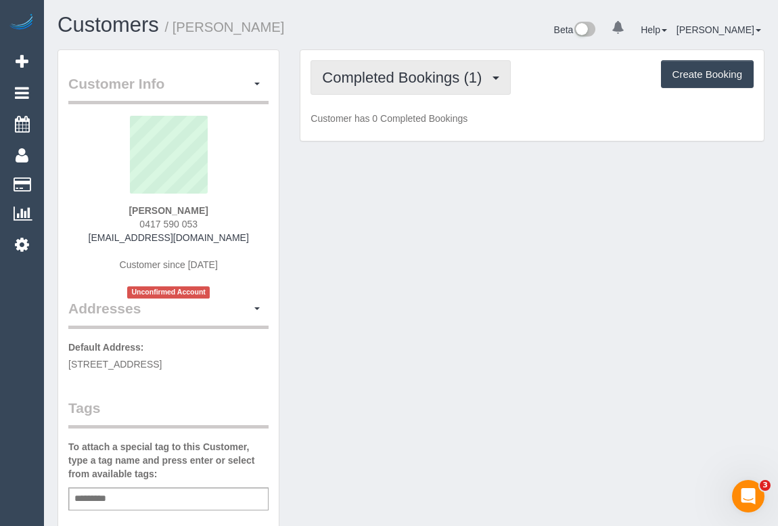
click span "Completed Bookings (1)"
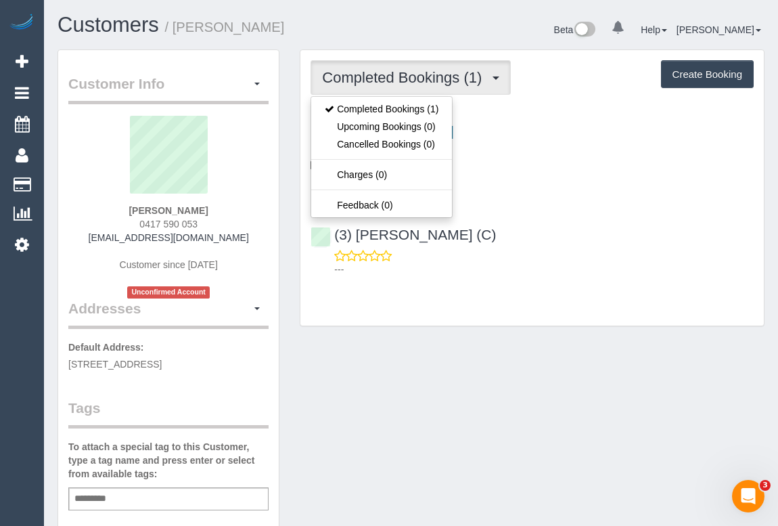
click div "---"
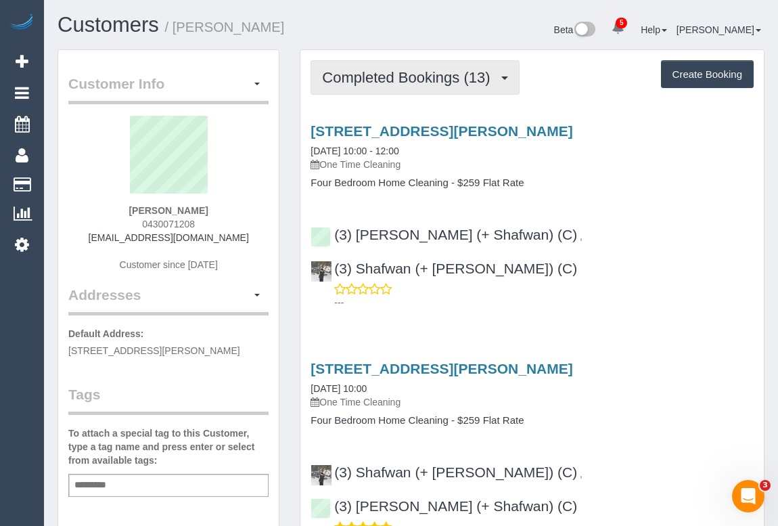
click at [362, 80] on span "Completed Bookings (13)" at bounding box center [409, 77] width 175 height 17
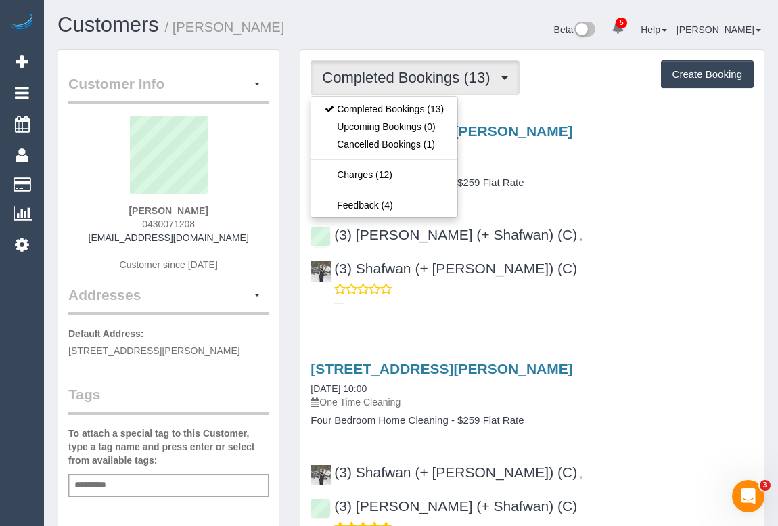
click at [635, 162] on p "One Time Cleaning" at bounding box center [532, 165] width 443 height 14
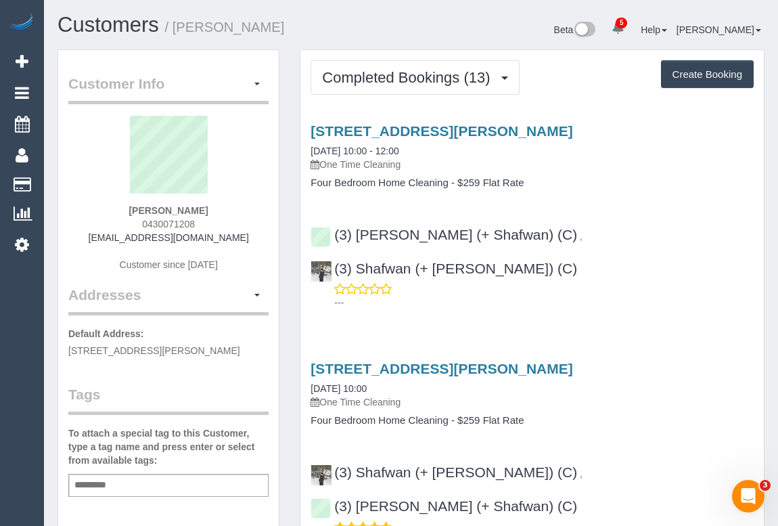
drag, startPoint x: 133, startPoint y: 221, endPoint x: 210, endPoint y: 221, distance: 77.1
click at [210, 221] on div "ZHIYU XU 0430071208 xuzhiyde@gmail.com Customer since 2024" at bounding box center [168, 200] width 200 height 169
copy span "0430071208"
drag, startPoint x: 115, startPoint y: 233, endPoint x: 216, endPoint y: 238, distance: 101.0
click at [216, 238] on div "ZHIYU XU 0430071208 xuzhiyde@gmail.com Customer since 2024" at bounding box center [168, 200] width 200 height 169
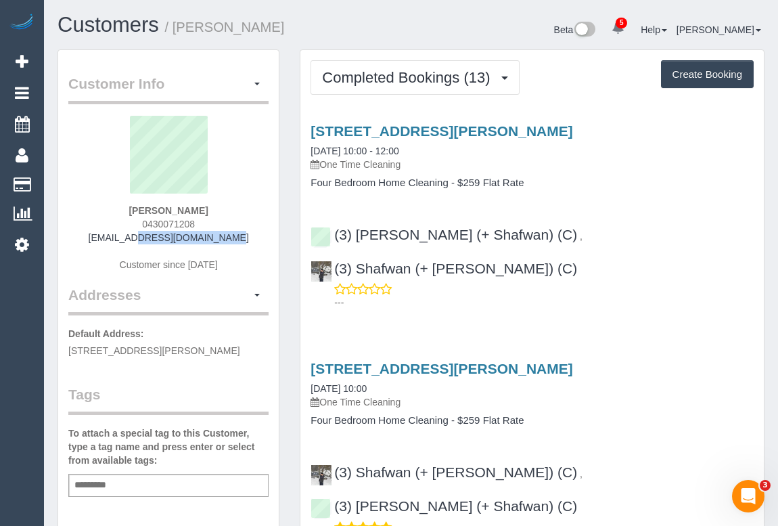
copy link "xuzhiyde@gmail.com"
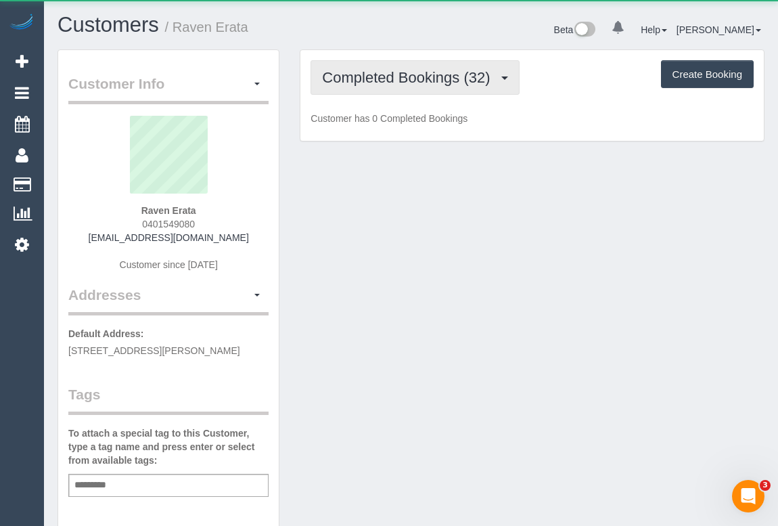
click at [430, 75] on span "Completed Bookings (32)" at bounding box center [409, 77] width 175 height 17
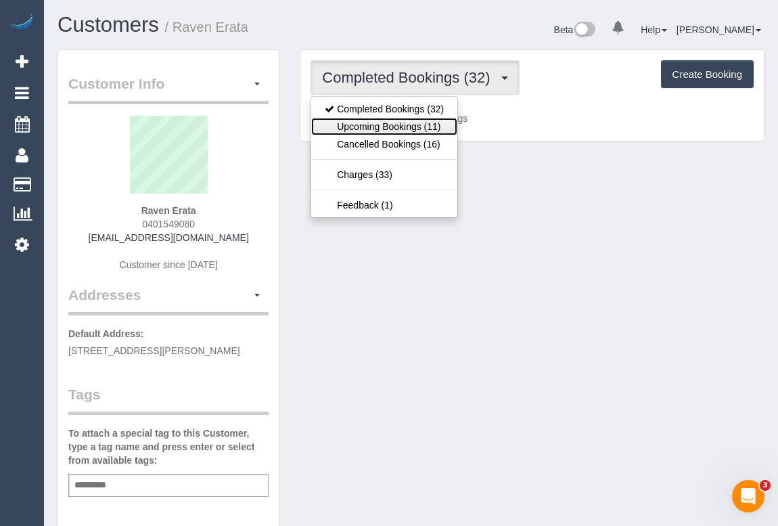
click at [391, 124] on link "Upcoming Bookings (11)" at bounding box center [384, 127] width 146 height 18
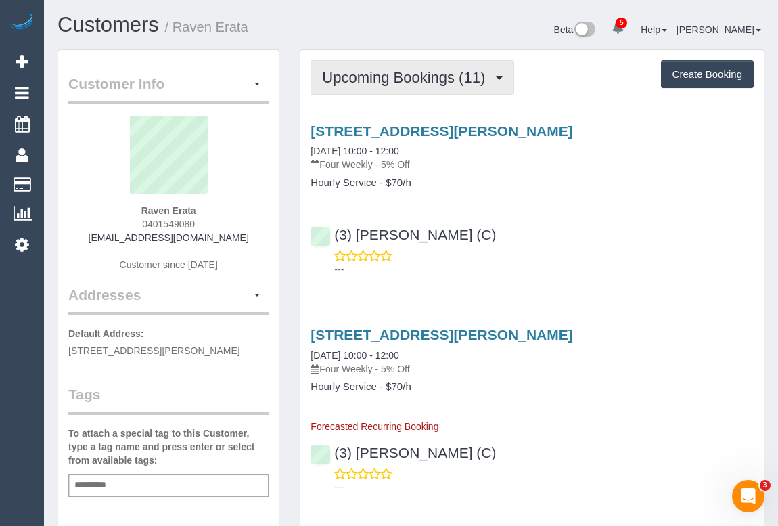
click at [394, 78] on span "Upcoming Bookings (11)" at bounding box center [407, 77] width 170 height 17
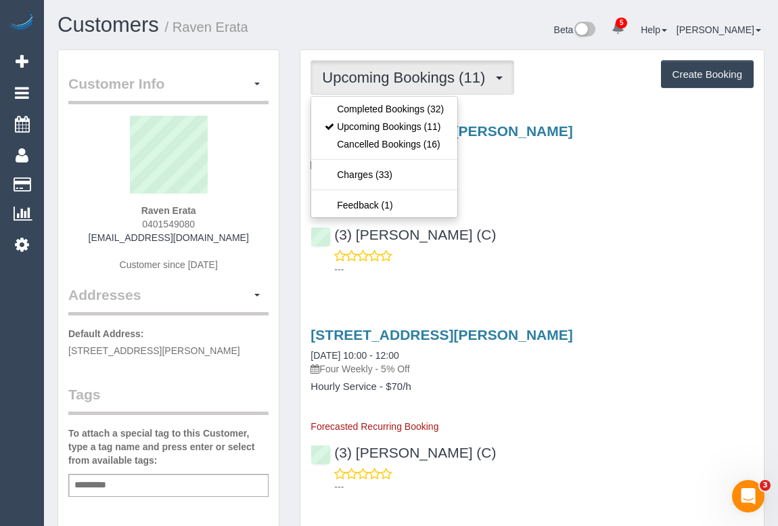
click at [539, 223] on div "(3) [PERSON_NAME] (C) ---" at bounding box center [531, 245] width 463 height 61
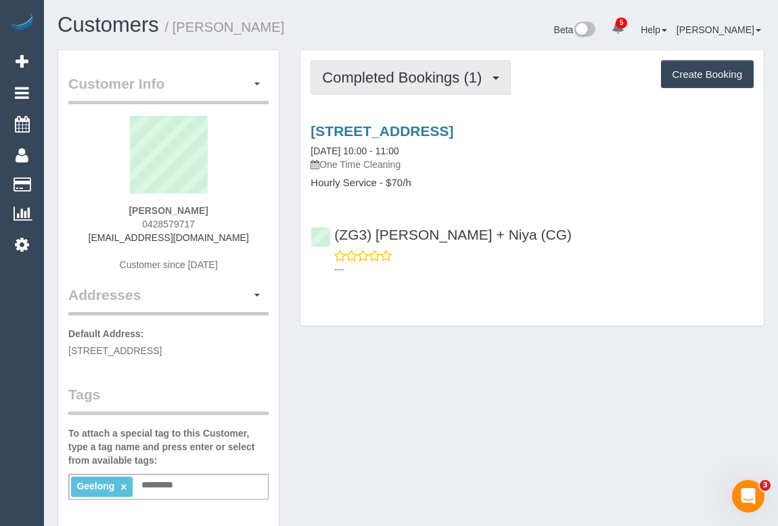
click at [398, 73] on span "Completed Bookings (1)" at bounding box center [405, 77] width 166 height 17
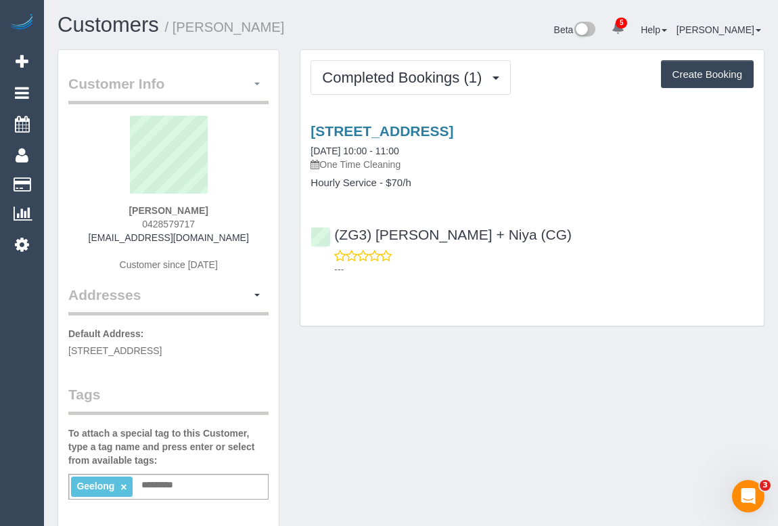
click at [257, 87] on button "button" at bounding box center [257, 84] width 23 height 21
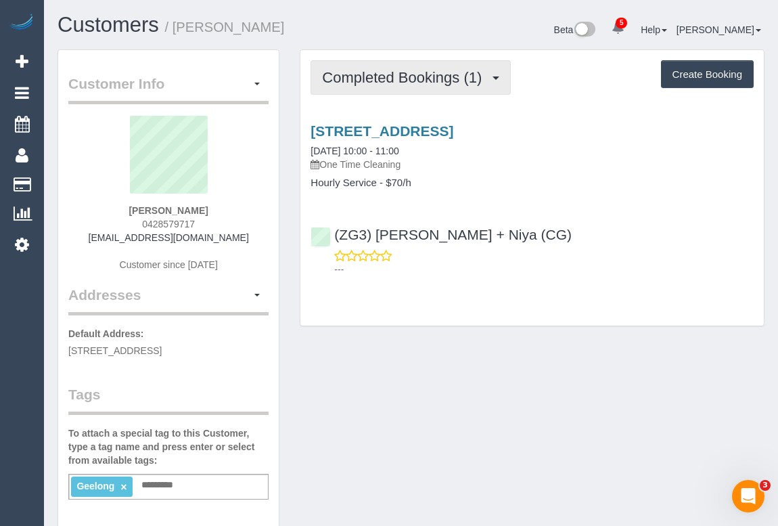
click at [425, 72] on span "Completed Bookings (1)" at bounding box center [405, 77] width 166 height 17
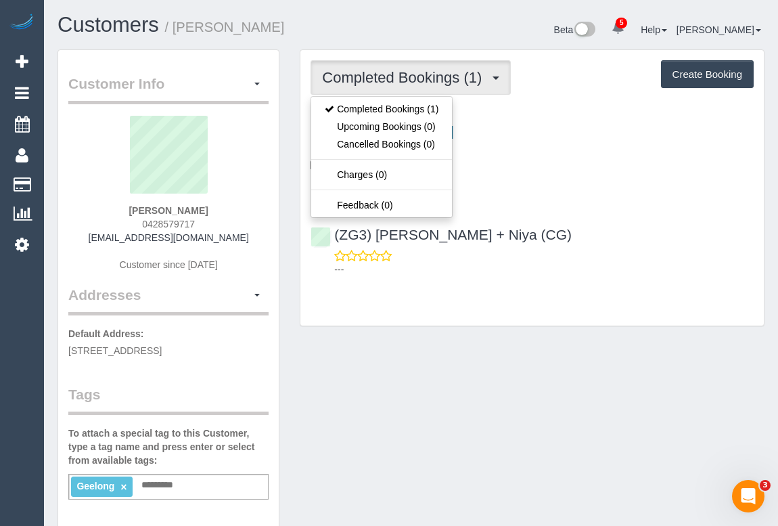
drag, startPoint x: 143, startPoint y: 223, endPoint x: 206, endPoint y: 223, distance: 62.2
click at [206, 223] on div "Kristine Kristensen 0428579717 kristinedawn@gmail.com Customer since 2025" at bounding box center [168, 200] width 200 height 169
copy span "0428579717"
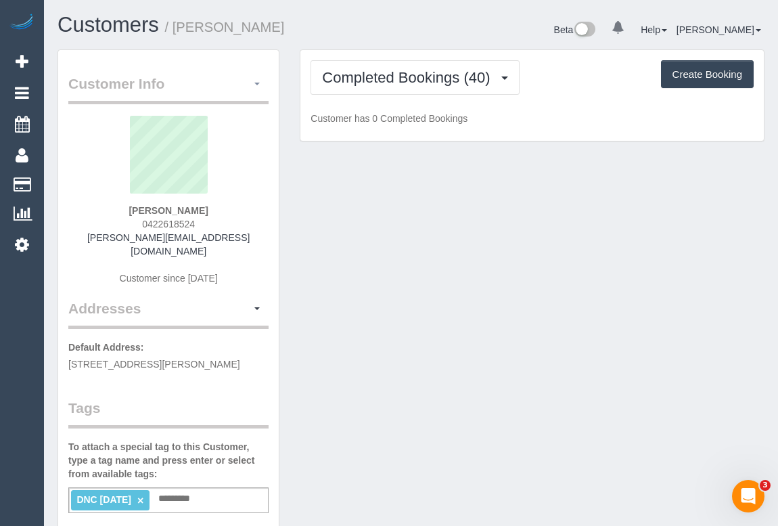
click at [258, 85] on button "button" at bounding box center [257, 84] width 23 height 21
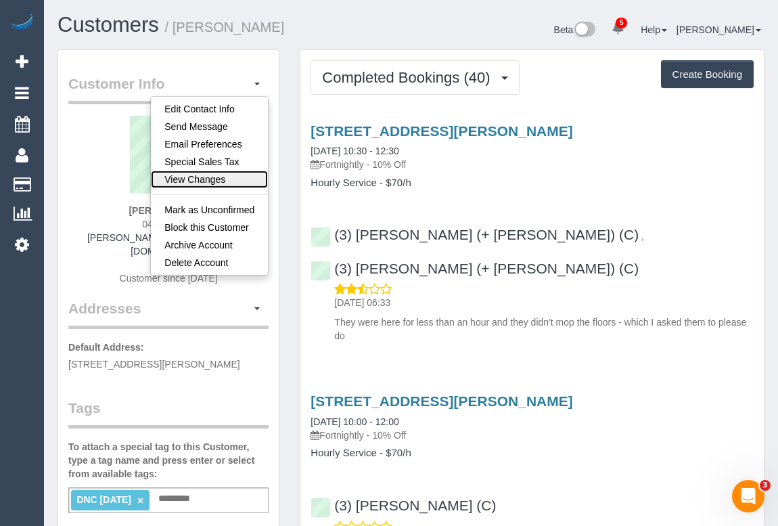
click at [200, 176] on link "View Changes" at bounding box center [209, 180] width 117 height 18
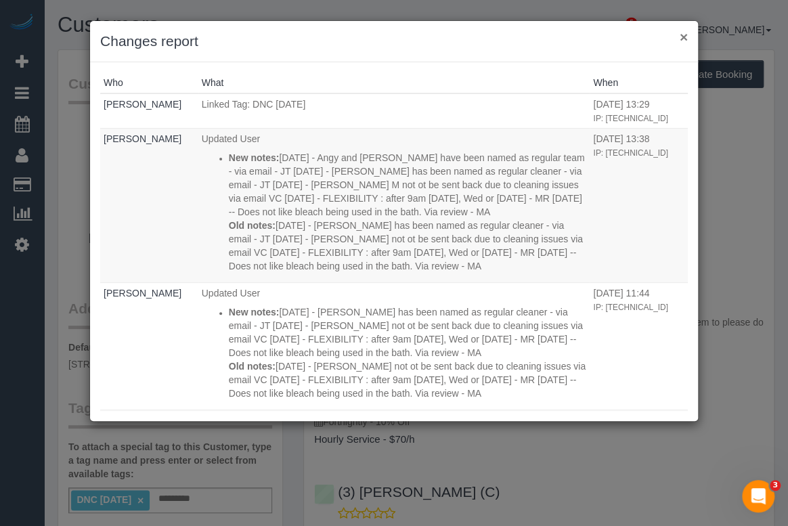
click at [681, 41] on button "×" at bounding box center [683, 37] width 8 height 14
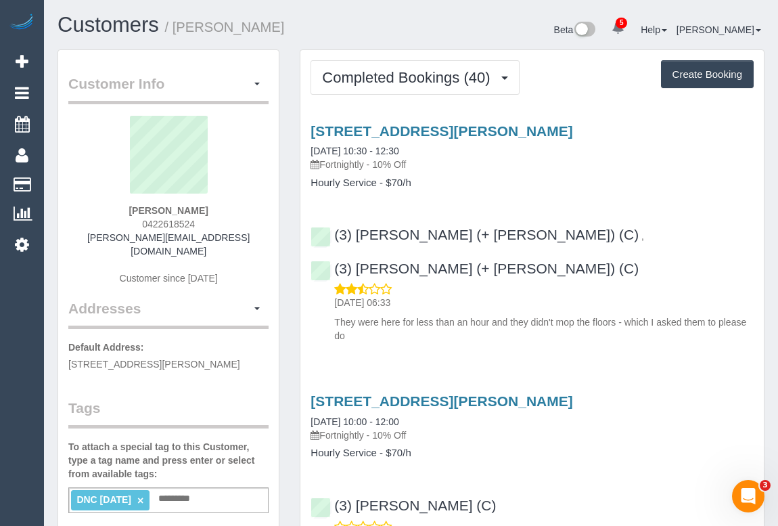
drag, startPoint x: 124, startPoint y: 202, endPoint x: 230, endPoint y: 202, distance: 106.2
click at [230, 202] on sui-profile-pic at bounding box center [168, 160] width 180 height 88
drag, startPoint x: 250, startPoint y: 233, endPoint x: 101, endPoint y: 241, distance: 149.0
click at [101, 241] on div "Phillip Miller 0422618524 phillip.miller1990@gmail.com Customer since 2024" at bounding box center [168, 207] width 200 height 183
copy link "phillip.miller1990@gmail.com"
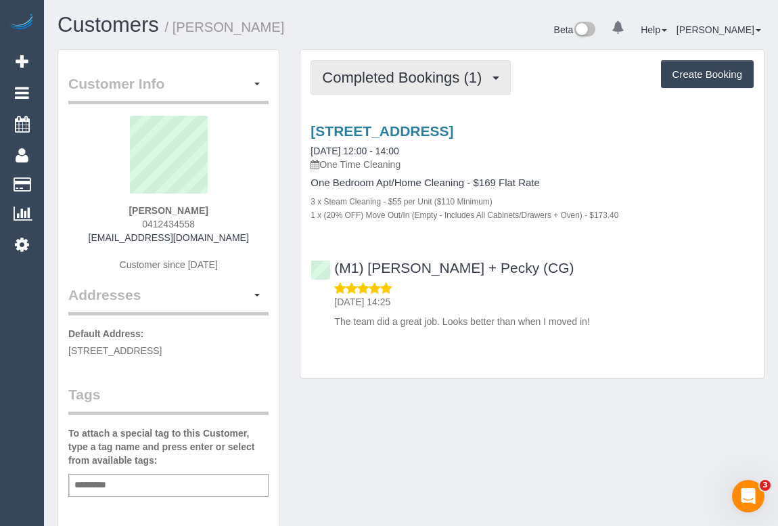
click at [406, 77] on span "Completed Bookings (1)" at bounding box center [405, 77] width 166 height 17
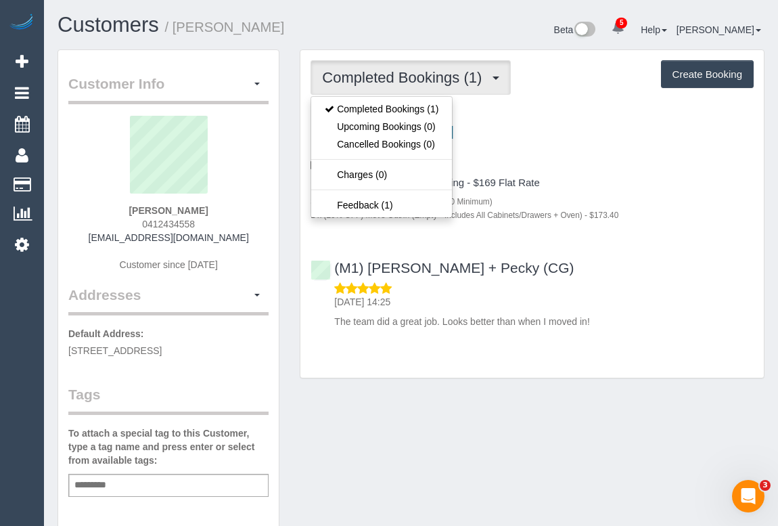
click at [617, 253] on div "(M1) Daniel + Pecky (CG) 11/09/2025 14:25 The team did a great job. Looks bette…" at bounding box center [531, 288] width 463 height 80
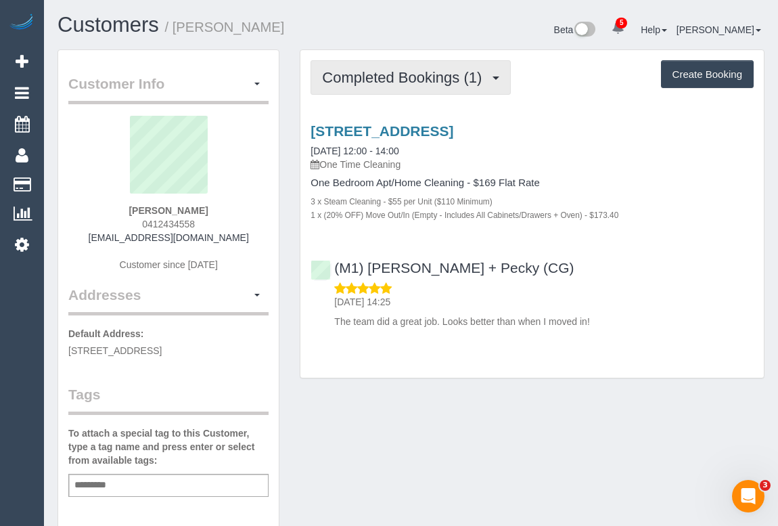
click at [390, 83] on span "Completed Bookings (1)" at bounding box center [405, 77] width 166 height 17
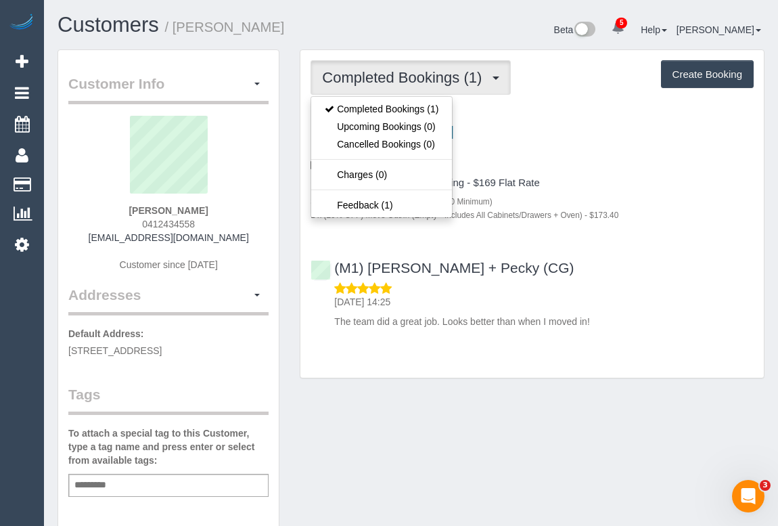
click at [624, 194] on div "3 x Steam Cleaning - $55 per Unit ($110 Minimum)" at bounding box center [532, 201] width 443 height 14
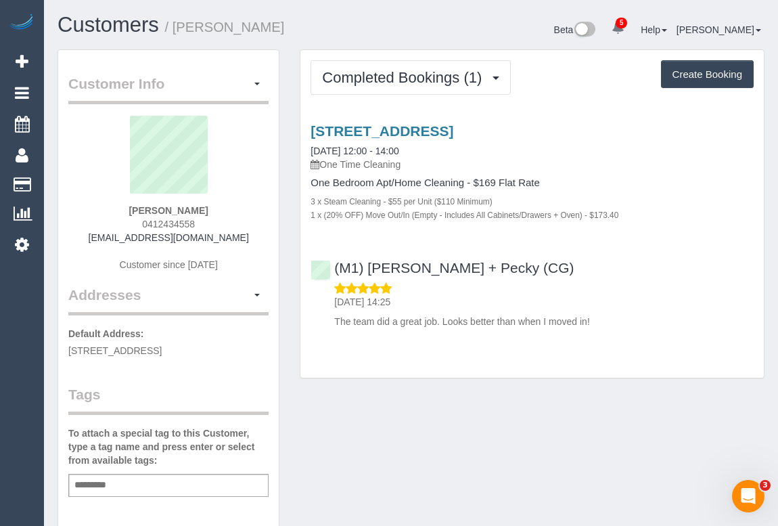
drag, startPoint x: 111, startPoint y: 237, endPoint x: 244, endPoint y: 236, distance: 132.6
click at [244, 236] on div "Chris Russell 0412434558 crussell344@gmail.com Customer since 2025" at bounding box center [168, 200] width 200 height 169
copy link "crussell344@gmail.com"
drag, startPoint x: 132, startPoint y: 219, endPoint x: 242, endPoint y: 221, distance: 109.6
click at [242, 221] on div "Chris Russell 0412434558 crussell344@gmail.com Customer since 2025" at bounding box center [168, 200] width 200 height 169
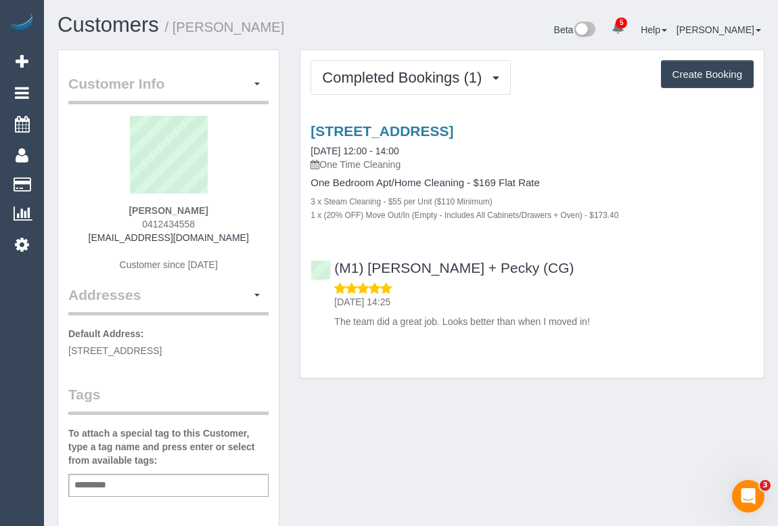
copy span "0412434558"
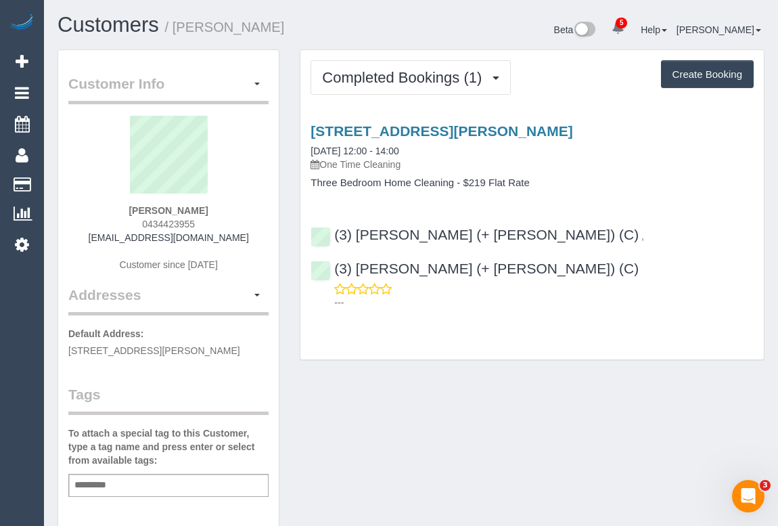
click at [516, 438] on div "Customer Info Edit Contact Info Send Message Email Preferences Special Sales Ta…" at bounding box center [410, 502] width 727 height 907
drag, startPoint x: 127, startPoint y: 223, endPoint x: 231, endPoint y: 220, distance: 104.2
click at [231, 220] on div "Kayne Schwal 0434423955 kschwal@gmail.com Customer since 2025" at bounding box center [168, 200] width 200 height 169
copy span "0434423955"
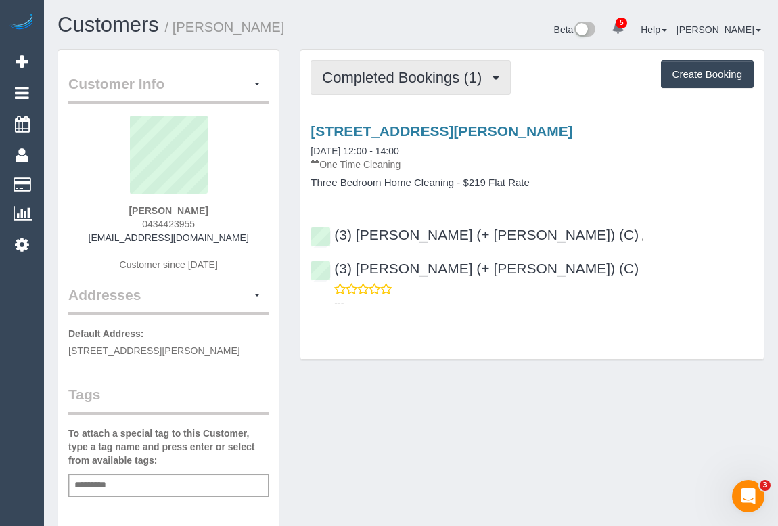
click at [350, 76] on span "Completed Bookings (1)" at bounding box center [405, 77] width 166 height 17
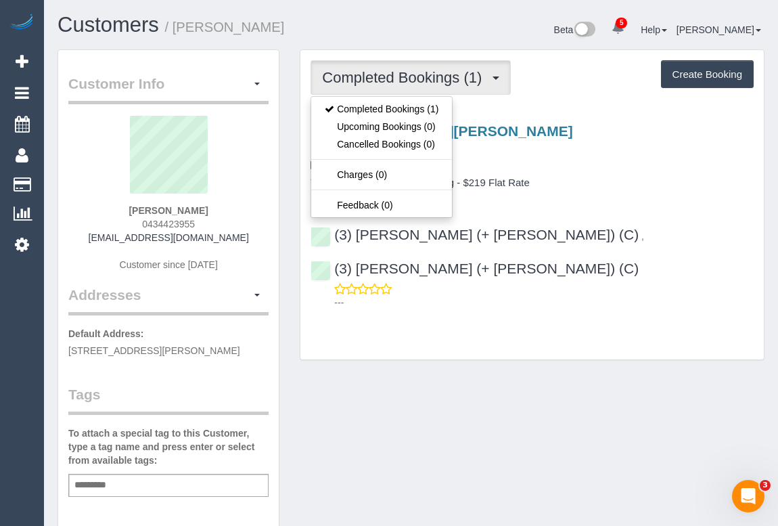
click at [501, 373] on div "Customer Info Edit Contact Info Send Message Email Preferences Special Sales Ta…" at bounding box center [410, 502] width 727 height 907
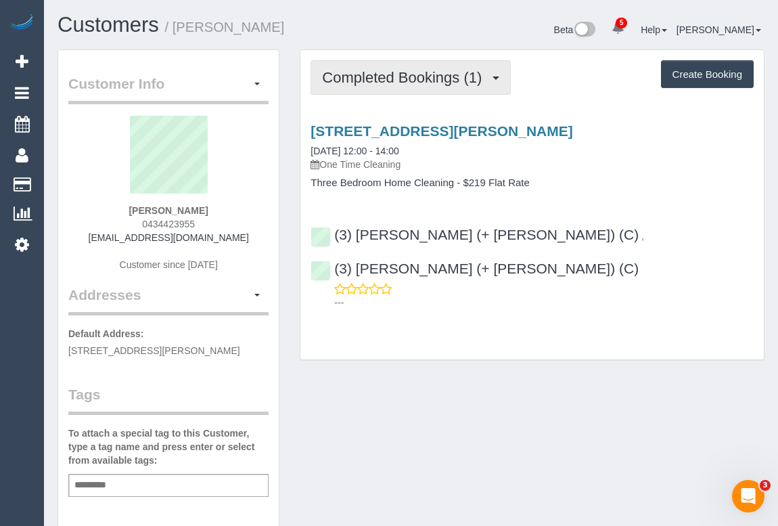
click at [363, 70] on span "Completed Bookings (1)" at bounding box center [405, 77] width 166 height 17
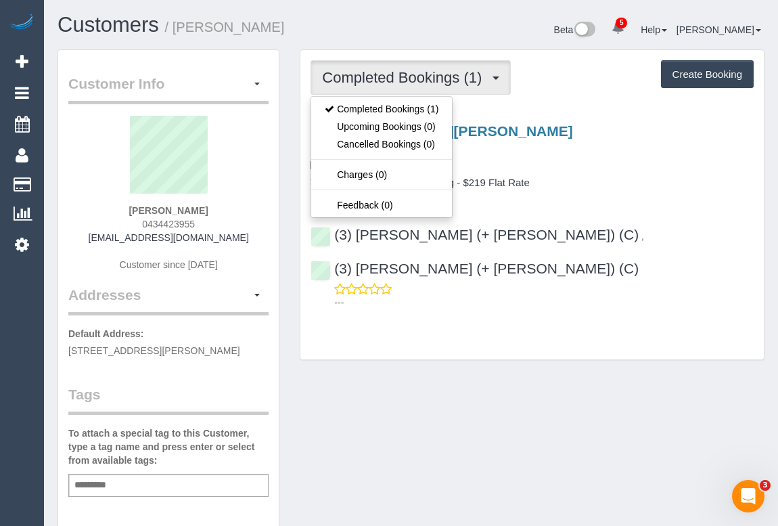
click at [530, 344] on div "Customer Info Edit Contact Info Send Message Email Preferences Special Sales Ta…" at bounding box center [410, 502] width 727 height 907
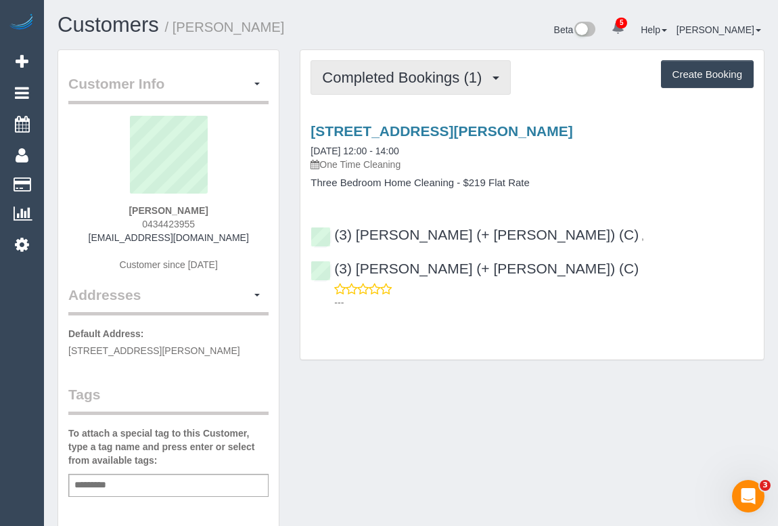
click at [371, 82] on span "Completed Bookings (1)" at bounding box center [405, 77] width 166 height 17
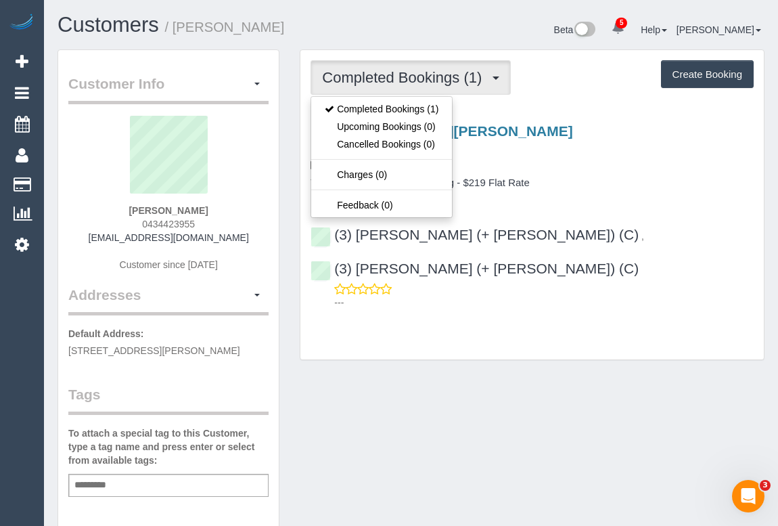
click at [493, 374] on div "Customer Info Edit Contact Info Send Message Email Preferences Special Sales Ta…" at bounding box center [410, 502] width 727 height 907
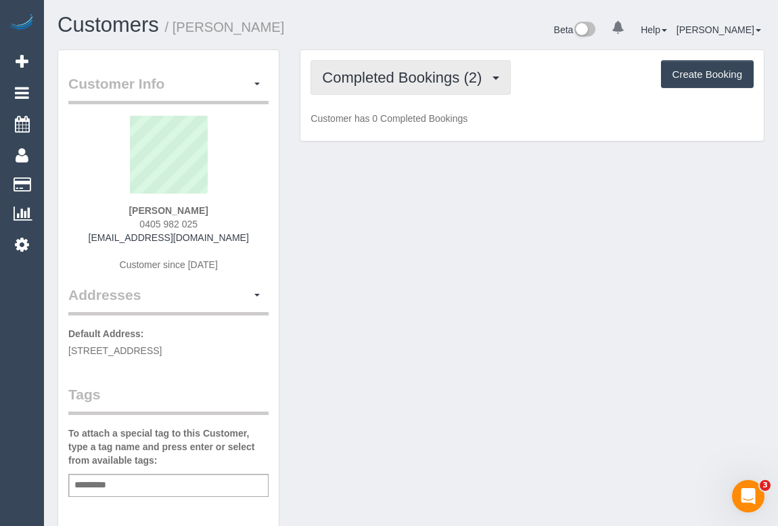
click at [428, 76] on span "Completed Bookings (2)" at bounding box center [405, 77] width 166 height 17
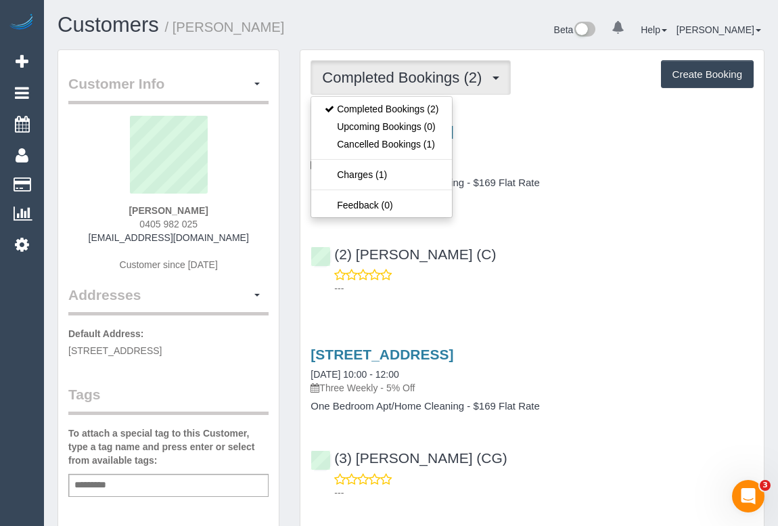
click at [612, 260] on div "(2) [PERSON_NAME] (C) ---" at bounding box center [531, 265] width 463 height 61
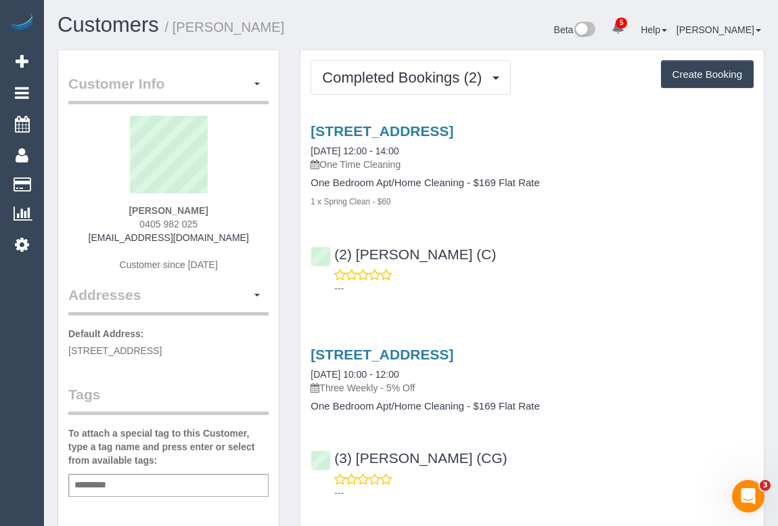
drag, startPoint x: 132, startPoint y: 224, endPoint x: 229, endPoint y: 223, distance: 97.4
click at [229, 223] on div "[PERSON_NAME] 0405 982 025 [EMAIL_ADDRESS][DOMAIN_NAME] Customer since [DATE]" at bounding box center [168, 200] width 200 height 169
copy span "0405 982 025"
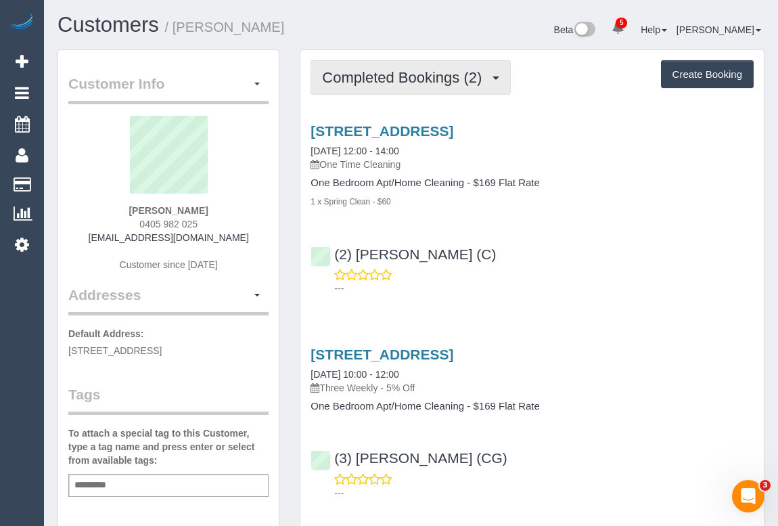
click at [392, 87] on button "Completed Bookings (2)" at bounding box center [411, 77] width 200 height 35
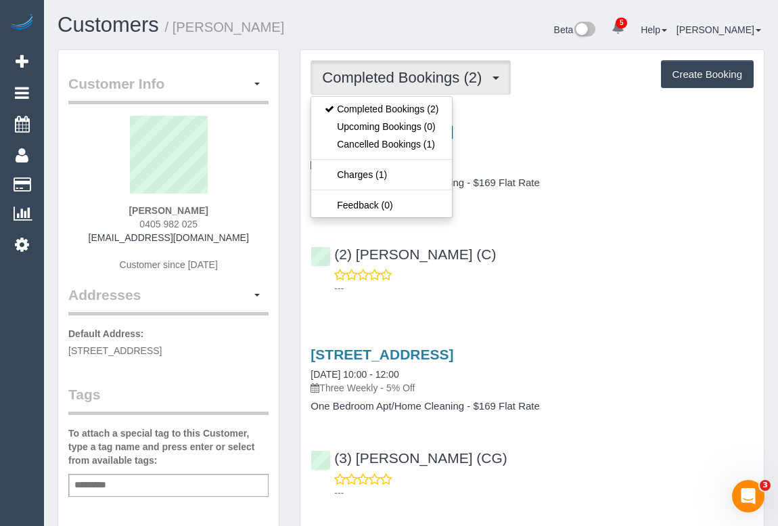
click at [601, 264] on div "(2) [PERSON_NAME] (C) ---" at bounding box center [531, 265] width 463 height 61
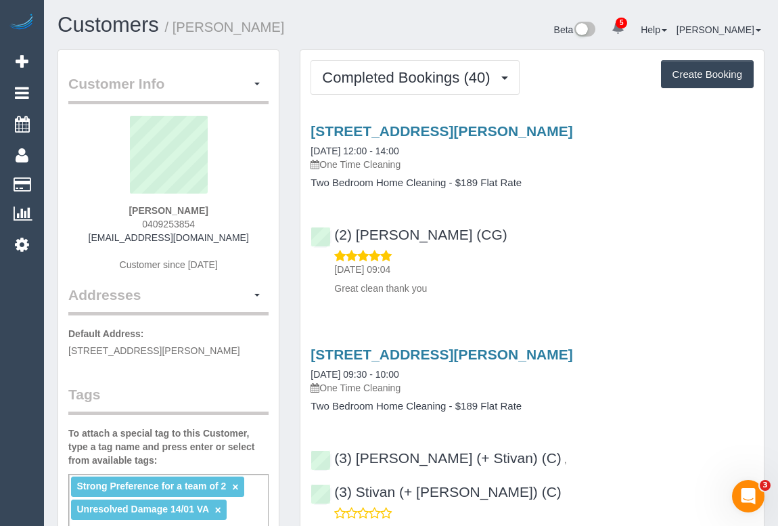
click at [604, 279] on div "11/09/2025 09:04 Great clean thank you" at bounding box center [532, 272] width 443 height 47
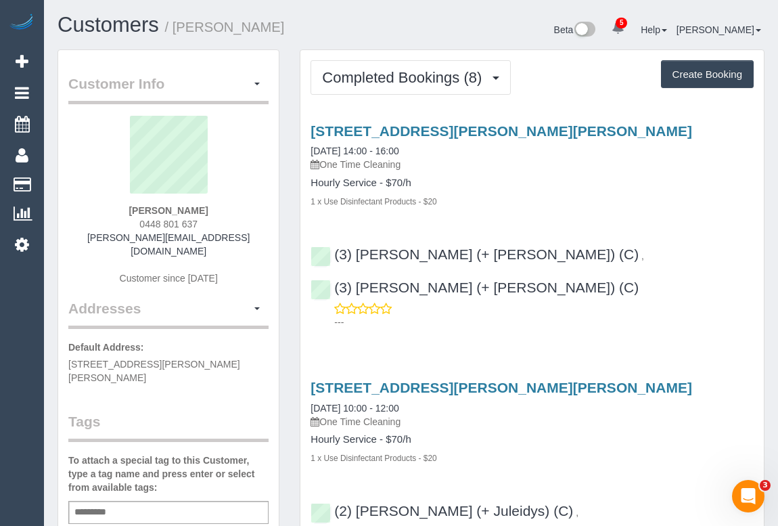
click at [538, 185] on h4 "Hourly Service - $70/h" at bounding box center [532, 183] width 443 height 12
drag, startPoint x: 132, startPoint y: 223, endPoint x: 208, endPoint y: 222, distance: 75.8
click at [208, 222] on div "[PERSON_NAME] 0448 801 637 [EMAIL_ADDRESS][DOMAIN_NAME] Customer since [DATE]" at bounding box center [168, 207] width 200 height 183
copy span "0448 801 637"
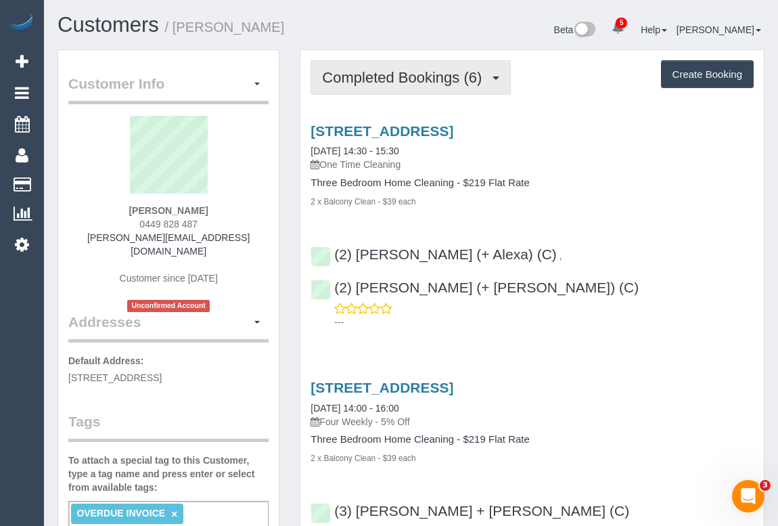
click at [430, 81] on span "Completed Bookings (6)" at bounding box center [405, 77] width 166 height 17
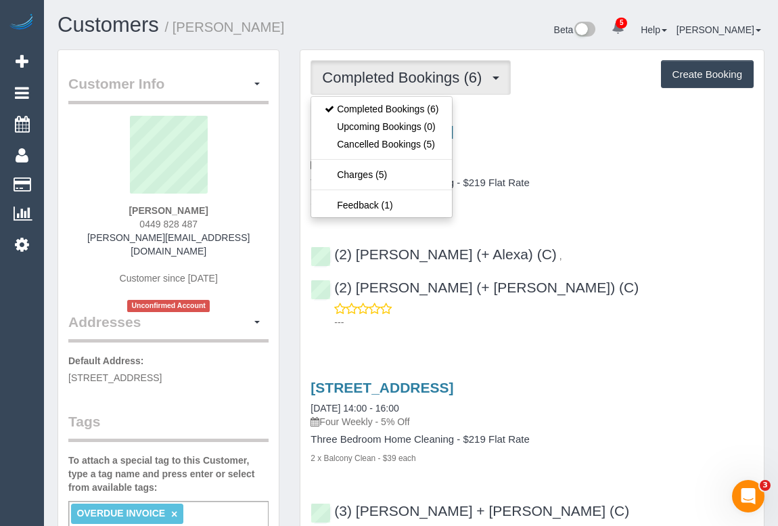
click at [647, 191] on div "Three Bedroom Home Cleaning - $219 Flat Rate 2 x Balcony Clean - $39 each" at bounding box center [532, 192] width 443 height 30
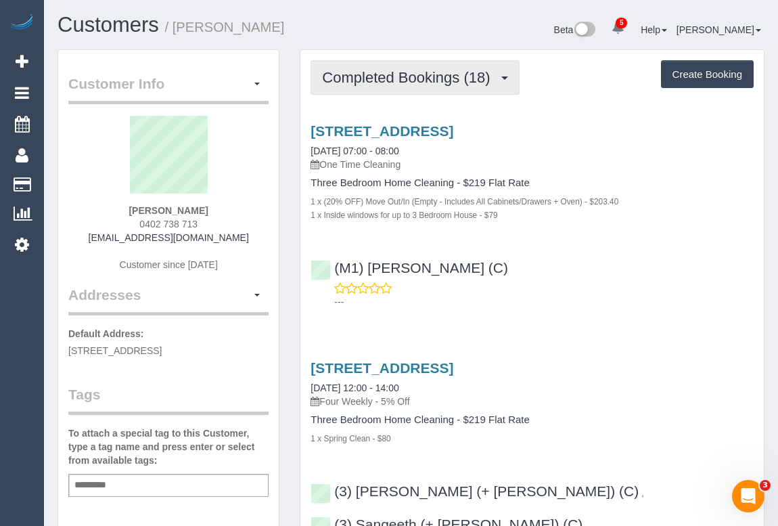
click at [396, 82] on span "Completed Bookings (18)" at bounding box center [409, 77] width 175 height 17
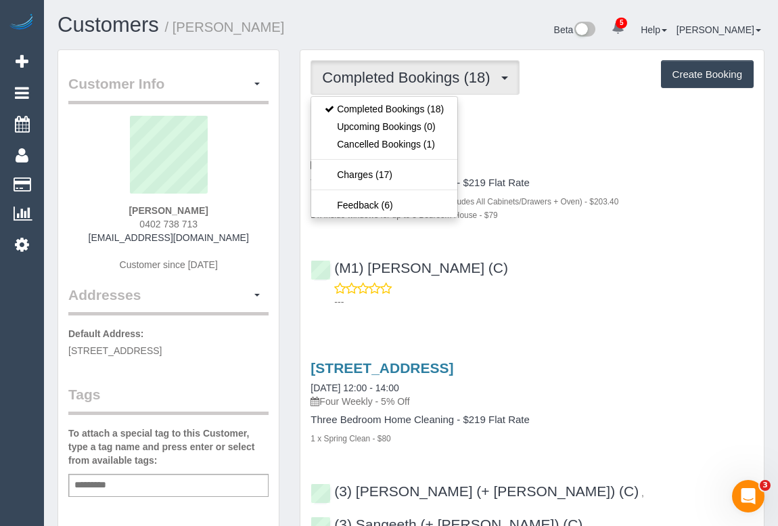
click at [602, 258] on div "(M1) Jeferson Ortiz (C) ---" at bounding box center [531, 278] width 463 height 61
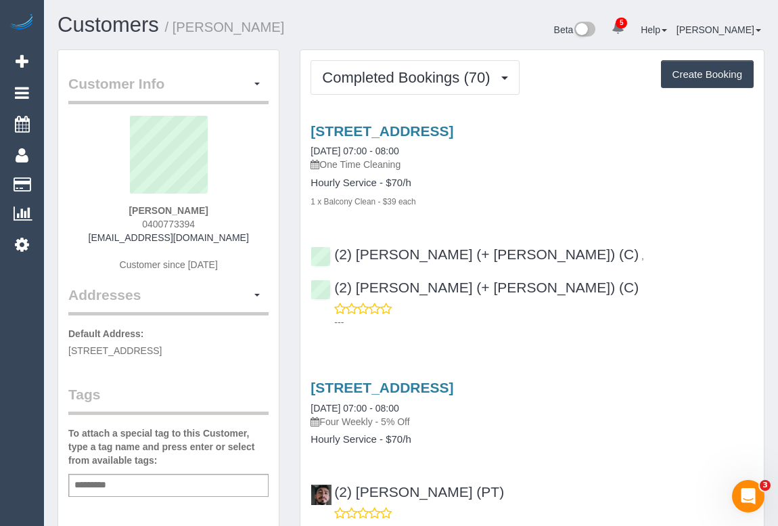
click at [557, 434] on h4 "Hourly Service - $70/h" at bounding box center [532, 440] width 443 height 12
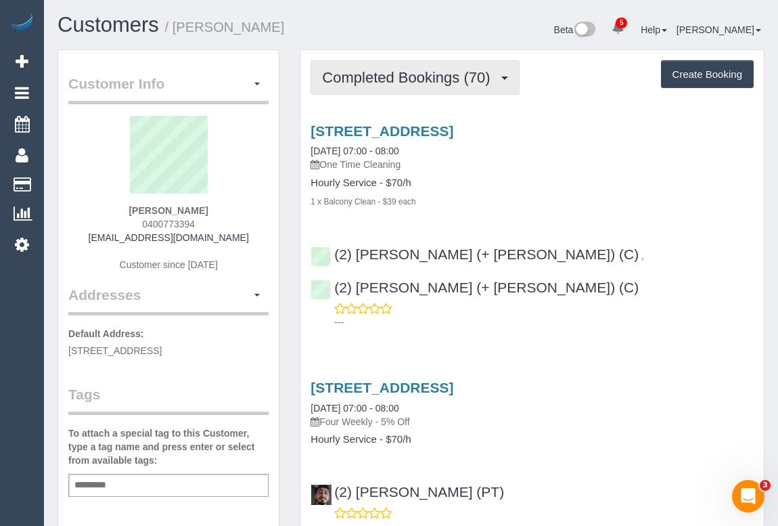
click at [401, 74] on span "Completed Bookings (70)" at bounding box center [409, 77] width 175 height 17
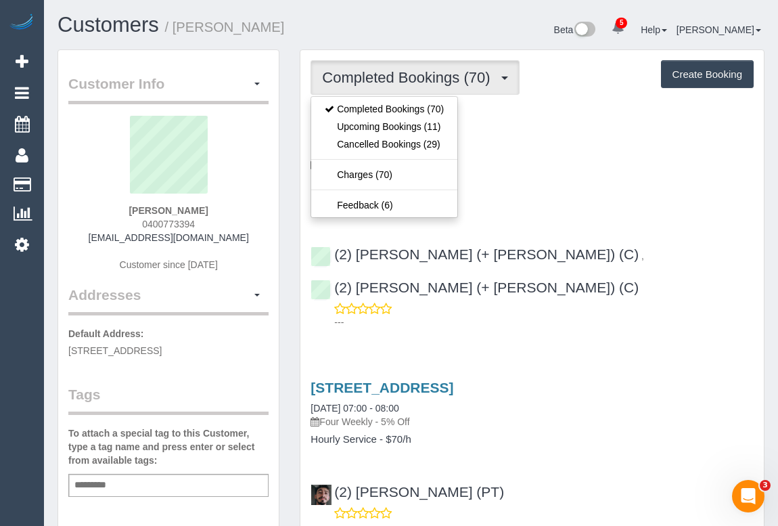
click at [522, 168] on p "One Time Cleaning" at bounding box center [532, 165] width 443 height 14
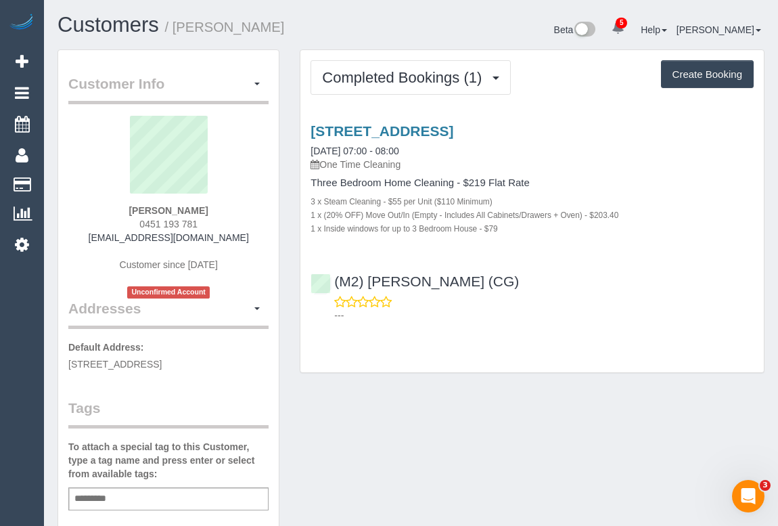
drag, startPoint x: 475, startPoint y: 396, endPoint x: 480, endPoint y: 269, distance: 126.6
click at [476, 393] on div "Customer Info Edit Contact Info Send Message Email Preferences Special Sales Ta…" at bounding box center [410, 509] width 727 height 920
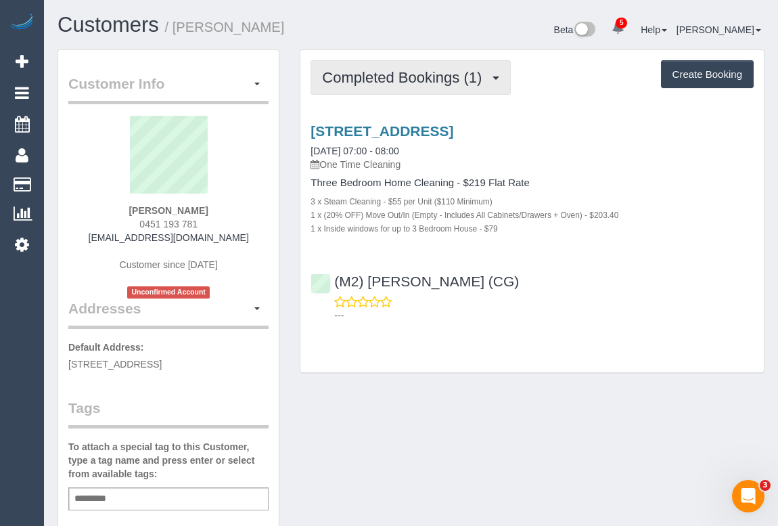
click at [413, 83] on span "Completed Bookings (1)" at bounding box center [405, 77] width 166 height 17
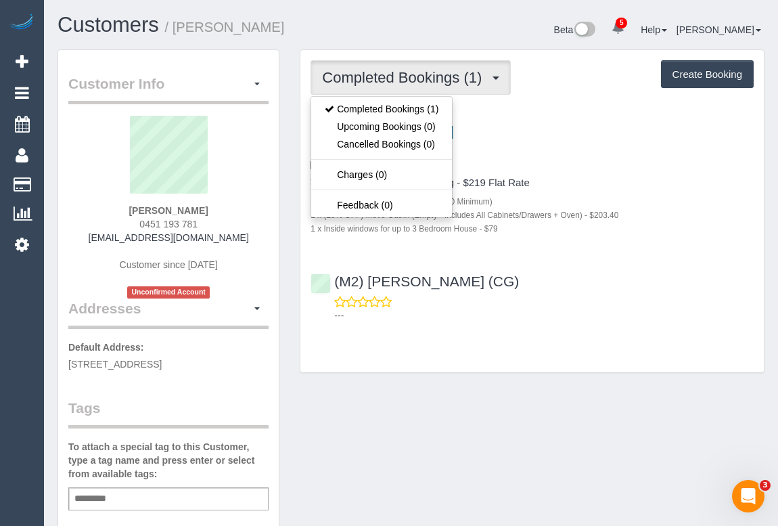
click at [525, 430] on div "Customer Info Edit Contact Info Send Message Email Preferences Special Sales Ta…" at bounding box center [410, 509] width 727 height 920
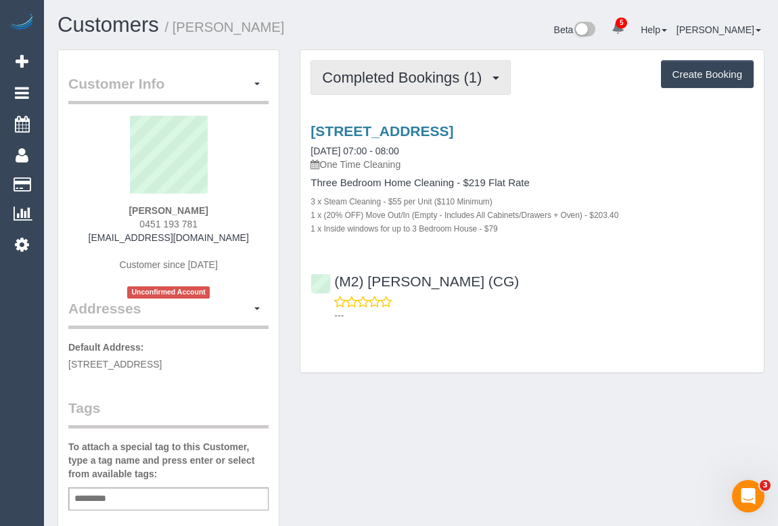
click at [416, 74] on span "Completed Bookings (1)" at bounding box center [405, 77] width 166 height 17
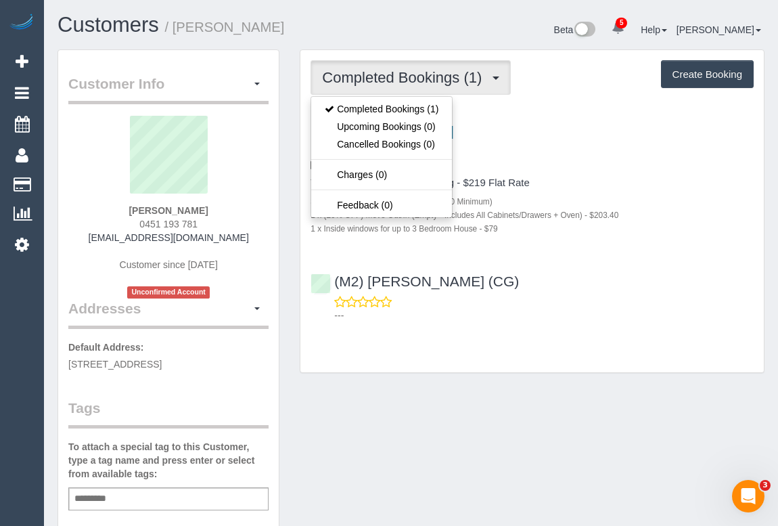
click at [617, 311] on p "---" at bounding box center [543, 316] width 419 height 14
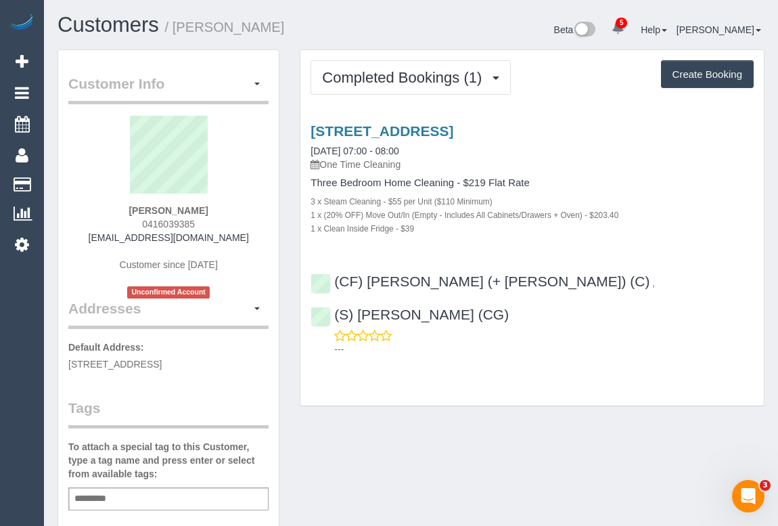
drag, startPoint x: 95, startPoint y: 237, endPoint x: 239, endPoint y: 237, distance: 144.1
click at [239, 237] on div "[PERSON_NAME] 0416039385 [EMAIL_ADDRESS][DOMAIN_NAME] Customer since [DATE] Unc…" at bounding box center [168, 207] width 200 height 183
copy link "[EMAIL_ADDRESS][DOMAIN_NAME]"
drag, startPoint x: 371, startPoint y: 417, endPoint x: 359, endPoint y: 437, distance: 23.5
click at [371, 417] on div "Customer Info Edit Contact Info Send Message Email Preferences Special Sales Ta…" at bounding box center [410, 509] width 727 height 920
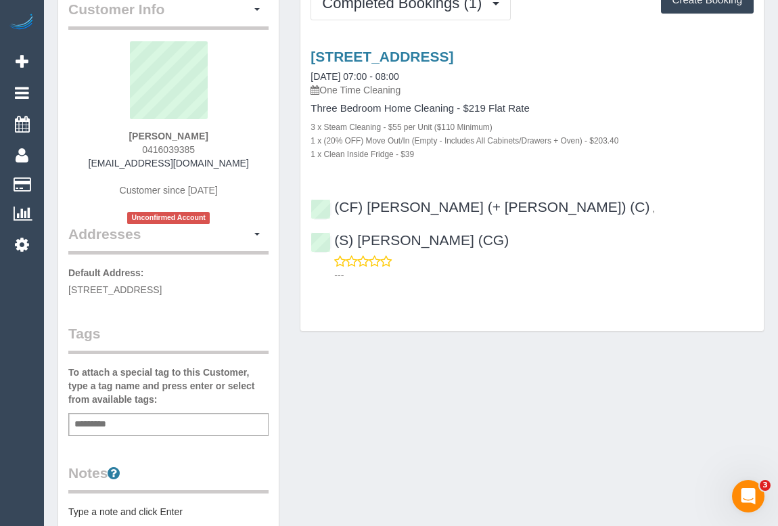
scroll to position [122, 0]
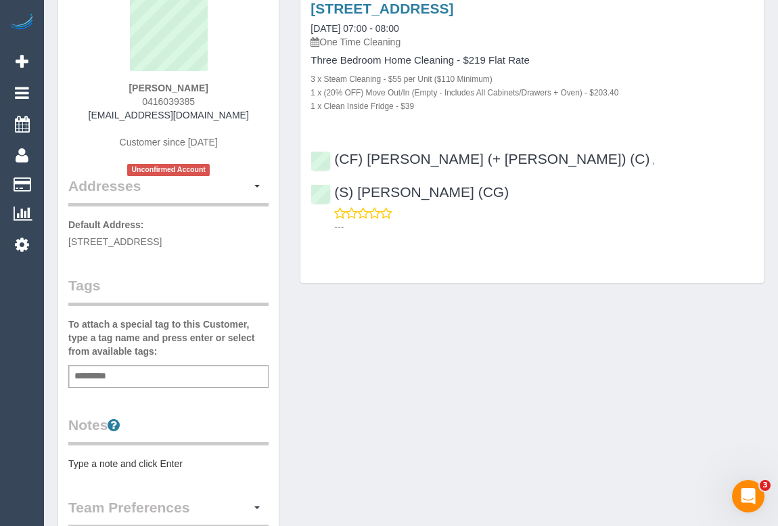
click at [131, 372] on div "Add a tag" at bounding box center [168, 376] width 200 height 23
type input "**********"
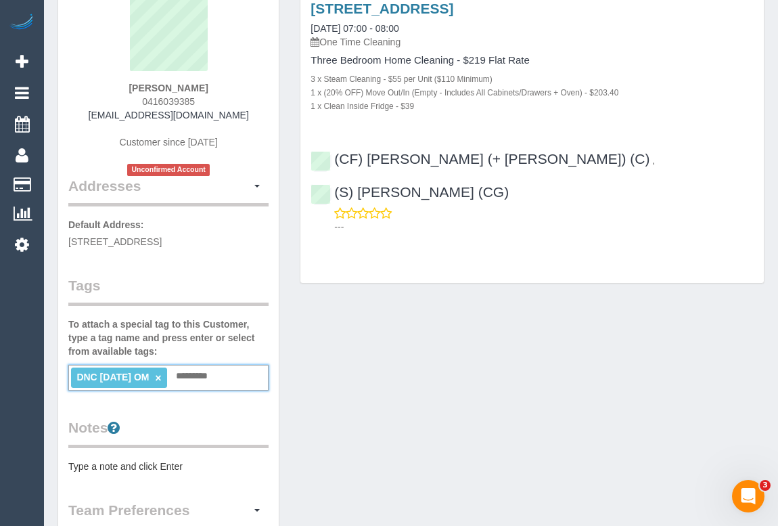
click at [406, 360] on div "Customer Info Edit Contact Info Send Message Email Preferences Special Sales Ta…" at bounding box center [410, 388] width 727 height 923
click at [458, 395] on div "Customer Info Edit Contact Info Send Message Email Preferences Special Sales Ta…" at bounding box center [410, 388] width 727 height 923
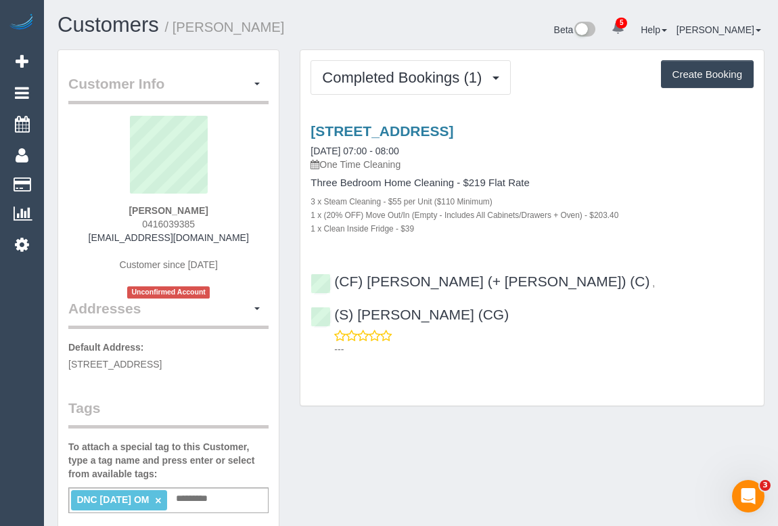
scroll to position [0, 0]
drag, startPoint x: 164, startPoint y: 210, endPoint x: 216, endPoint y: 206, distance: 52.2
click at [216, 206] on div "Mandy Ren 0416039385 mandyren2014@gmail.com Customer since 2025 Unconfirmed Acc…" at bounding box center [168, 207] width 200 height 183
copy strong "Mandy Ren"
drag, startPoint x: 711, startPoint y: 280, endPoint x: 334, endPoint y: 278, distance: 377.5
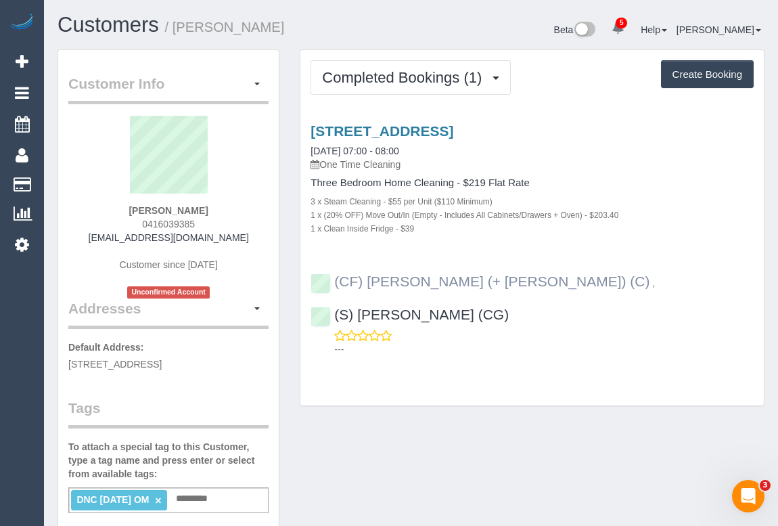
click at [334, 278] on div "(CF) Karina (+ Darly) (C) , (S) Mark Yenimireddy (CG) ---" at bounding box center [531, 309] width 463 height 94
copy div "(CF) Karina (+ Darly) (C) , (S) Mark Yenimireddy (CG)"
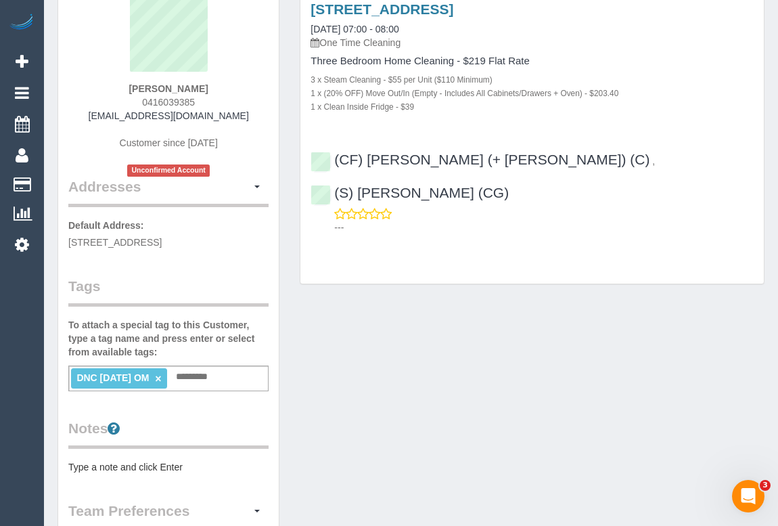
scroll to position [122, 0]
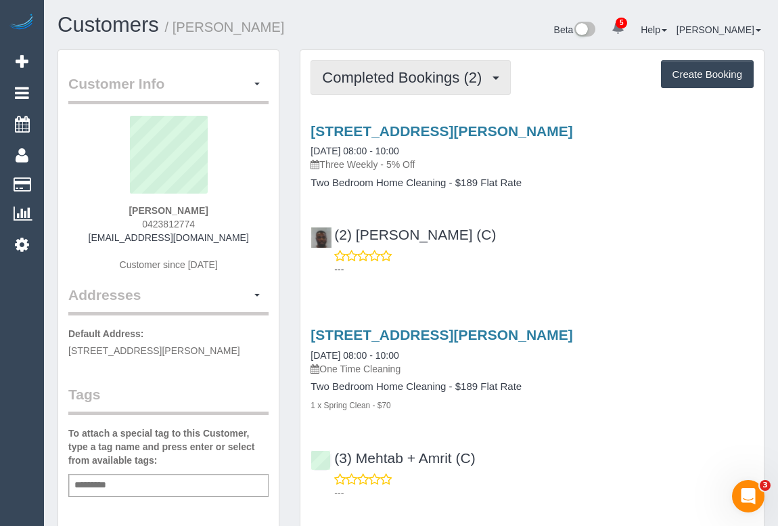
click at [417, 83] on span "Completed Bookings (2)" at bounding box center [405, 77] width 166 height 17
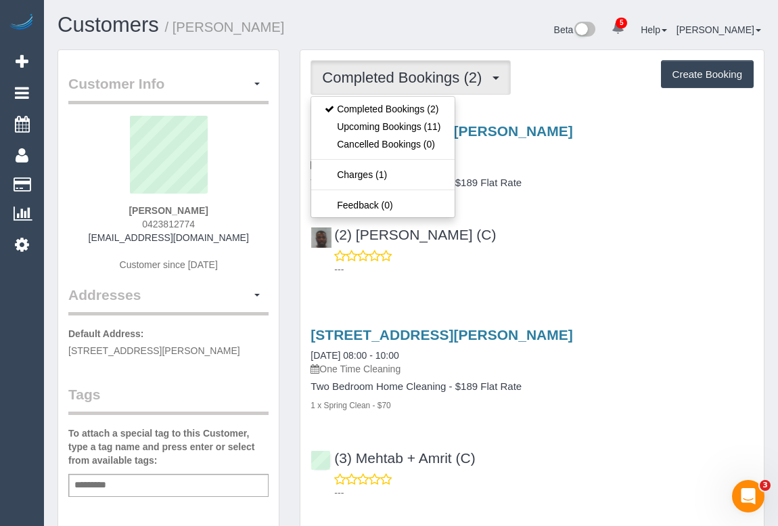
click at [629, 249] on div "---" at bounding box center [532, 262] width 443 height 27
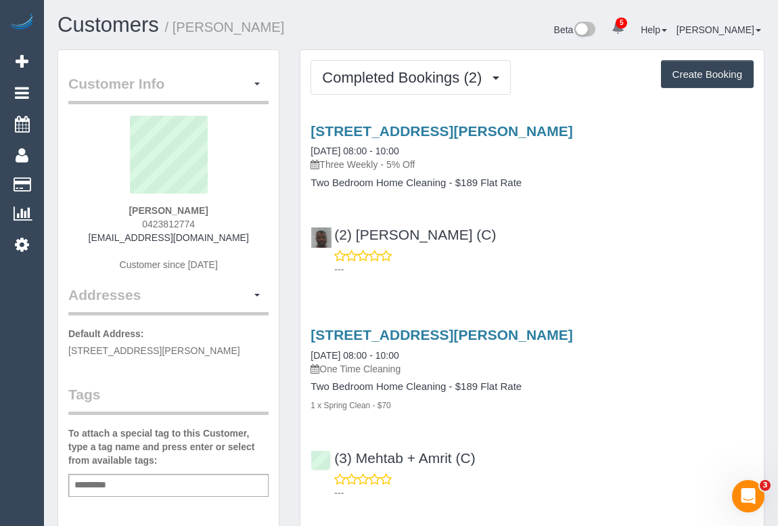
drag, startPoint x: 134, startPoint y: 220, endPoint x: 237, endPoint y: 221, distance: 102.9
click at [237, 221] on div "Edward Bordin 0423812774 edbordin@gmail.com Customer since 2025" at bounding box center [168, 200] width 200 height 169
copy span "0423812774"
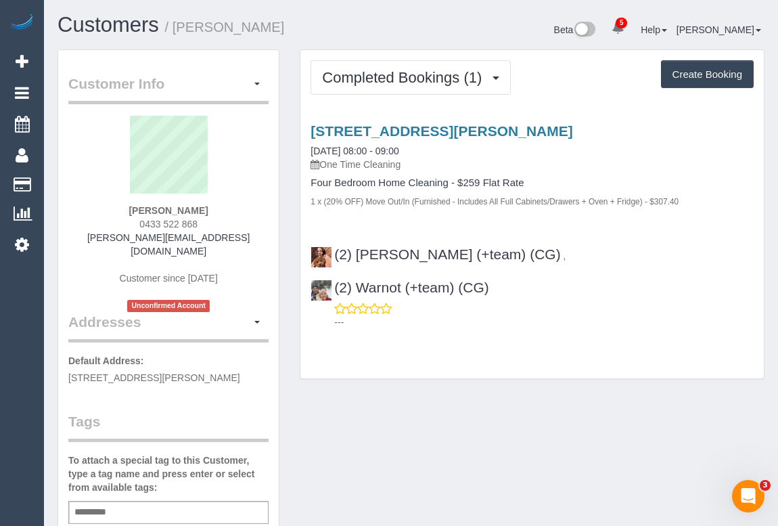
drag, startPoint x: 453, startPoint y: 321, endPoint x: 453, endPoint y: 296, distance: 25.0
click at [453, 318] on div "Completed Bookings (1) Completed Bookings (1) Upcoming Bookings (0) Cancelled B…" at bounding box center [531, 214] width 463 height 329
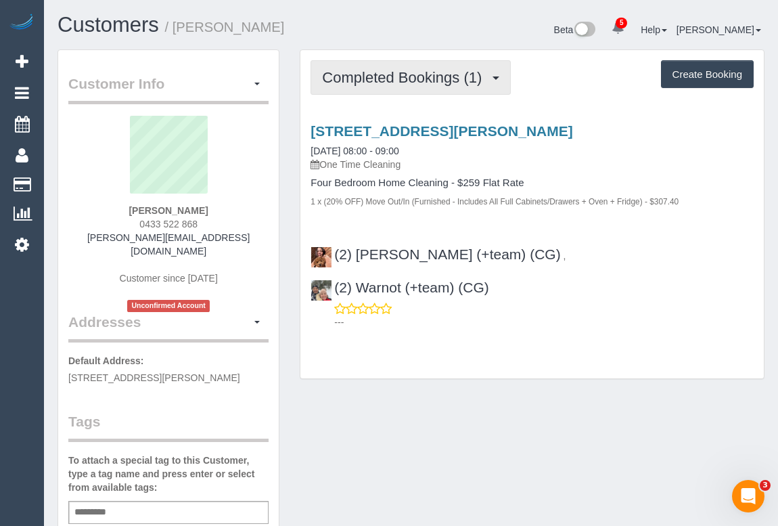
click at [399, 78] on span "Completed Bookings (1)" at bounding box center [405, 77] width 166 height 17
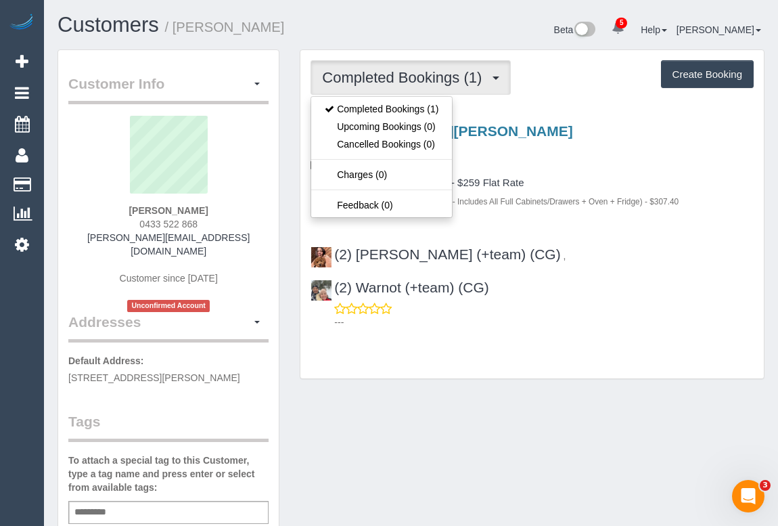
click at [636, 185] on h4 "Four Bedroom Home Cleaning - $259 Flat Rate" at bounding box center [532, 183] width 443 height 12
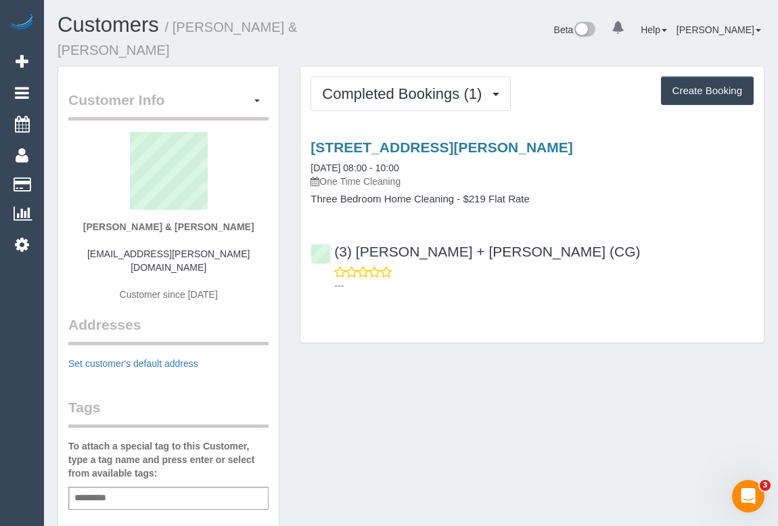
click at [566, 265] on div "---" at bounding box center [532, 278] width 443 height 27
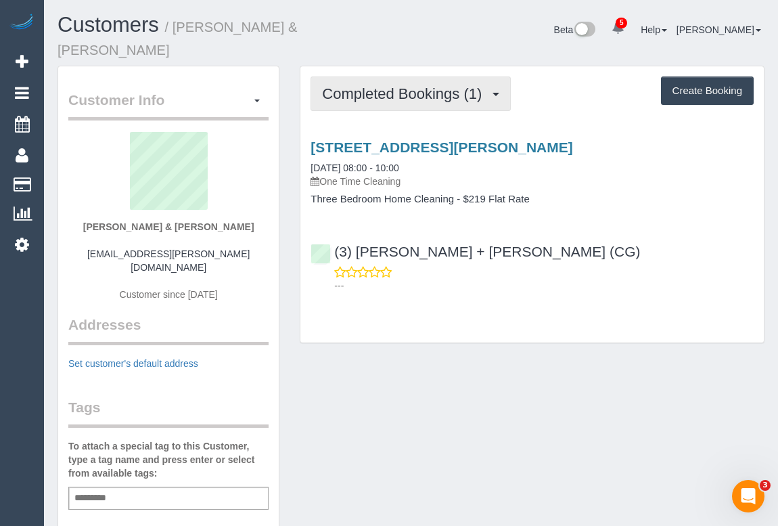
click at [416, 88] on button "Completed Bookings (1)" at bounding box center [411, 93] width 200 height 35
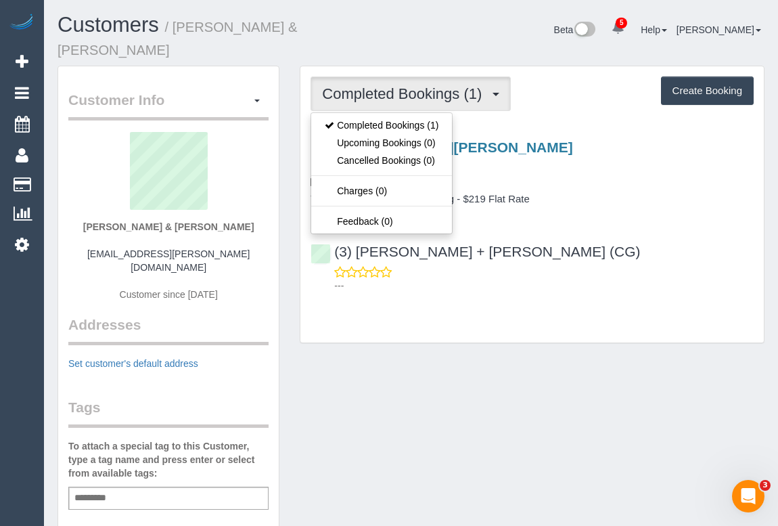
click at [641, 240] on div "(3) [PERSON_NAME] + [PERSON_NAME] (CG) ---" at bounding box center [531, 262] width 463 height 61
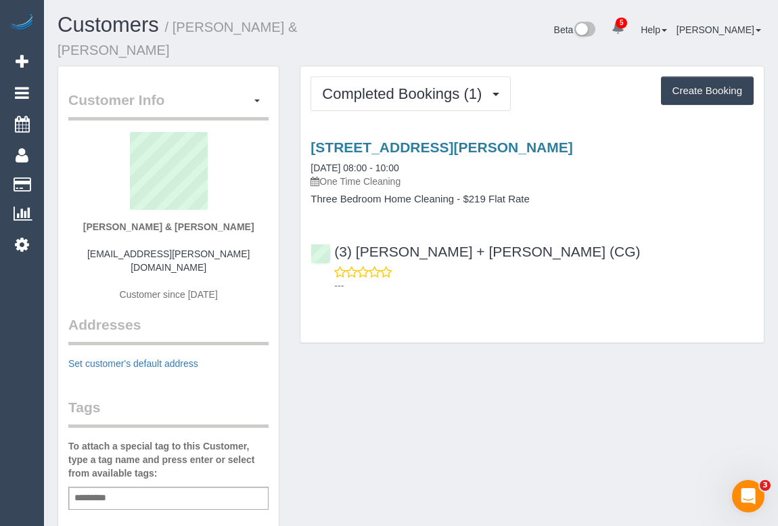
click at [603, 369] on div "Customer Info Edit Contact Info Send Message Email Preferences Special Sales Ta…" at bounding box center [410, 517] width 727 height 903
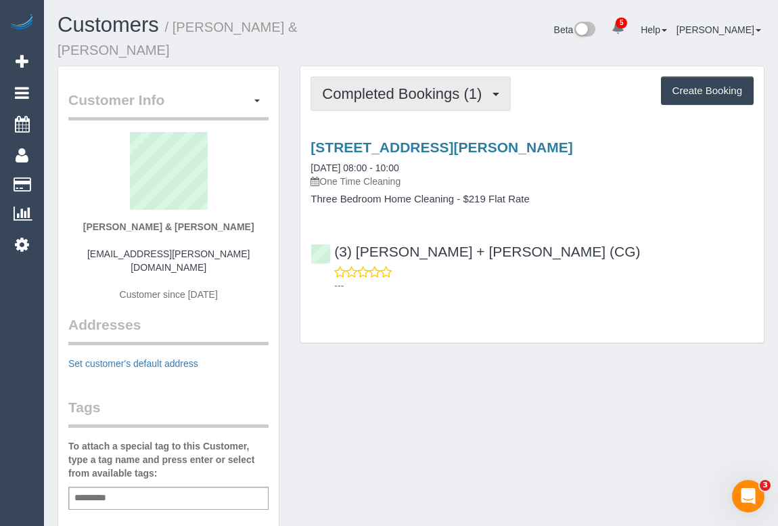
click at [413, 76] on button "Completed Bookings (1)" at bounding box center [411, 93] width 200 height 35
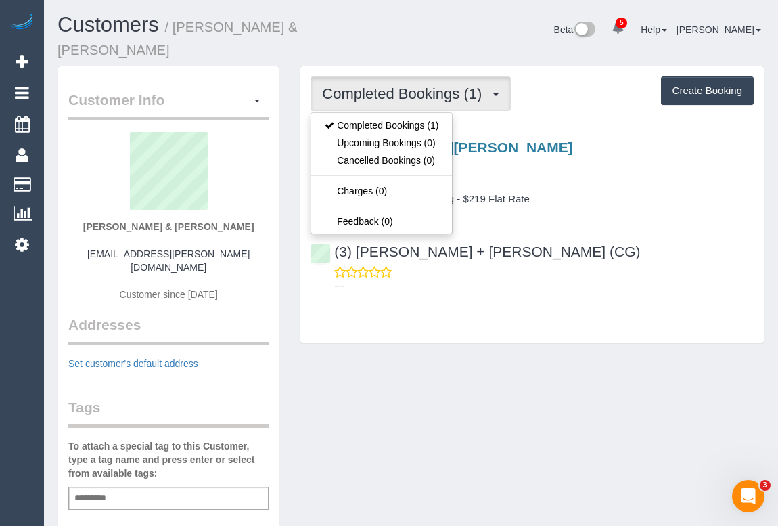
click at [417, 333] on div "Completed Bookings (1) Completed Bookings (1) Upcoming Bookings (0) Cancelled B…" at bounding box center [532, 211] width 485 height 291
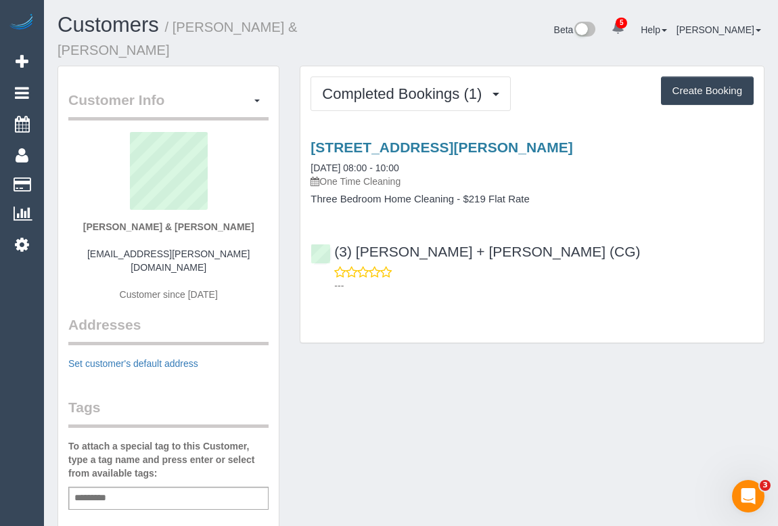
click at [338, 390] on div "Customer Info Edit Contact Info Send Message Email Preferences Special Sales Ta…" at bounding box center [410, 517] width 727 height 903
drag, startPoint x: 108, startPoint y: 243, endPoint x: 256, endPoint y: 244, distance: 147.5
click at [256, 244] on div "Anthony & Mina Gorman mina.gorman@outlook.com Customer since 2025" at bounding box center [168, 223] width 200 height 183
copy div "mina.gorman@outlook.com"
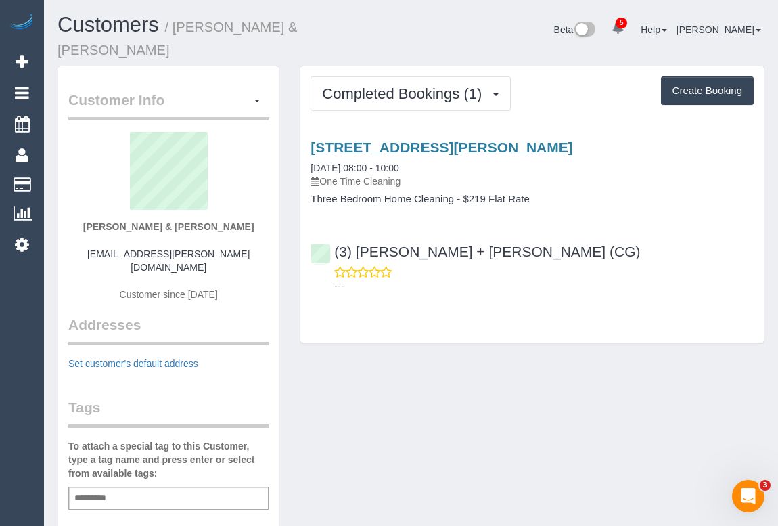
drag, startPoint x: 109, startPoint y: 217, endPoint x: 265, endPoint y: 218, distance: 155.6
click at [265, 218] on div "Anthony & Mina Gorman mina.gorman@outlook.com Customer since 2025" at bounding box center [168, 223] width 200 height 183
click at [233, 203] on div "Anthony & Mina Gorman mina.gorman@outlook.com Customer since 2025" at bounding box center [168, 223] width 200 height 183
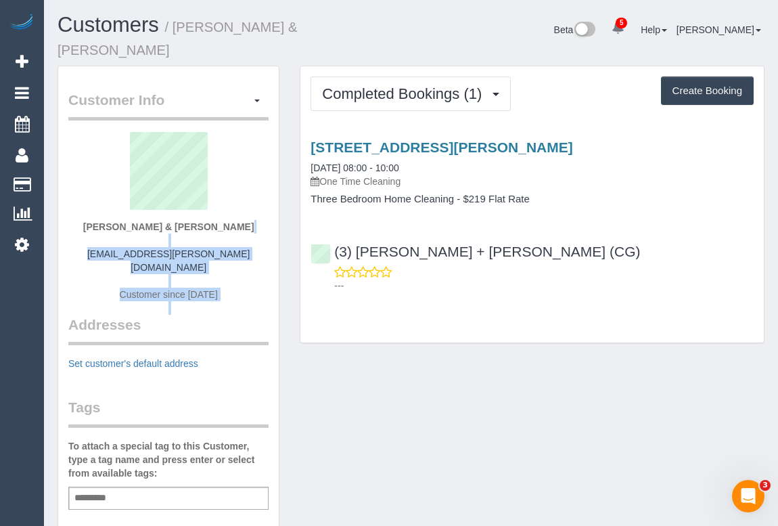
drag, startPoint x: 215, startPoint y: 208, endPoint x: 56, endPoint y: 209, distance: 159.0
click at [56, 209] on div "Customer Info Edit Contact Info Send Message Email Preferences Special Sales Ta…" at bounding box center [168, 517] width 242 height 903
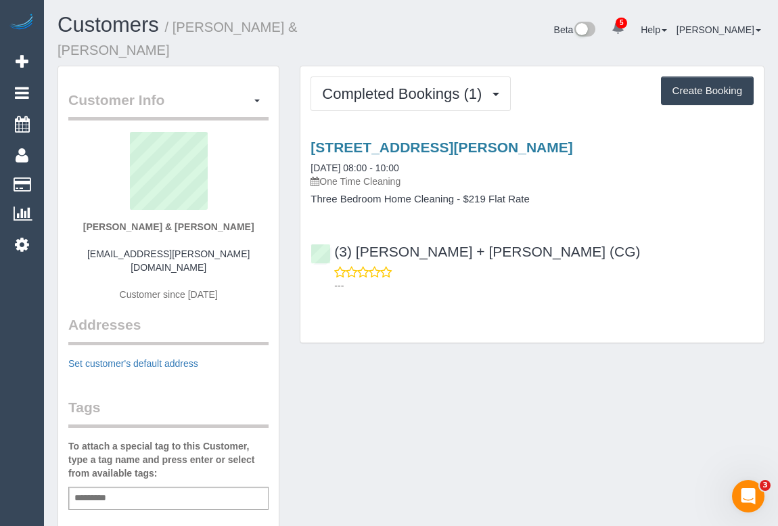
click at [72, 206] on div "Anthony & Mina Gorman mina.gorman@outlook.com Customer since 2025" at bounding box center [168, 223] width 200 height 183
drag, startPoint x: 91, startPoint y: 212, endPoint x: 244, endPoint y: 212, distance: 152.9
click at [244, 212] on div "Anthony & Mina Gorman mina.gorman@outlook.com Customer since 2025" at bounding box center [168, 223] width 200 height 183
copy strong "Anthony & Mina Gorman"
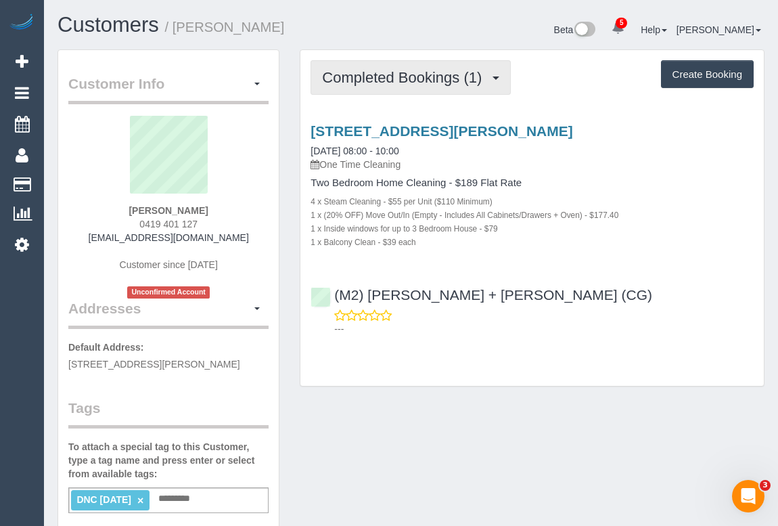
click at [395, 83] on span "Completed Bookings (1)" at bounding box center [405, 77] width 166 height 17
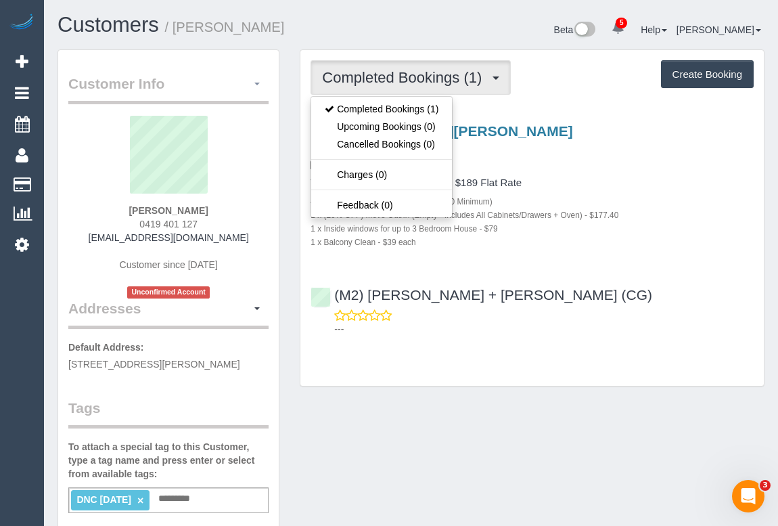
click at [256, 81] on button "button" at bounding box center [257, 84] width 23 height 21
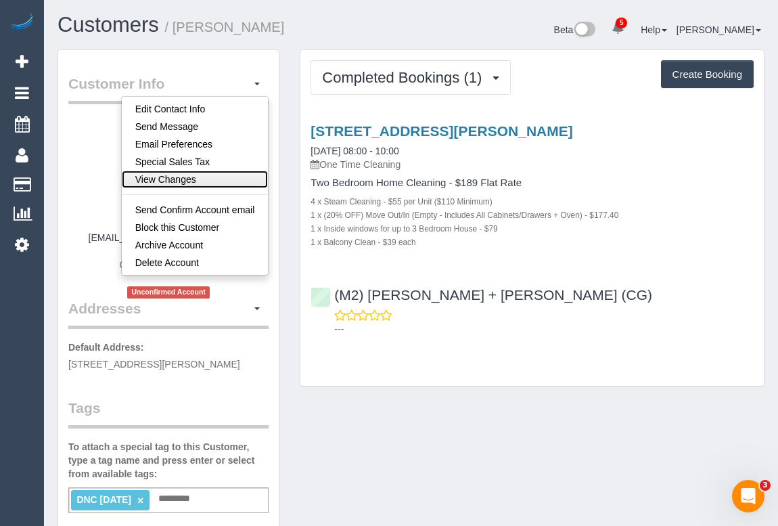
click at [183, 174] on link "View Changes" at bounding box center [195, 180] width 147 height 18
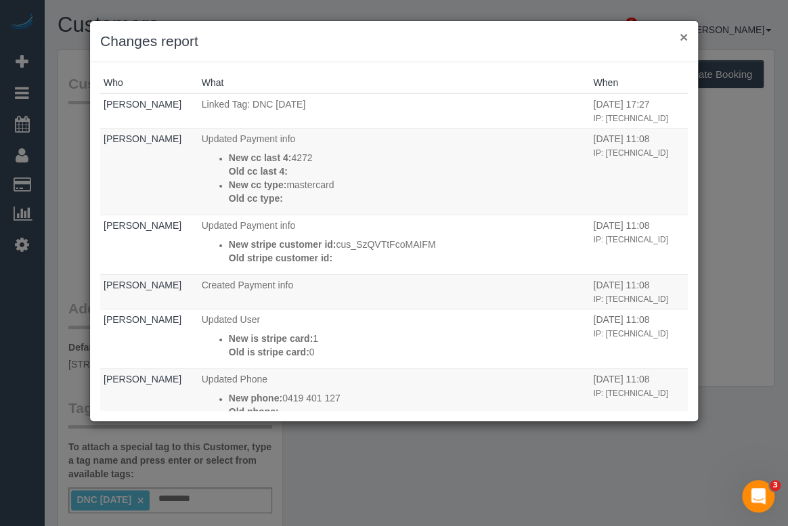
click at [681, 37] on button "×" at bounding box center [683, 37] width 8 height 14
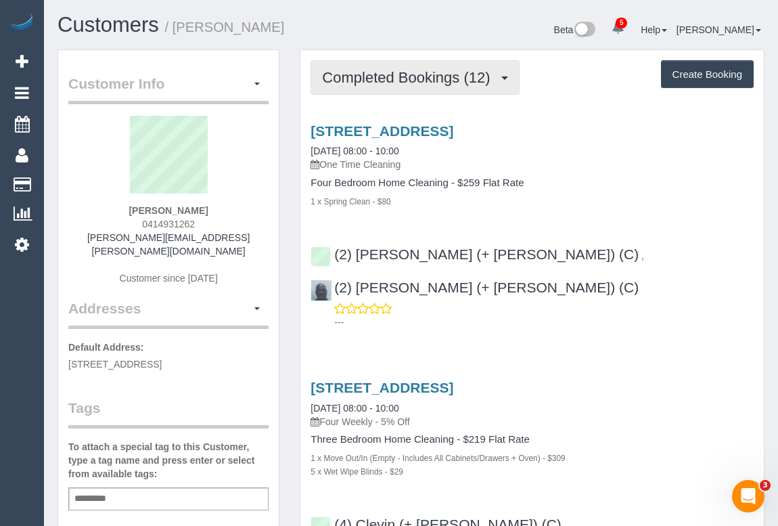
click at [403, 80] on span "Completed Bookings (12)" at bounding box center [409, 77] width 175 height 17
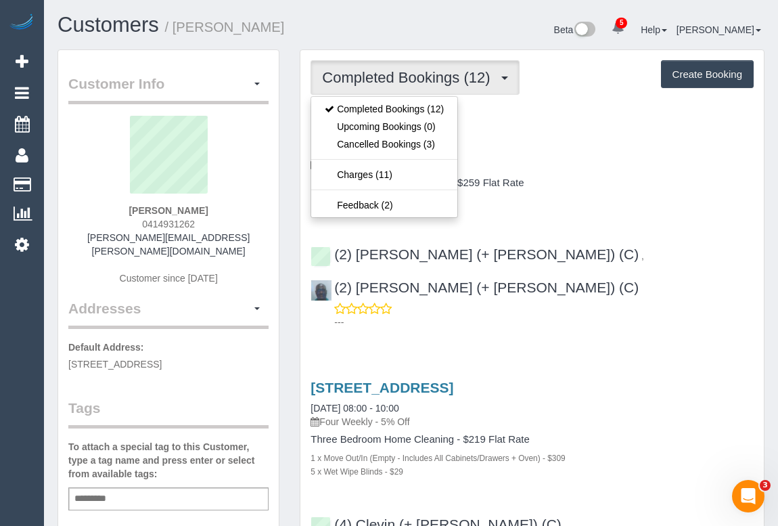
click at [620, 171] on div "2/21 Hodder Street, Brighton East, VIC 3187 11/09/2025 08:00 - 10:00 One Time C…" at bounding box center [531, 165] width 463 height 85
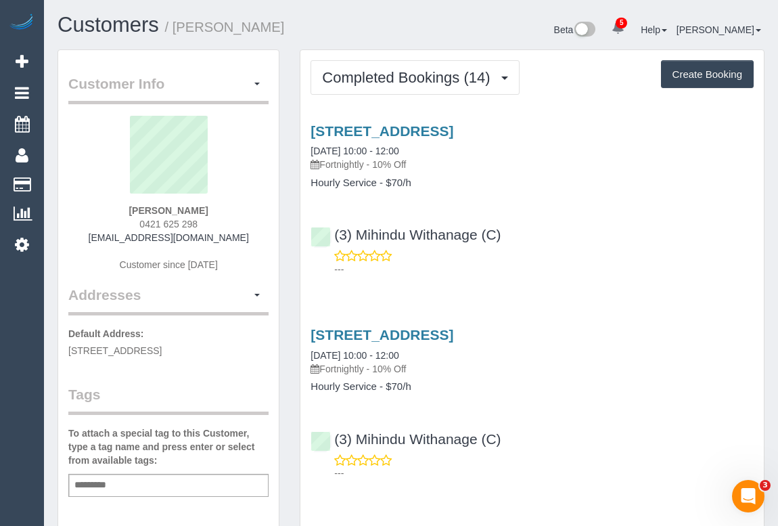
drag, startPoint x: 135, startPoint y: 225, endPoint x: 260, endPoint y: 225, distance: 125.2
click at [260, 225] on div "[PERSON_NAME] 0421 625 298 [EMAIL_ADDRESS][DOMAIN_NAME] Customer since [DATE]" at bounding box center [168, 200] width 200 height 169
copy span "0421 625 298"
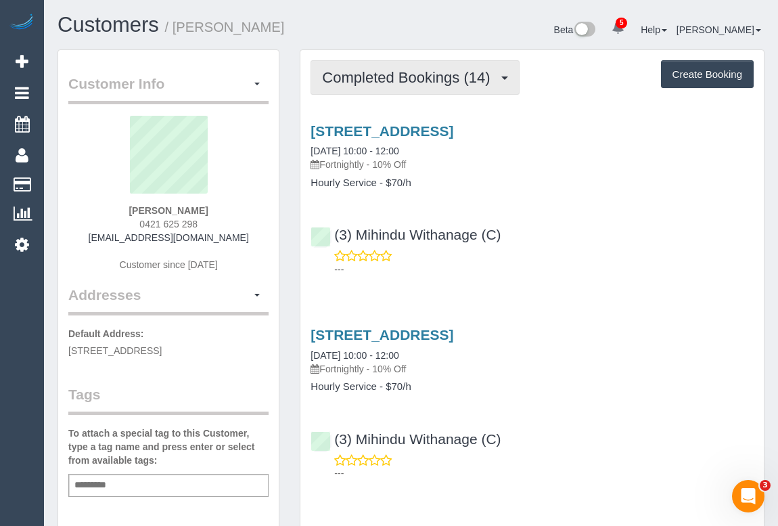
click at [358, 81] on span "Completed Bookings (14)" at bounding box center [409, 77] width 175 height 17
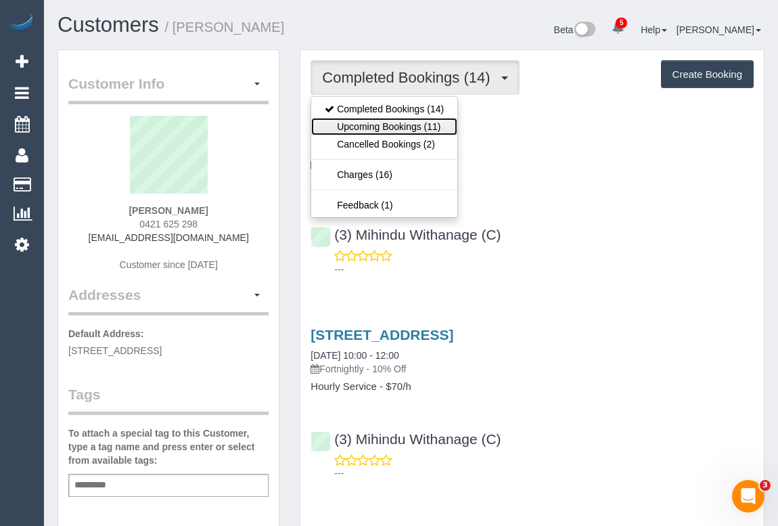
click at [357, 129] on link "Upcoming Bookings (11)" at bounding box center [384, 127] width 146 height 18
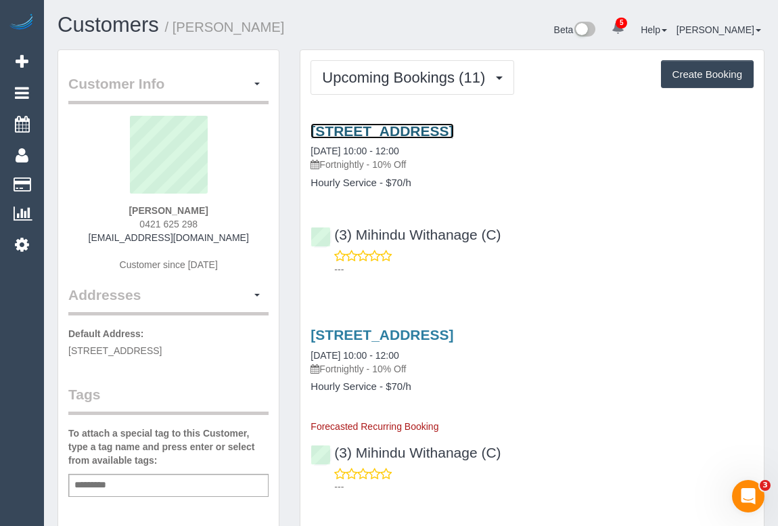
click at [453, 131] on link "[STREET_ADDRESS]" at bounding box center [382, 131] width 143 height 16
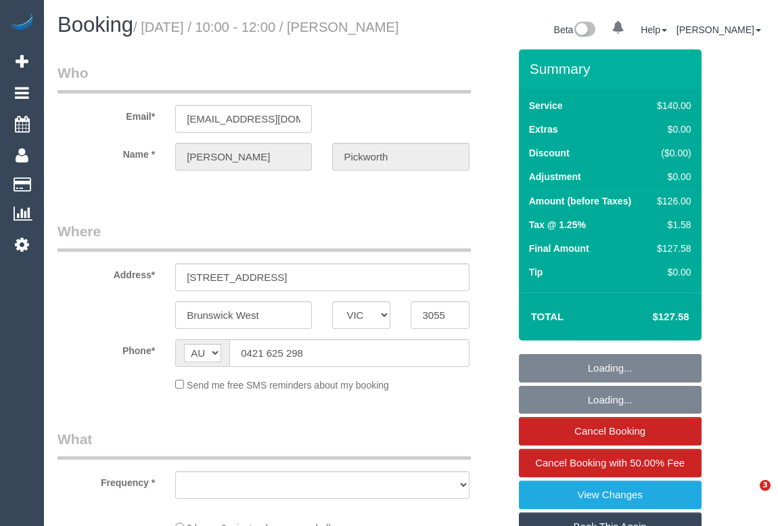
select select "VIC"
select select "object:564"
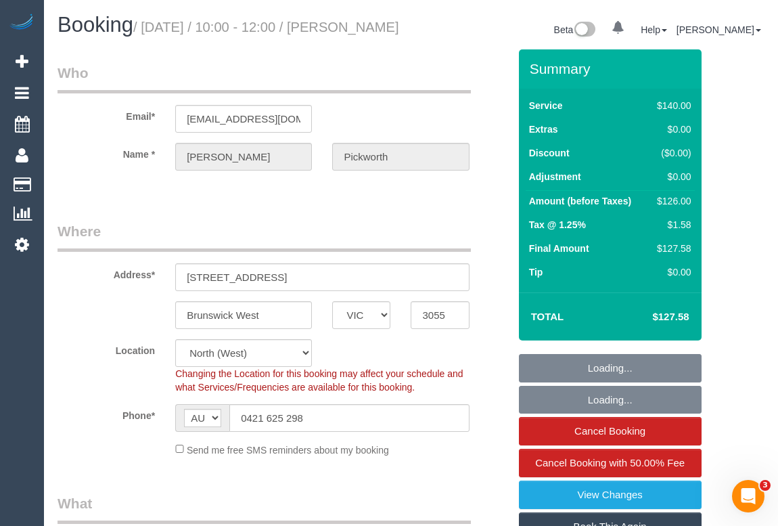
select select "number:28"
select select "number:14"
select select "number:19"
select select "number:24"
select select "number:33"
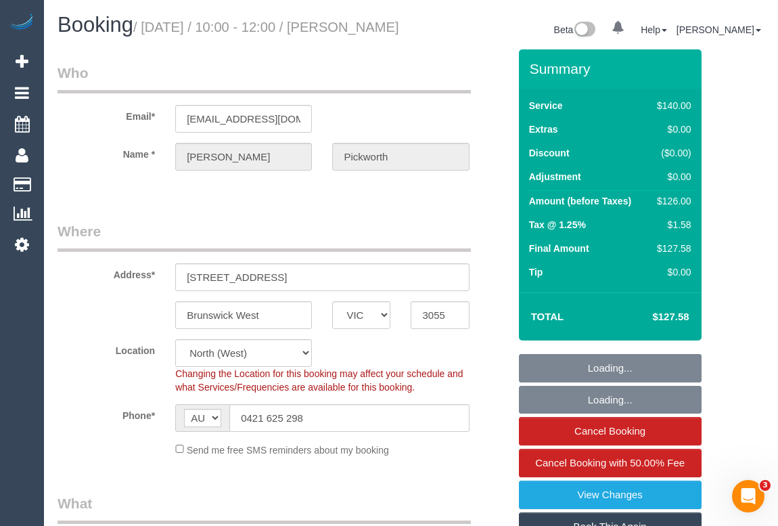
select select "number:13"
select select "object:1491"
select select "string:stripe-pm_1QpjFZ2GScqysDRV6vRI3L5Q"
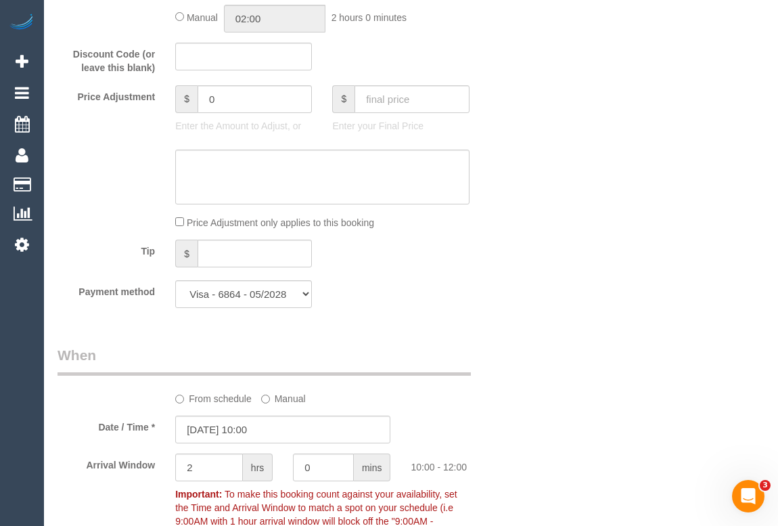
scroll to position [1353, 0]
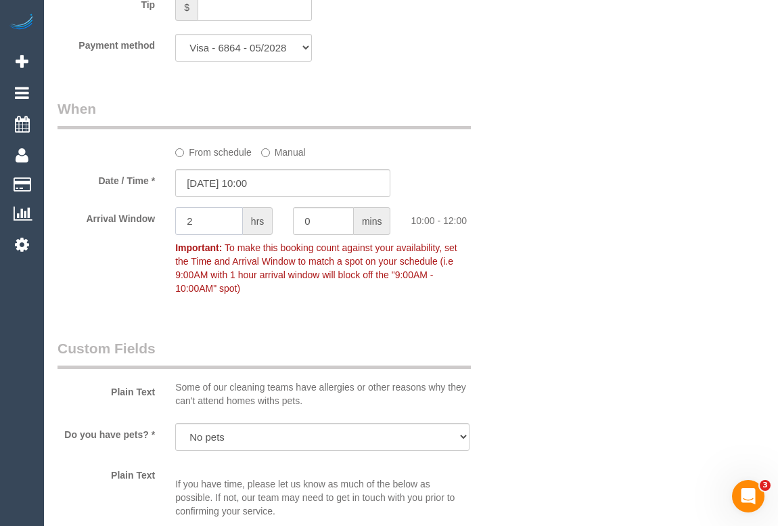
click at [206, 235] on input "2" at bounding box center [209, 221] width 68 height 28
click at [274, 197] on input "[DATE] 10:00" at bounding box center [282, 183] width 215 height 28
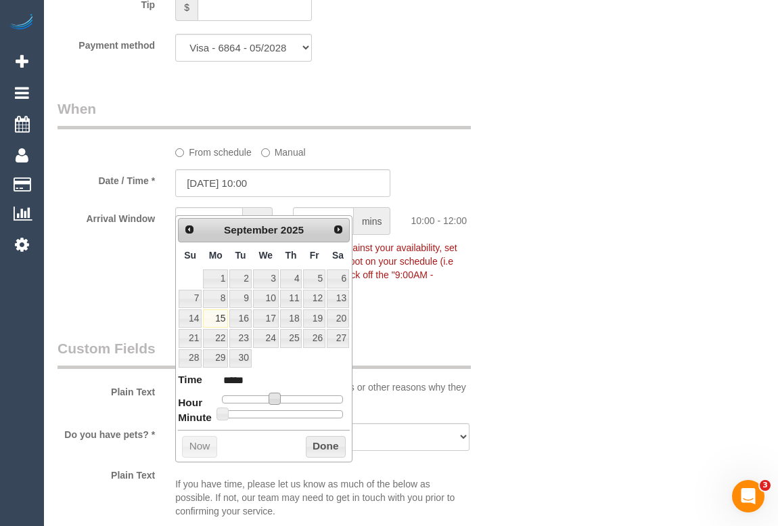
type input "[DATE] 11:00"
type input "*****"
type input "15/09/2025 12:00"
type input "*****"
type input "15/09/2025 13:00"
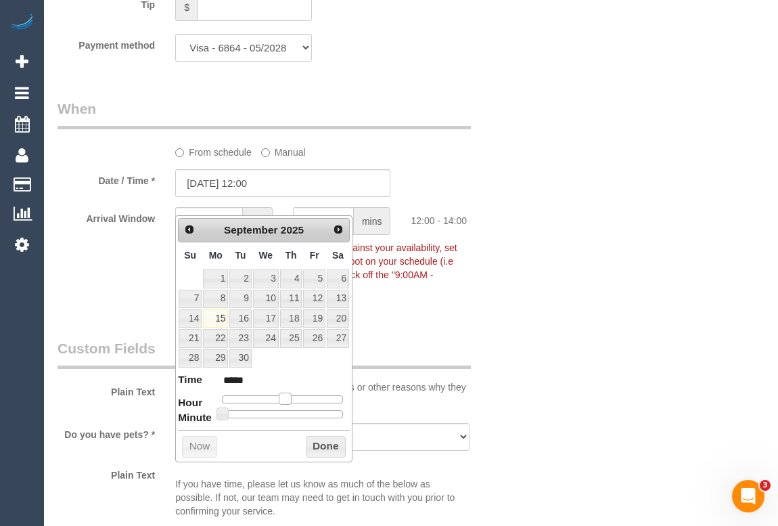
type input "*****"
drag, startPoint x: 273, startPoint y: 399, endPoint x: 290, endPoint y: 399, distance: 16.9
click at [290, 399] on span at bounding box center [290, 398] width 12 height 12
click at [322, 447] on button "Done" at bounding box center [326, 447] width 40 height 22
click at [531, 376] on div "Who Email* chrispickworth2119@gmail.com Name * Chris Pickworth Where Address* 2…" at bounding box center [411, 36] width 707 height 2681
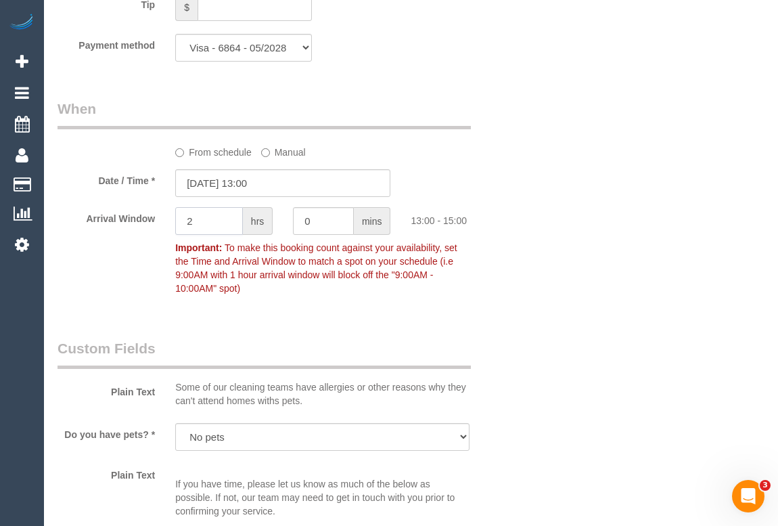
click at [129, 240] on div "Arrival Window 2 hrs 0 mins 13:00 - 15:00 Important: To make this booking count…" at bounding box center [283, 254] width 472 height 94
type input "0"
type input "15"
click at [532, 261] on div "Who Email* chrispickworth2119@gmail.com Name * Chris Pickworth Where Address* 2…" at bounding box center [411, 36] width 707 height 2681
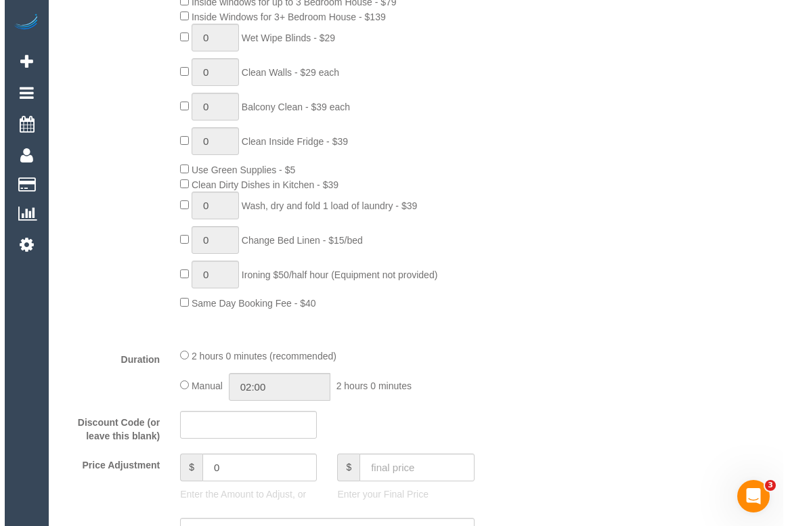
scroll to position [61, 0]
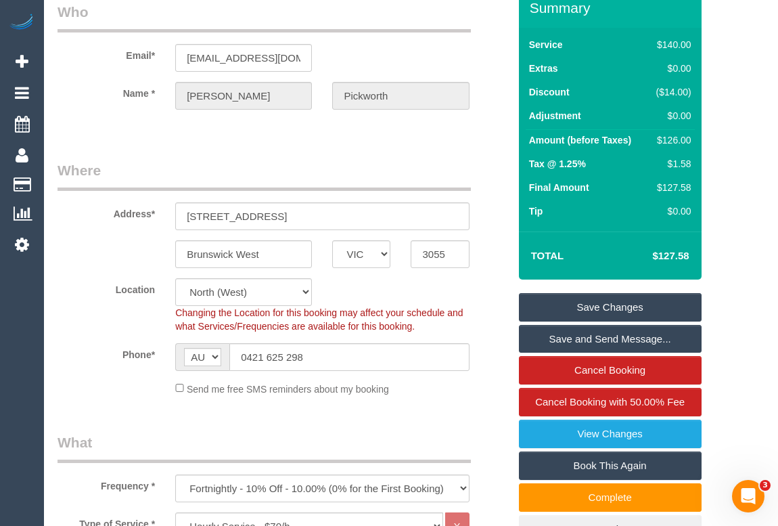
click at [611, 318] on link "Save Changes" at bounding box center [610, 307] width 183 height 28
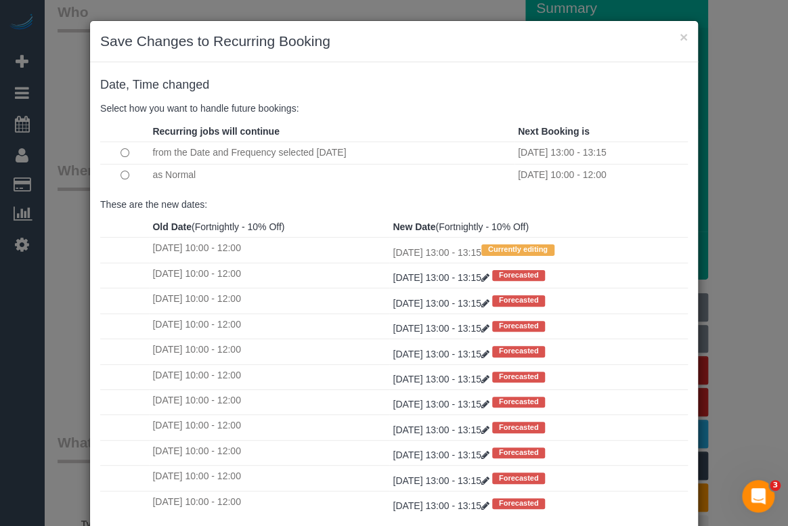
click at [114, 174] on td at bounding box center [124, 175] width 49 height 22
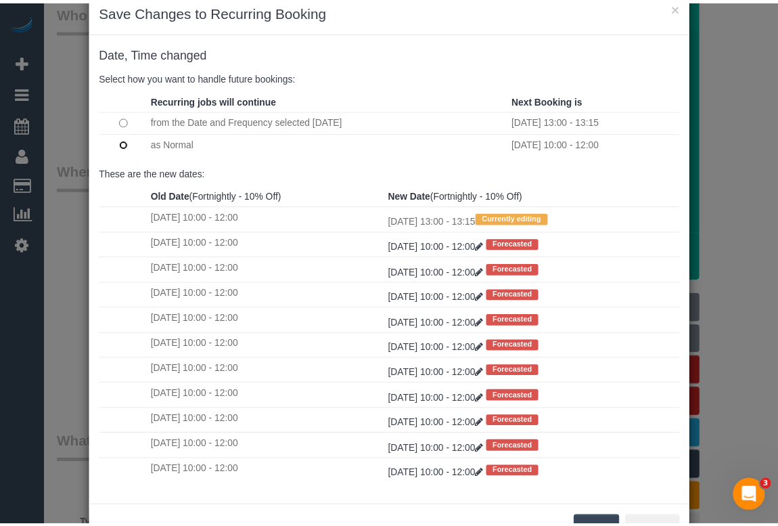
scroll to position [80, 0]
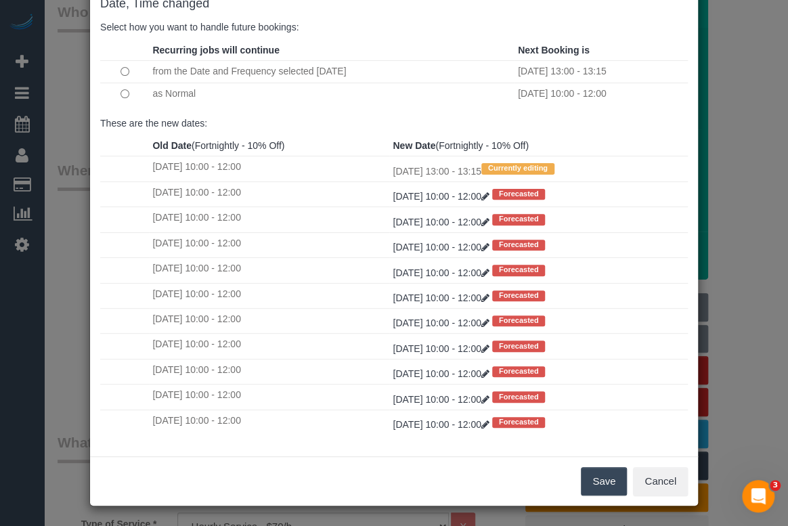
click at [601, 476] on button "Save" at bounding box center [604, 481] width 46 height 28
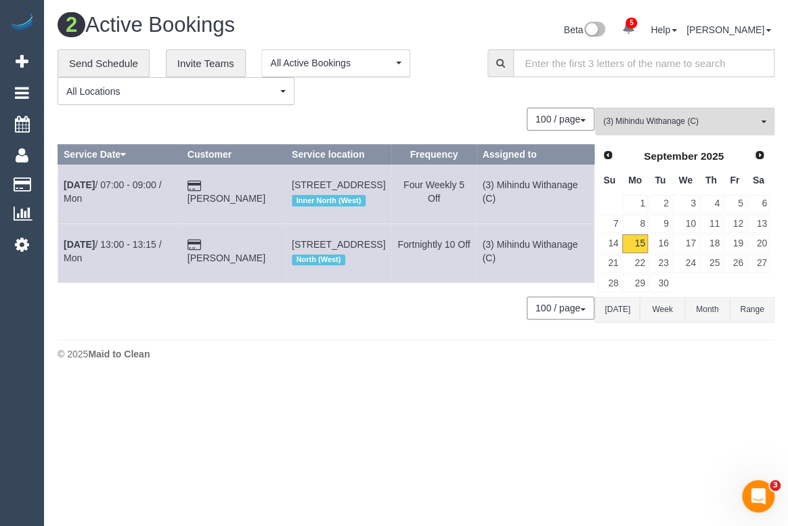
click at [335, 417] on body "5 Beta Your Notifications You have 0 alerts × You have 5 to charge for 15/09/20…" at bounding box center [394, 263] width 788 height 526
click at [466, 361] on div "© 2025 Maid to Clean" at bounding box center [416, 354] width 717 height 14
click at [719, 130] on button "(3) Mihindu Withanage (C) All Teams" at bounding box center [684, 122] width 179 height 28
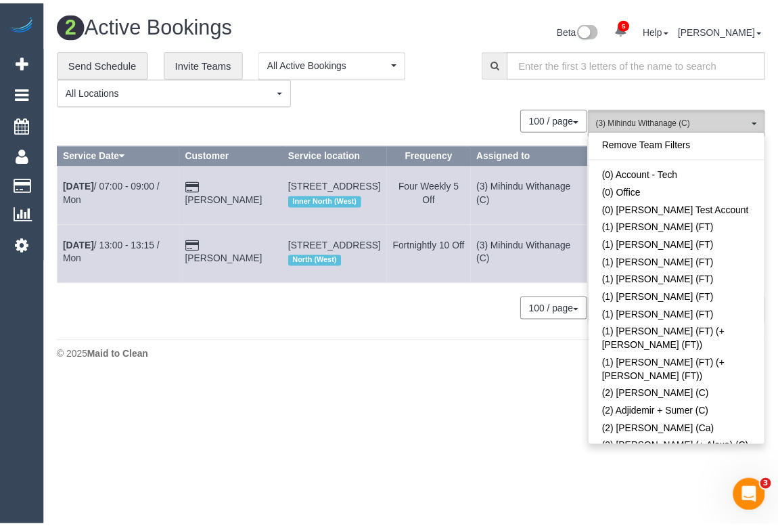
scroll to position [2717, 0]
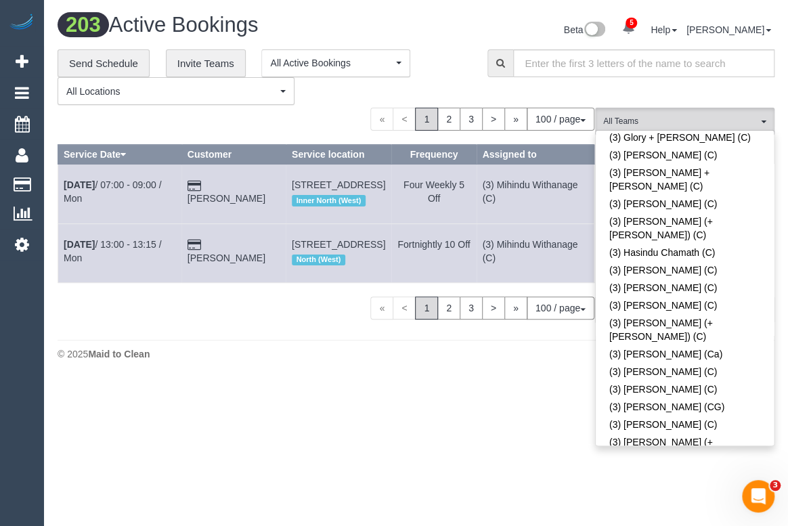
click at [445, 61] on div "**********" at bounding box center [262, 77] width 409 height 56
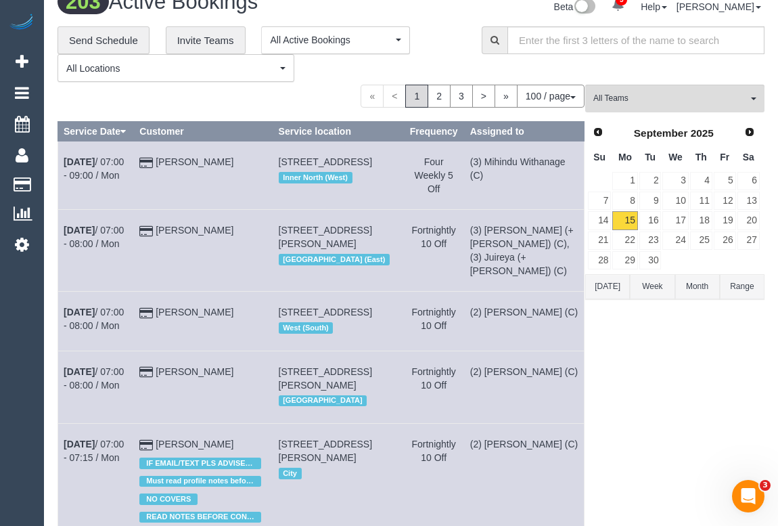
scroll to position [0, 0]
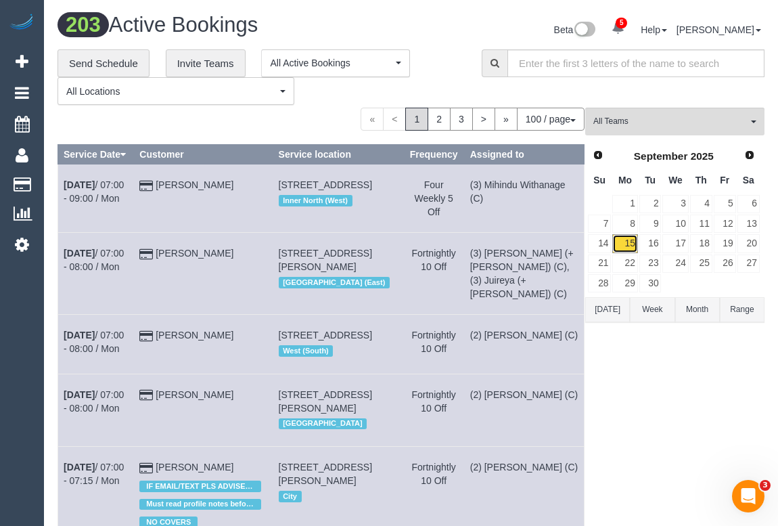
click at [633, 242] on link "15" at bounding box center [624, 243] width 25 height 18
click at [635, 122] on span "All Teams" at bounding box center [670, 122] width 154 height 12
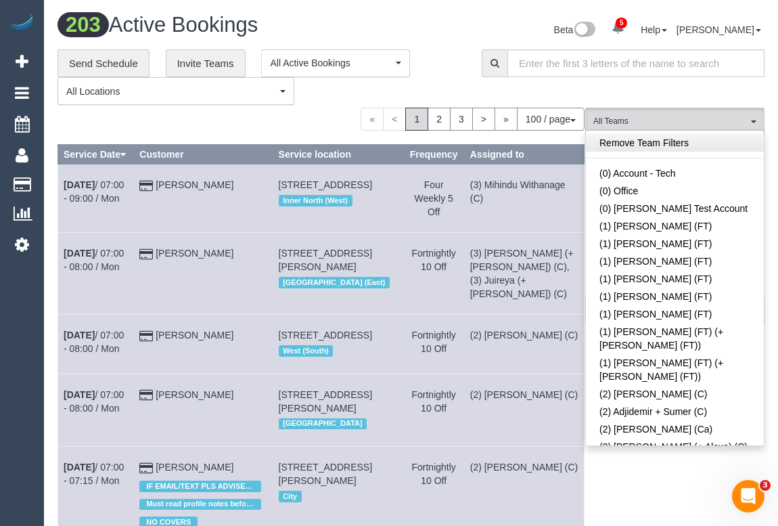
click at [653, 145] on link "Remove Team Filters" at bounding box center [675, 143] width 178 height 18
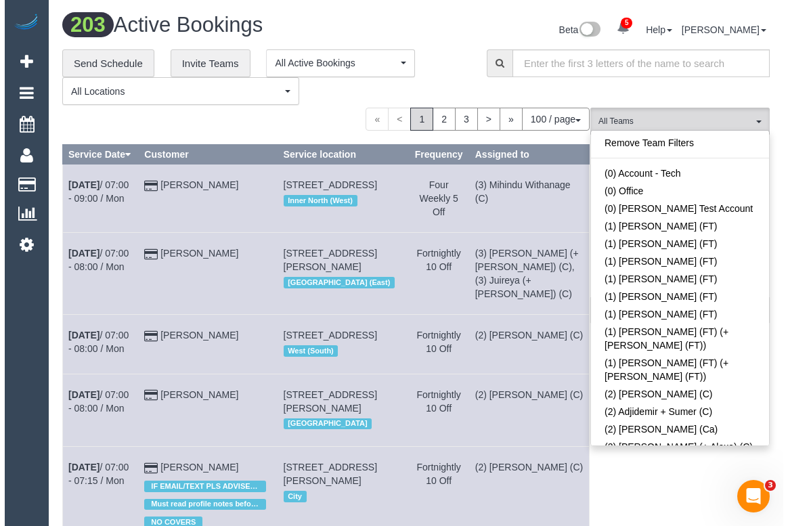
scroll to position [1309, 0]
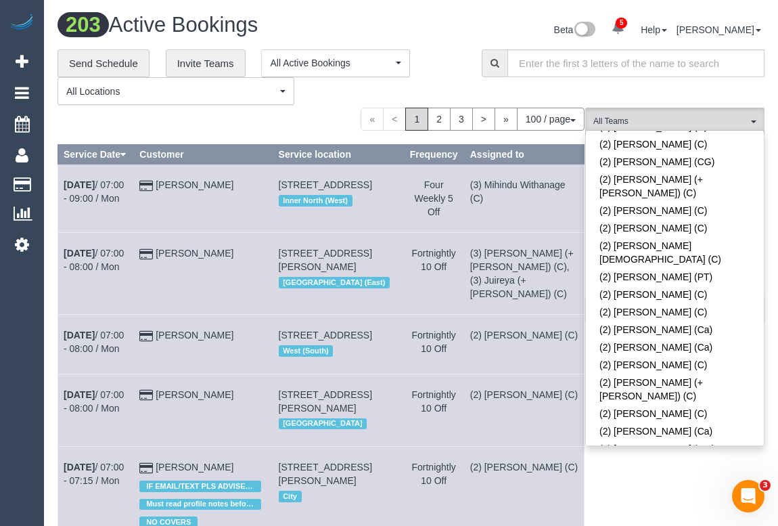
click at [696, 510] on link "(2) Vishwantha + [PERSON_NAME] (C)" at bounding box center [675, 525] width 178 height 31
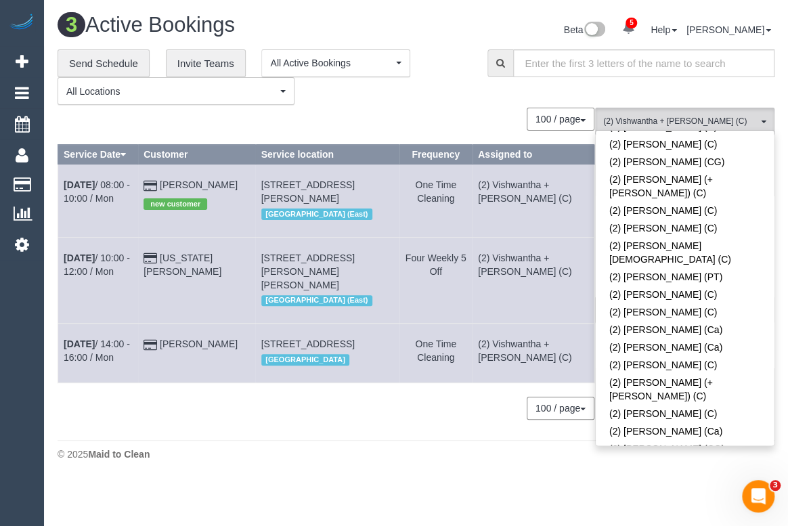
click at [403, 461] on div "© 2025 Maid to Clean" at bounding box center [416, 454] width 717 height 14
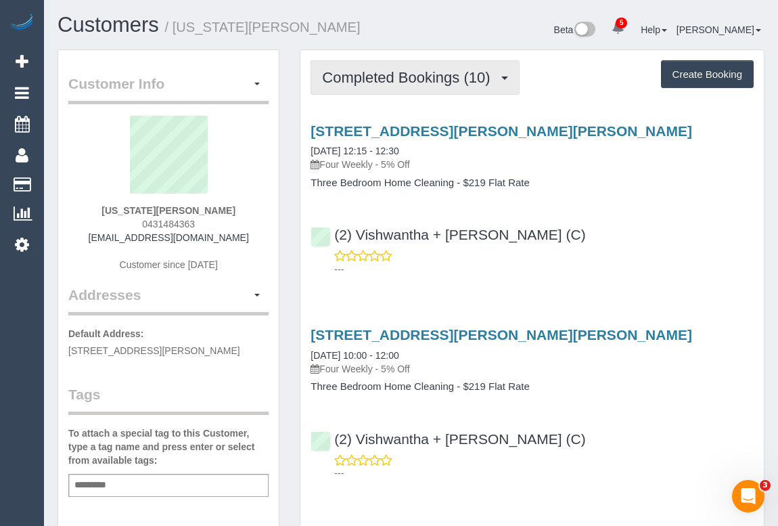
click at [405, 77] on span "Completed Bookings (10)" at bounding box center [409, 77] width 175 height 17
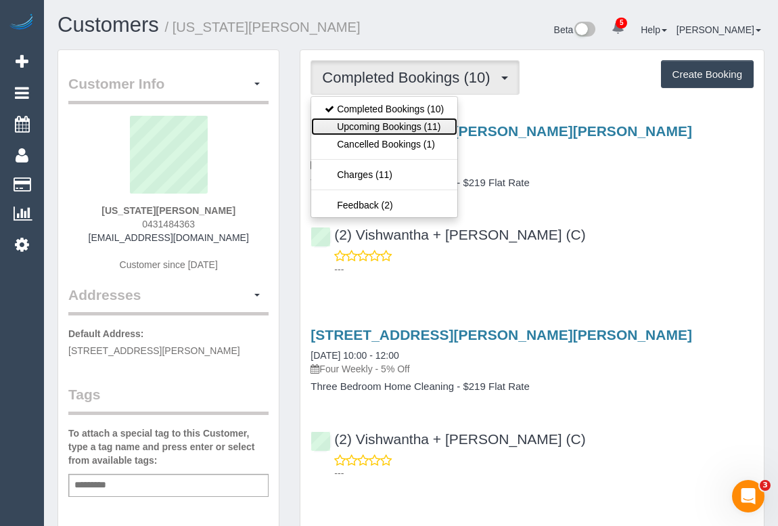
click at [399, 131] on link "Upcoming Bookings (11)" at bounding box center [384, 127] width 146 height 18
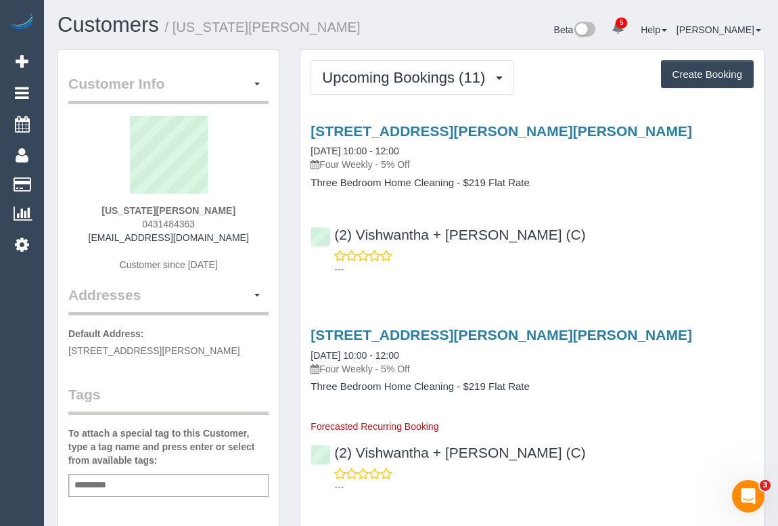
drag, startPoint x: 127, startPoint y: 221, endPoint x: 184, endPoint y: 222, distance: 57.5
click at [184, 222] on div "[US_STATE][PERSON_NAME] 0431484363 [EMAIL_ADDRESS][DOMAIN_NAME] Customer since …" at bounding box center [168, 200] width 200 height 169
copy span "04314843"
click at [212, 220] on div "Montana Vaisey 0431484363 montanavaisey@hotmail.com Customer since 2023" at bounding box center [168, 200] width 200 height 169
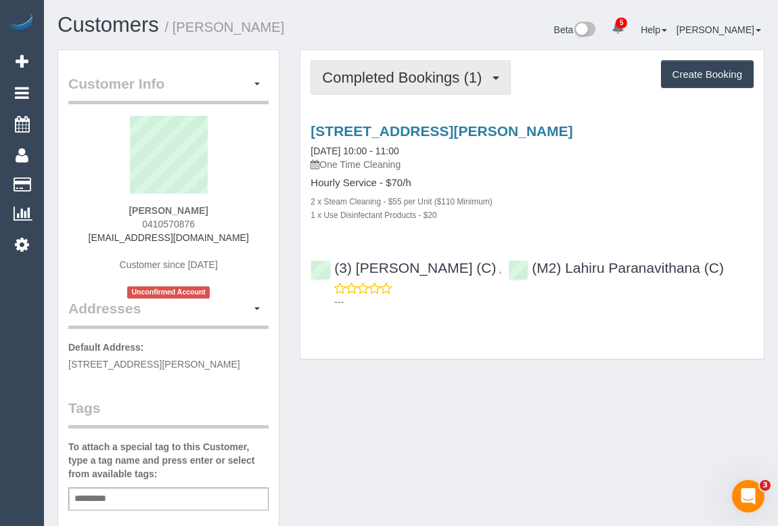
drag, startPoint x: 426, startPoint y: 64, endPoint x: 415, endPoint y: 84, distance: 22.1
click at [426, 64] on button "Completed Bookings (1)" at bounding box center [411, 77] width 200 height 35
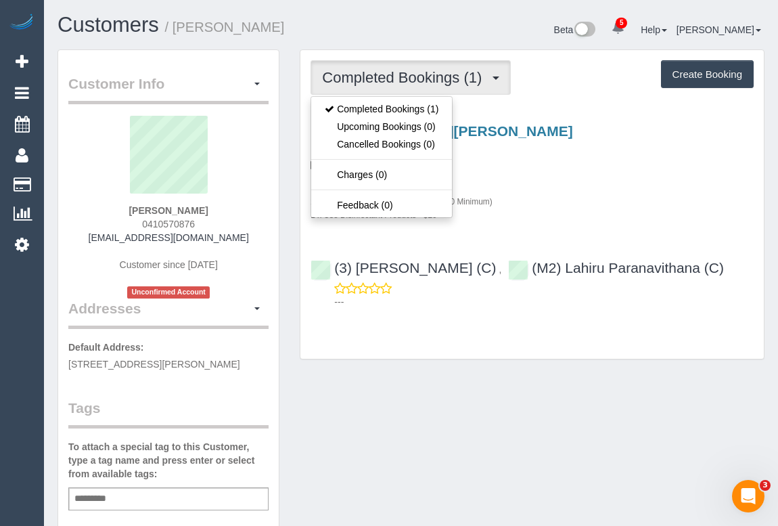
click at [392, 387] on div "Customer Info Edit Contact Info Send Message Email Preferences Special Sales Ta…" at bounding box center [410, 509] width 727 height 920
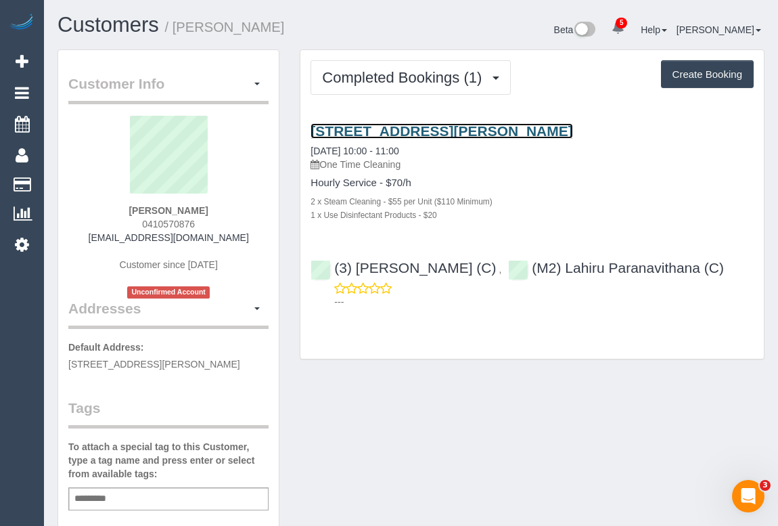
click at [423, 130] on link "[STREET_ADDRESS][PERSON_NAME]" at bounding box center [442, 131] width 262 height 16
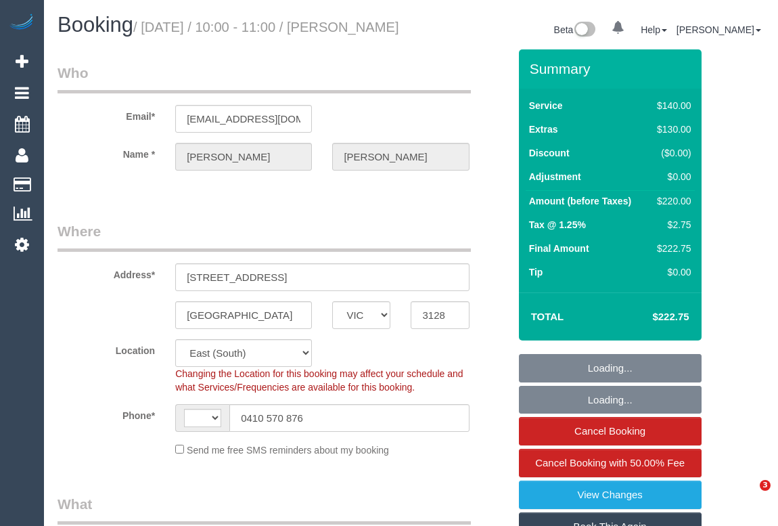
select select "VIC"
select select "string:AU"
select select "object:521"
select select "string:stripe-pm_1S3bWD2GScqysDRVfB37uJIA"
select select "number:28"
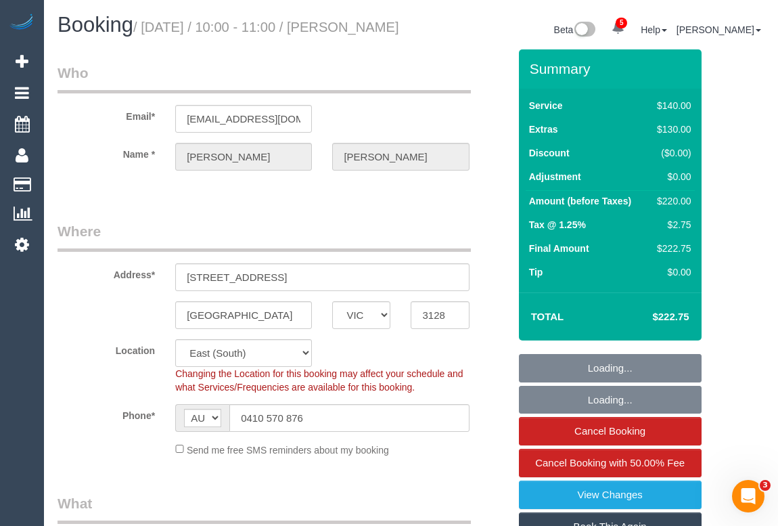
select select "number:14"
select select "number:20"
select select "number:24"
select select "object:1559"
